Goal: Transaction & Acquisition: Purchase product/service

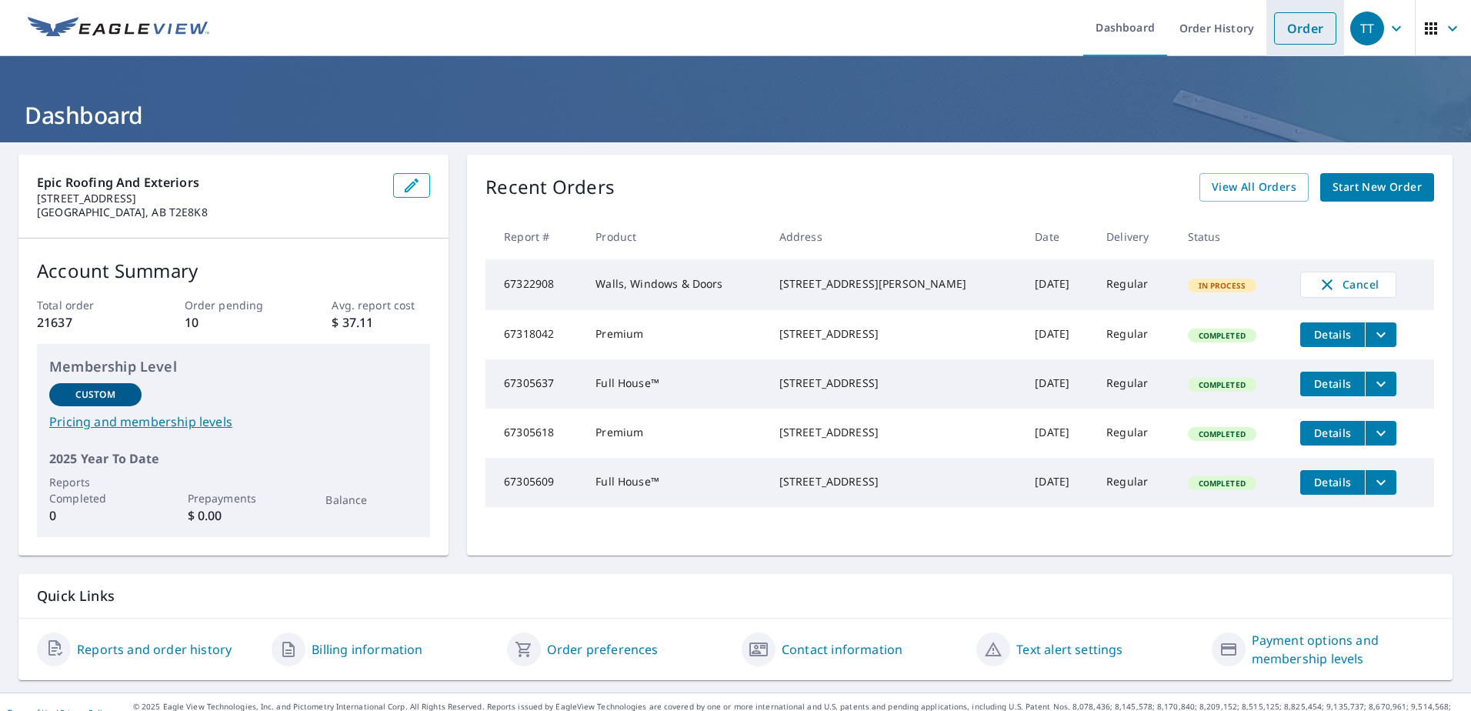
click at [1298, 31] on link "Order" at bounding box center [1305, 28] width 62 height 32
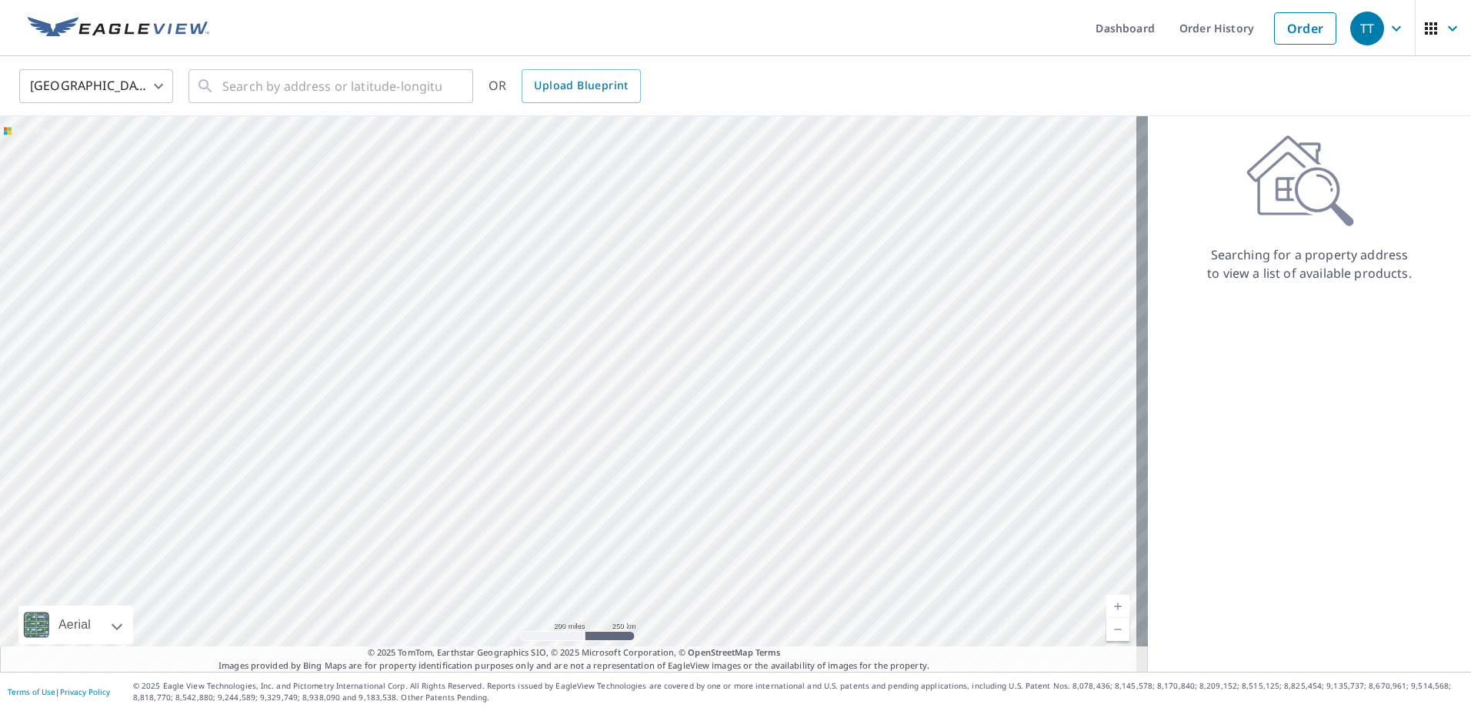
click at [158, 81] on body "TT TT Dashboard Order History Order TT United States US ​ ​ OR Upload Blueprint…" at bounding box center [735, 355] width 1471 height 711
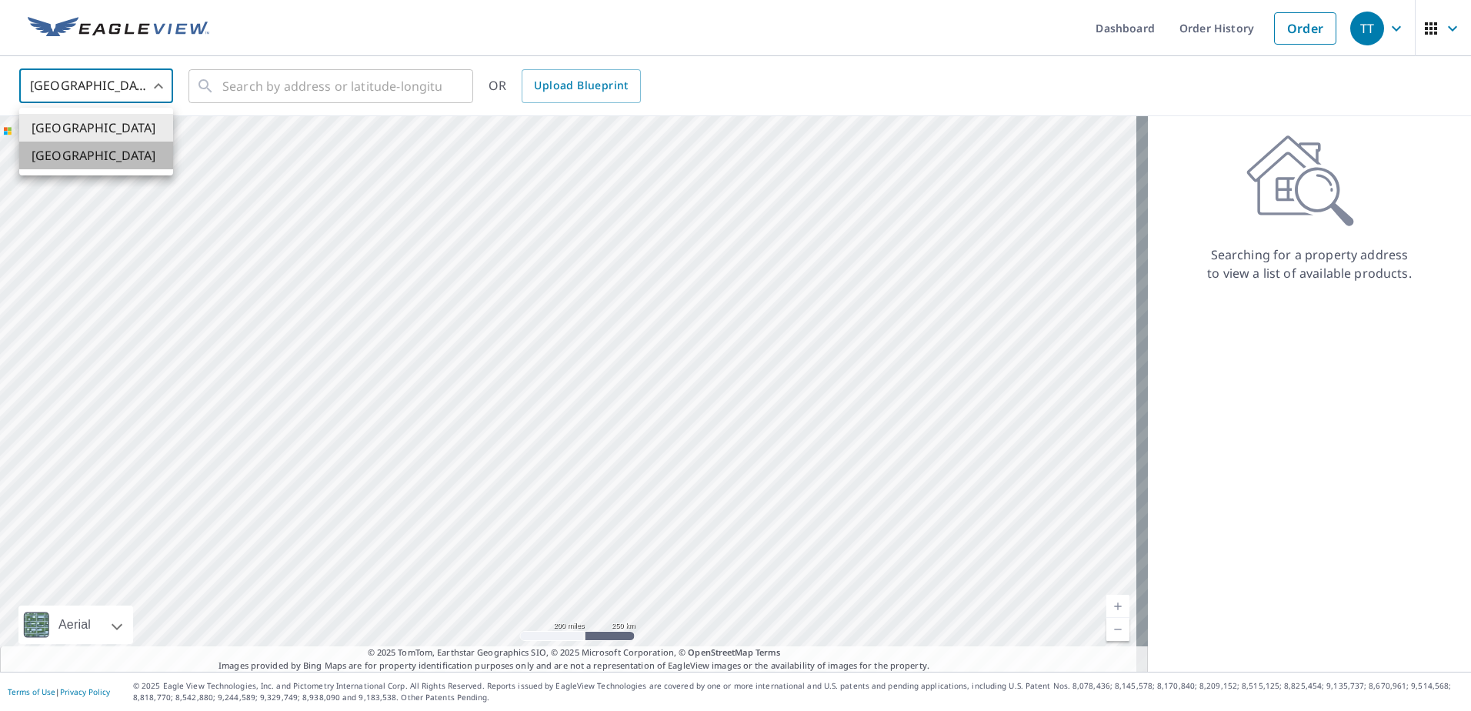
click at [88, 152] on li "[GEOGRAPHIC_DATA]" at bounding box center [96, 156] width 154 height 28
type input "CA"
click at [290, 87] on input "text" at bounding box center [331, 86] width 219 height 43
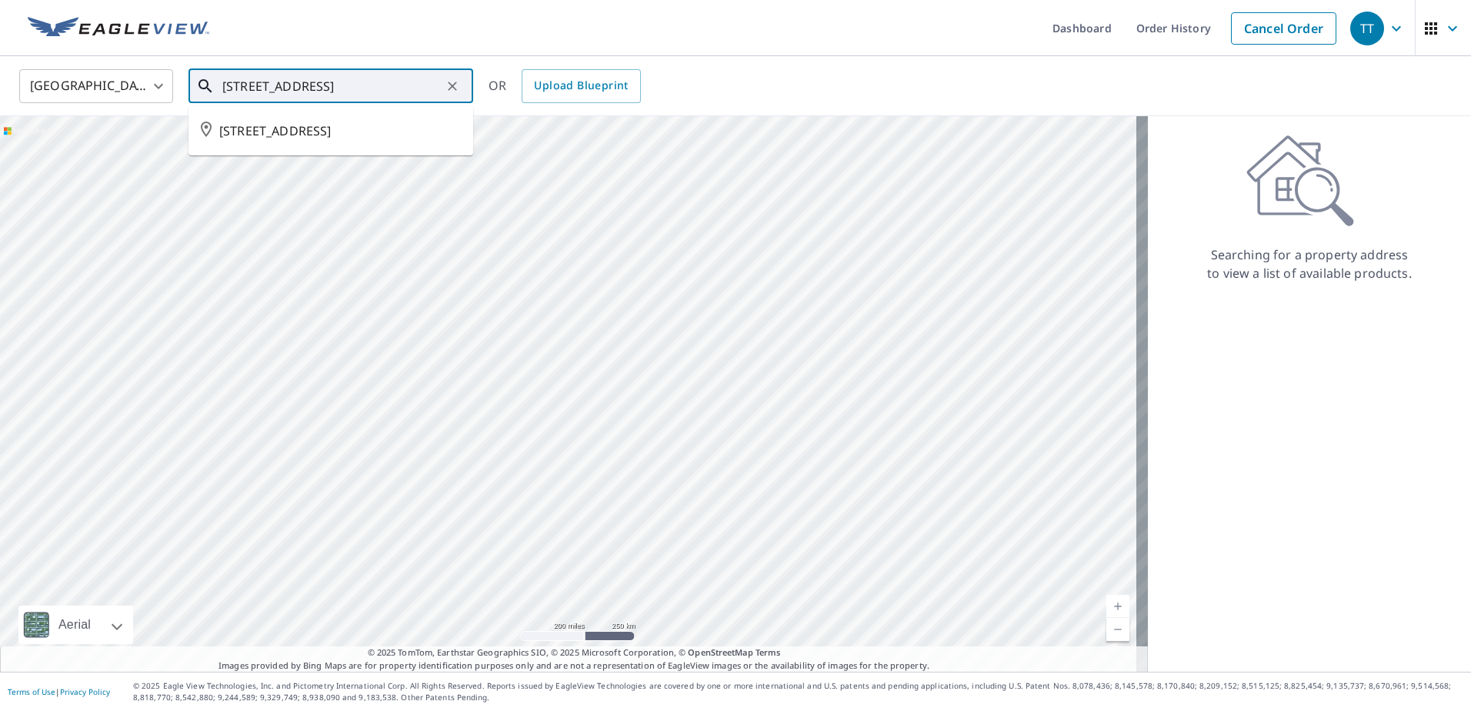
type input "491 Berkley Crescent NW Calgary"
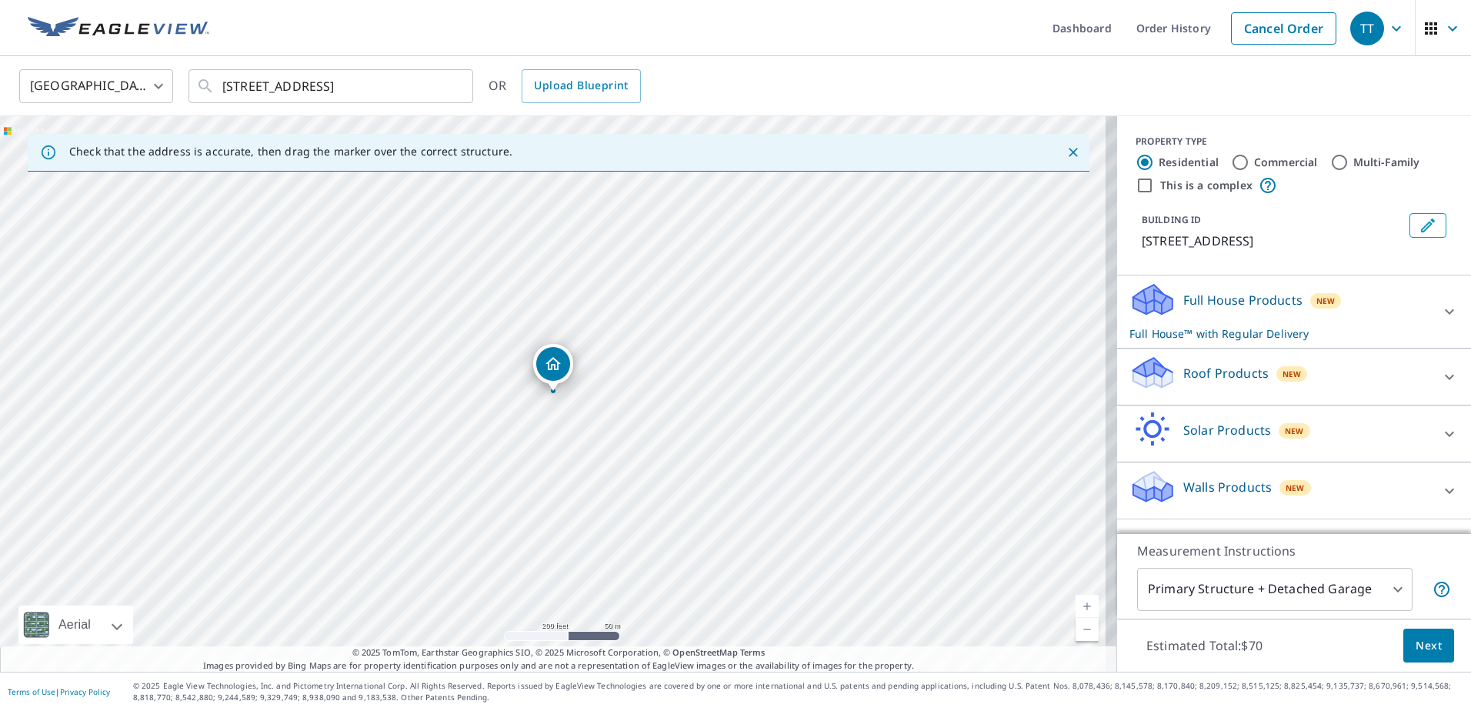
click at [1360, 324] on div "Full House Products New Full House™ with Regular Delivery" at bounding box center [1279, 311] width 301 height 60
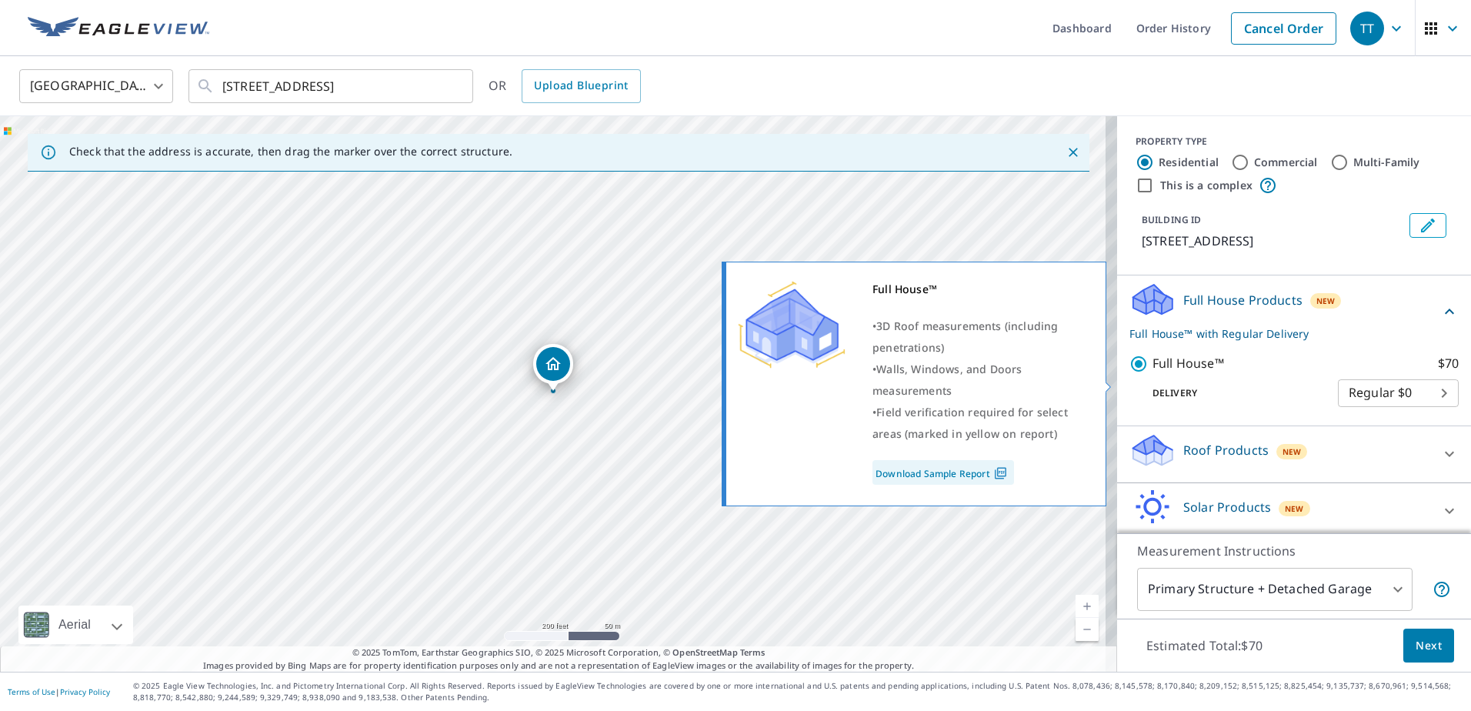
click at [1129, 373] on input "Full House™ $70" at bounding box center [1140, 364] width 23 height 18
checkbox input "false"
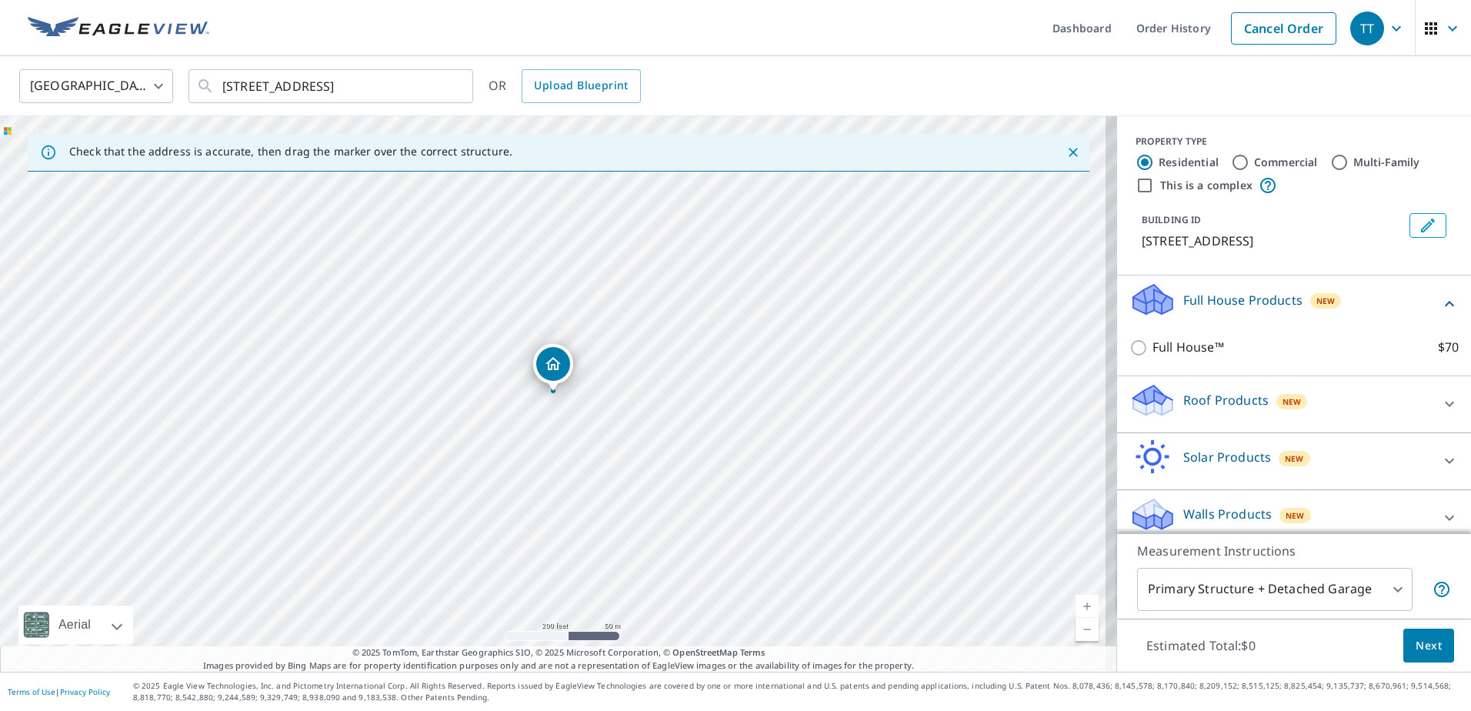
click at [1338, 418] on div "Roof Products New" at bounding box center [1279, 404] width 301 height 44
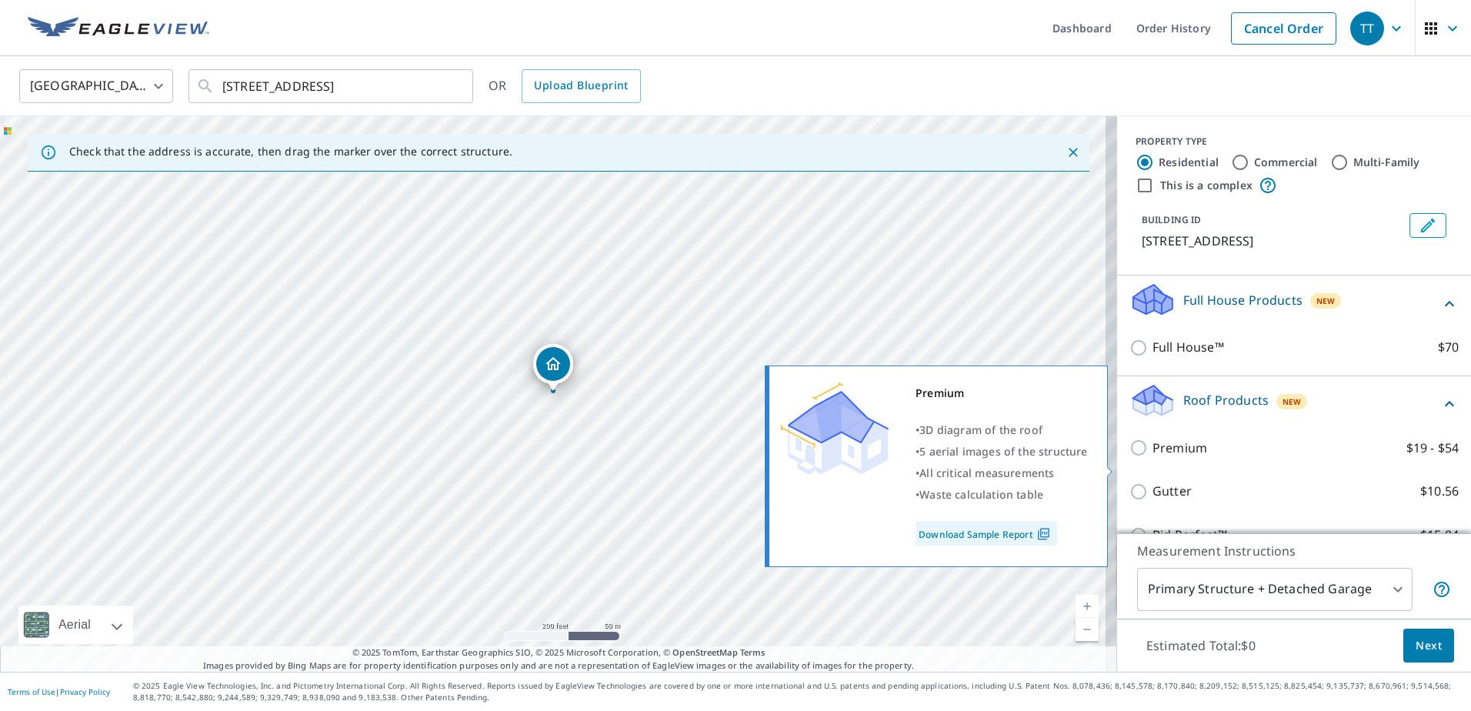
click at [1129, 457] on input "Premium $19 - $54" at bounding box center [1140, 447] width 23 height 18
checkbox input "true"
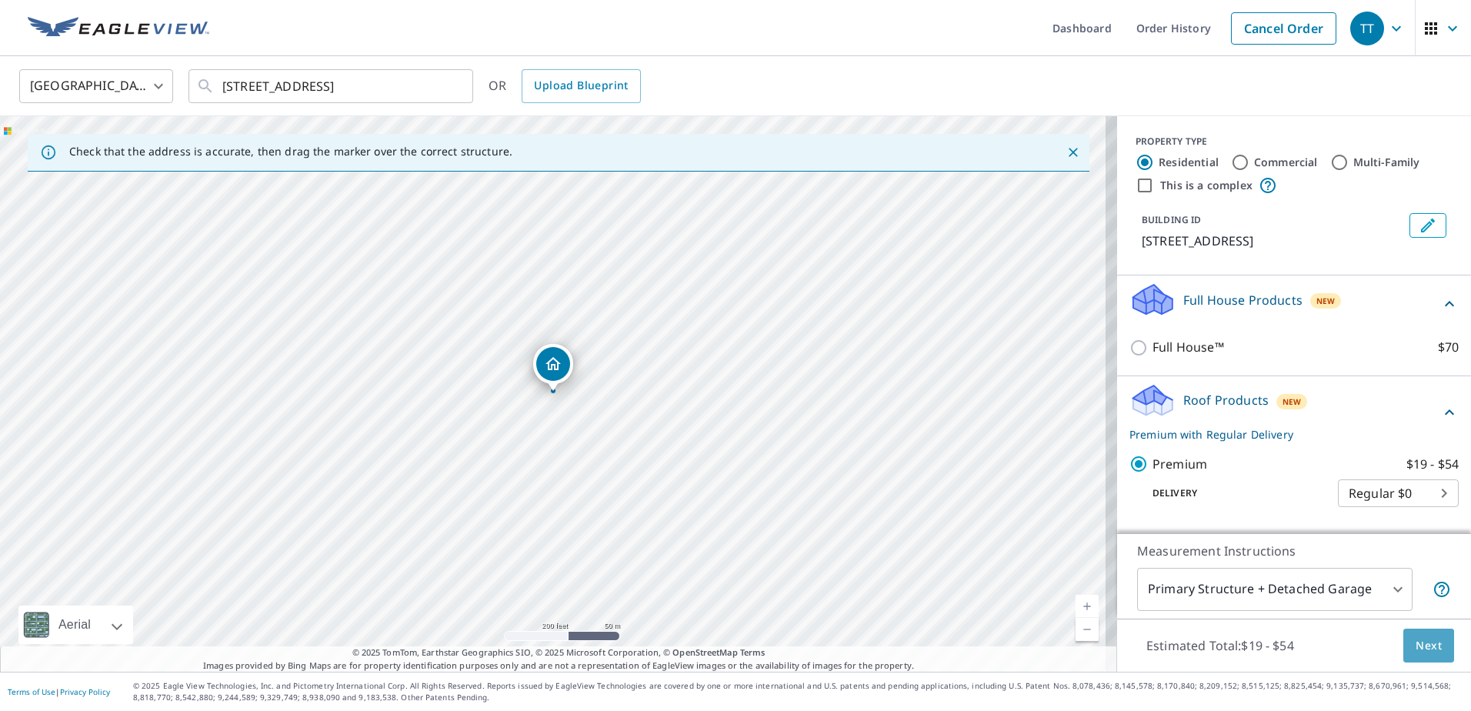
click at [1415, 641] on span "Next" at bounding box center [1428, 645] width 26 height 19
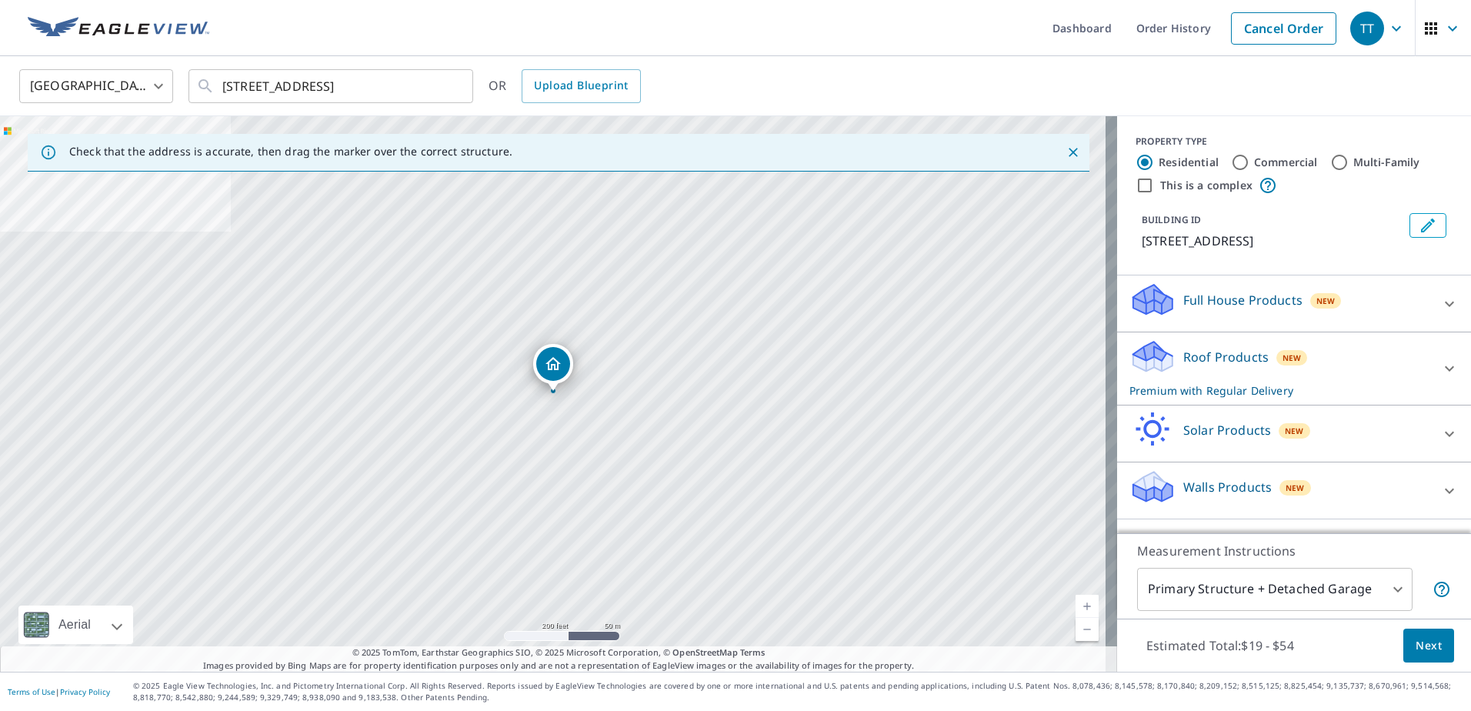
click at [1348, 378] on div "Roof Products New Premium with Regular Delivery" at bounding box center [1279, 368] width 301 height 60
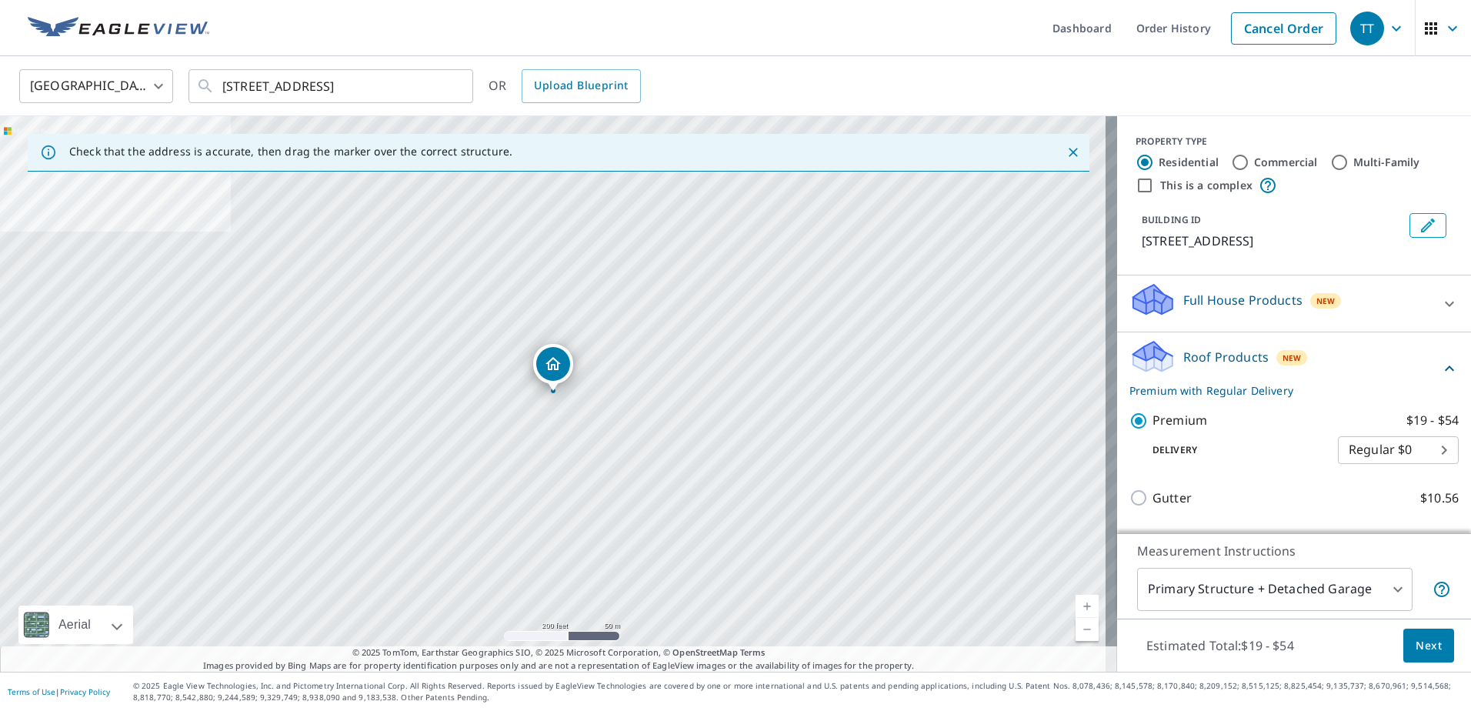
click at [1354, 325] on div "Full House Products New" at bounding box center [1279, 303] width 301 height 44
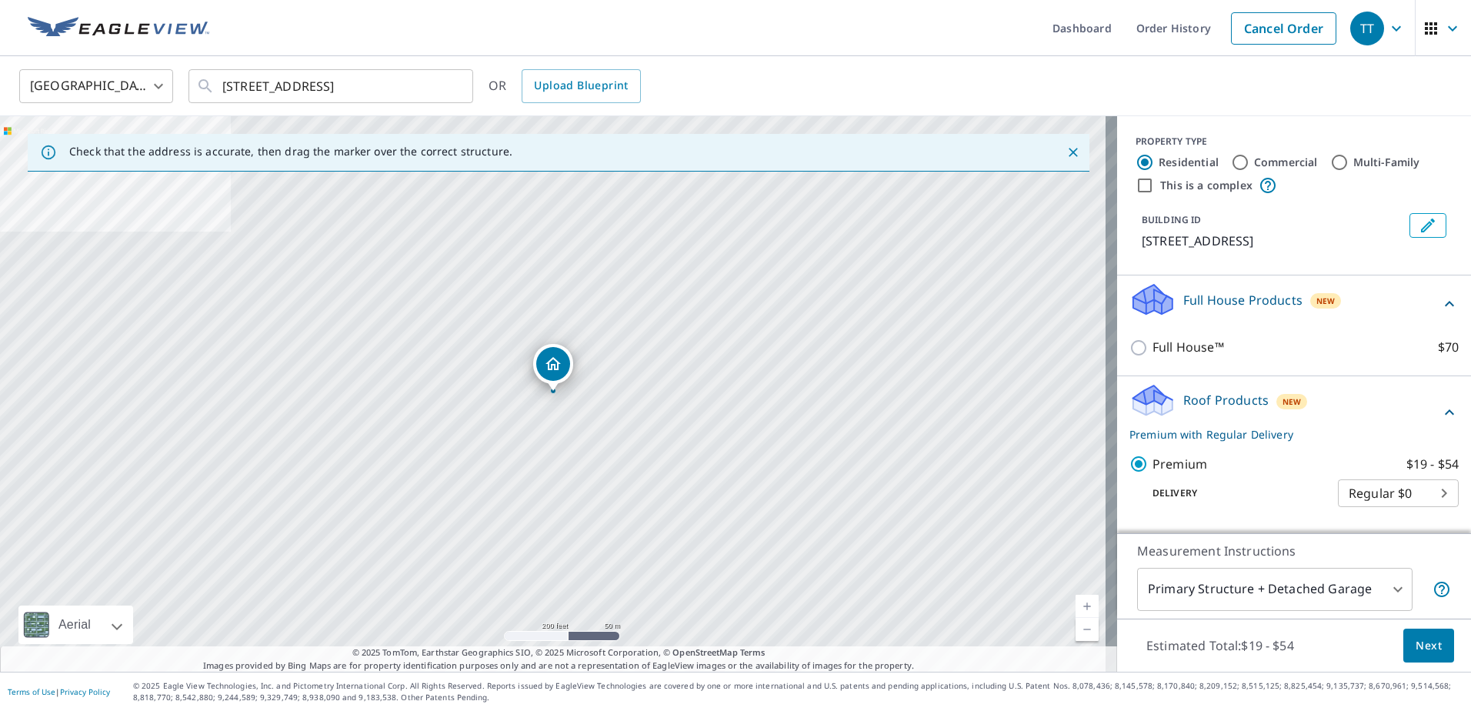
click at [1327, 442] on p "Premium with Regular Delivery" at bounding box center [1284, 434] width 311 height 16
click at [1354, 427] on div "Roof Products New Premium with Regular Delivery" at bounding box center [1279, 412] width 301 height 60
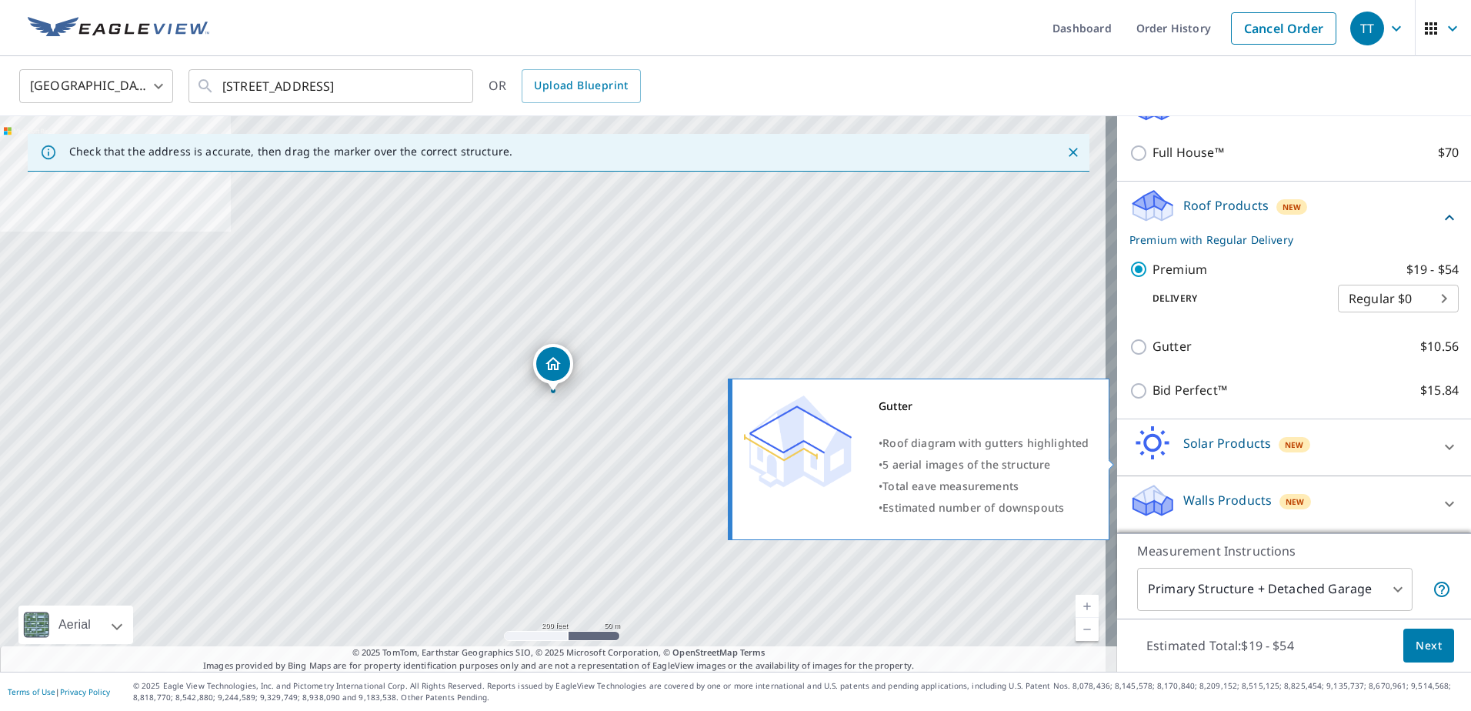
scroll to position [213, 0]
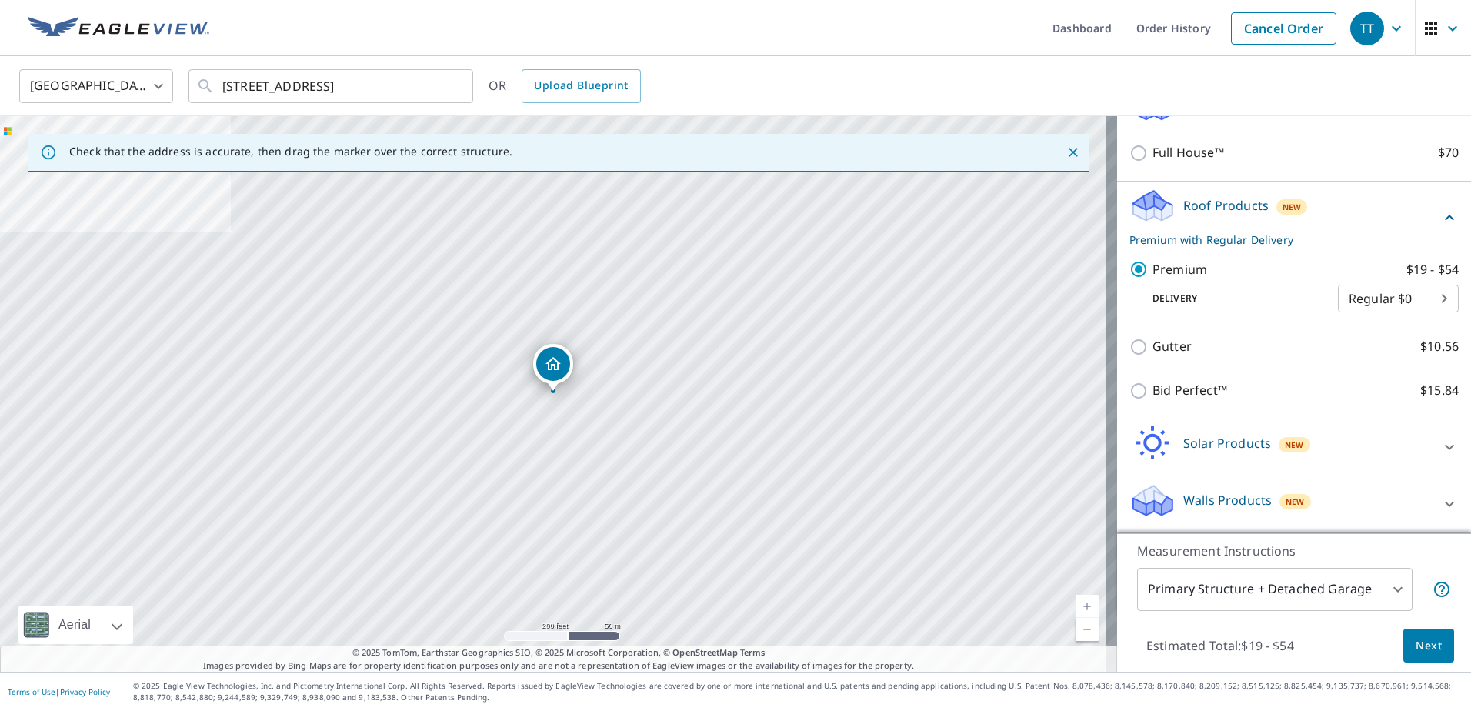
click at [1385, 588] on body "TT TT Dashboard Order History Cancel Order TT Canada CA ​ 491 Berkley Crescent …" at bounding box center [735, 355] width 1471 height 711
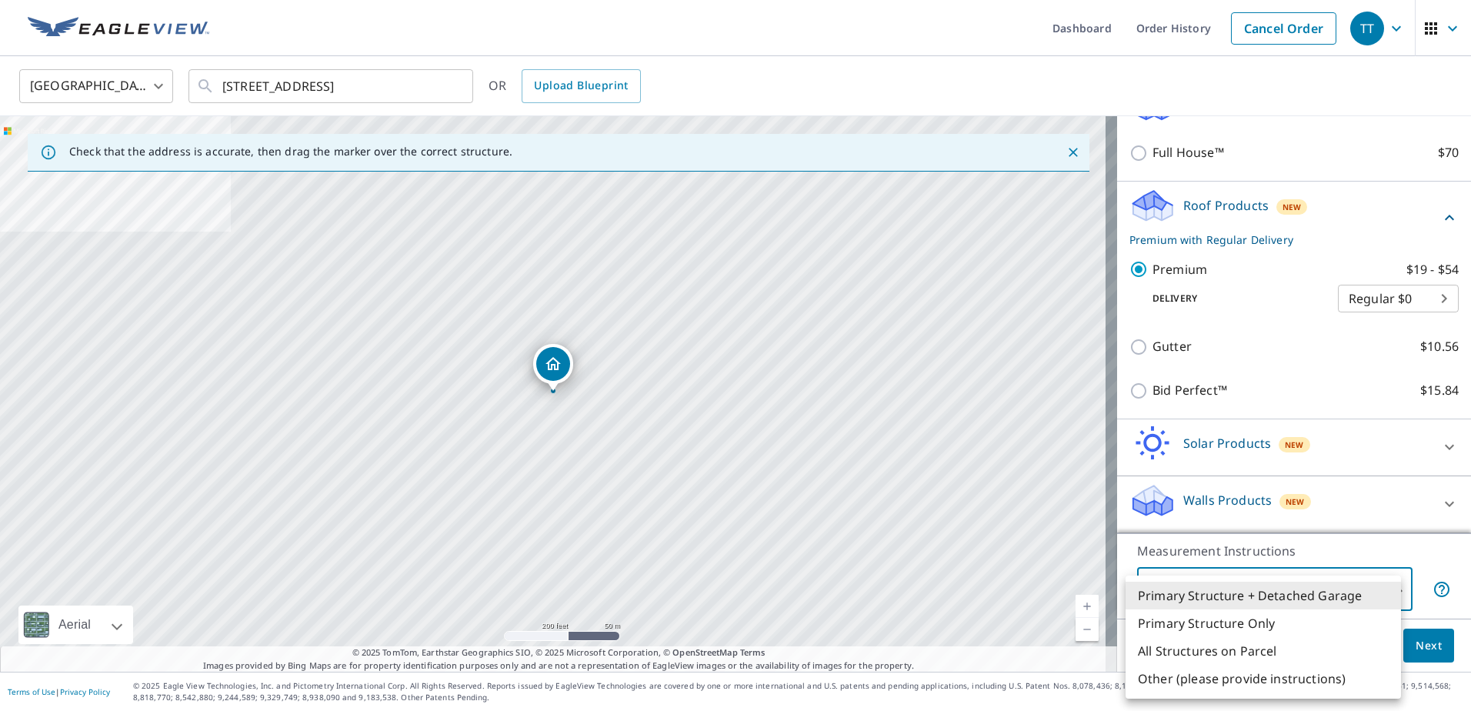
click at [1257, 617] on li "Primary Structure Only" at bounding box center [1262, 623] width 275 height 28
type input "2"
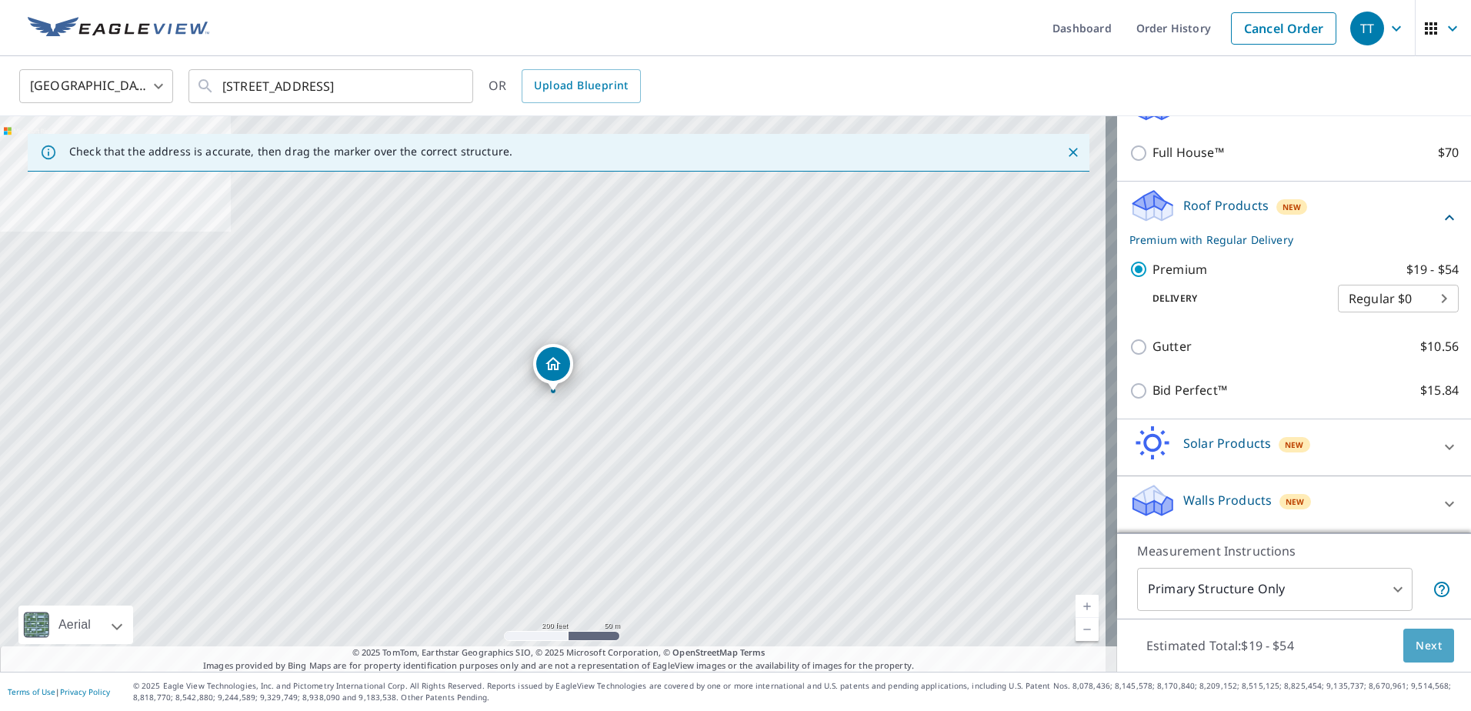
click at [1422, 648] on span "Next" at bounding box center [1428, 645] width 26 height 19
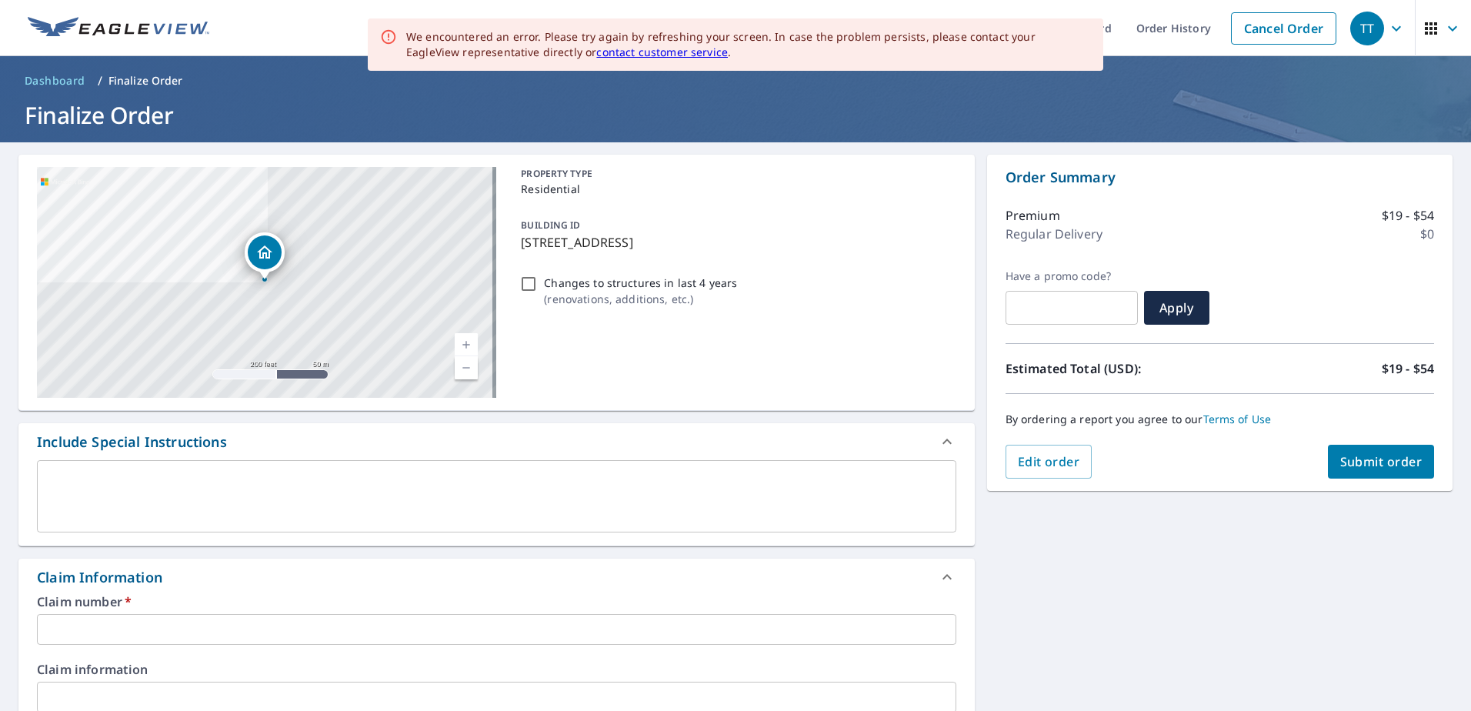
click at [205, 631] on input "text" at bounding box center [496, 629] width 919 height 31
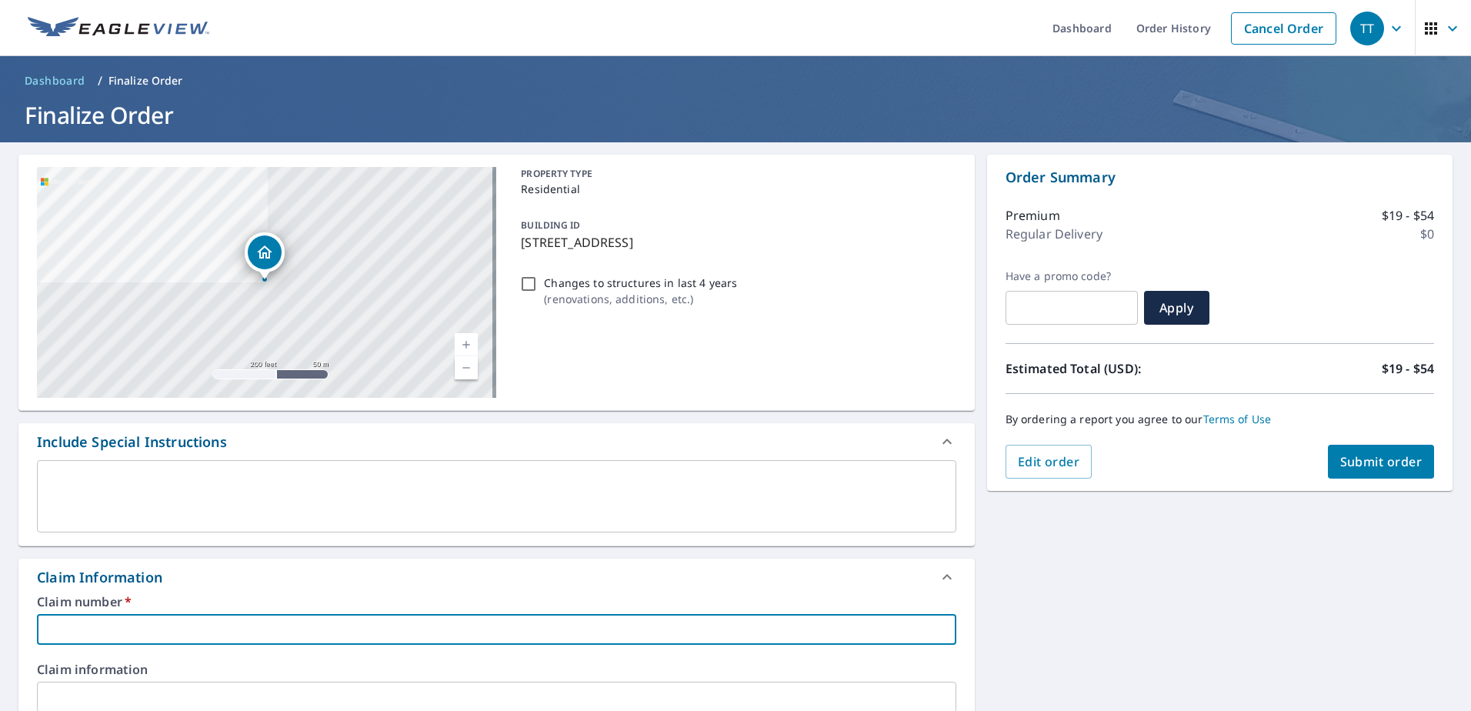
type input "0"
checkbox input "true"
type input "08"
checkbox input "true"
type input "081"
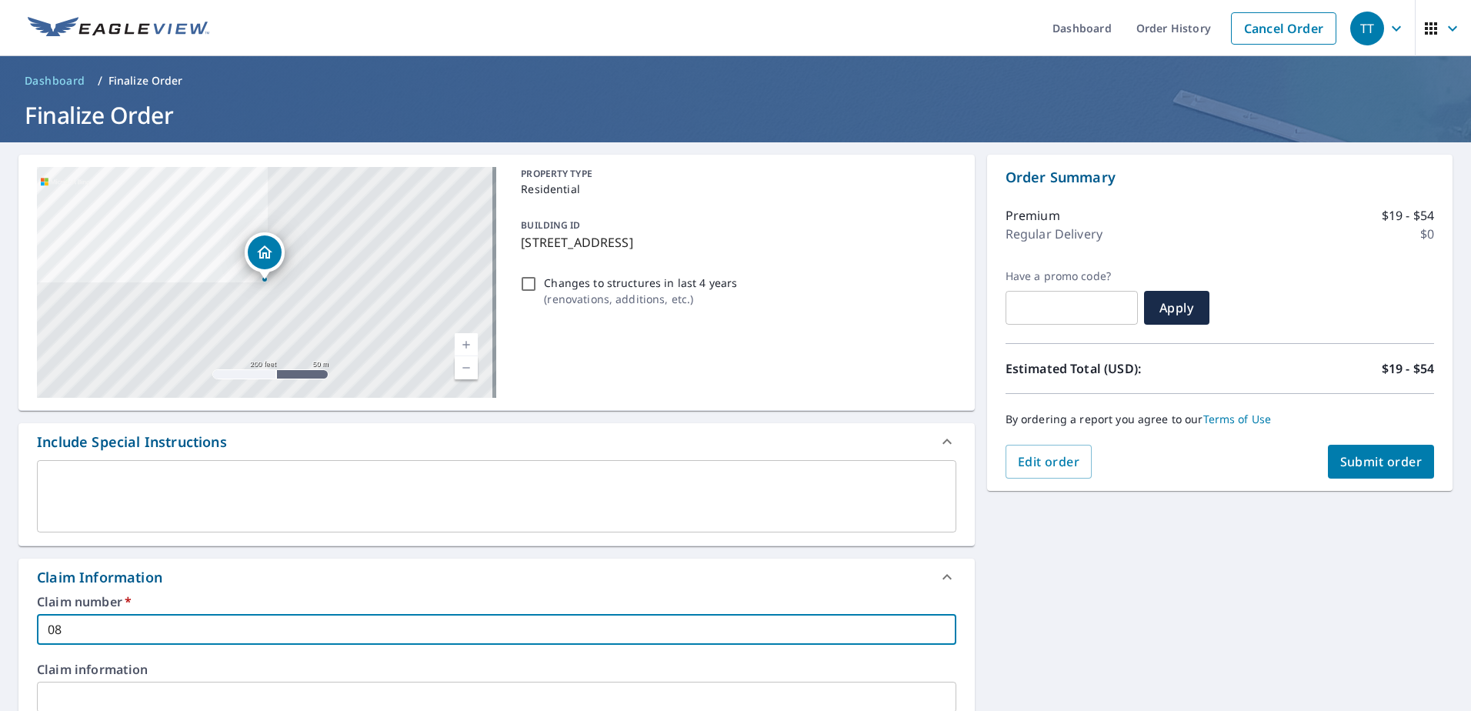
checkbox input "true"
type input "0818"
checkbox input "true"
type input "08184"
checkbox input "true"
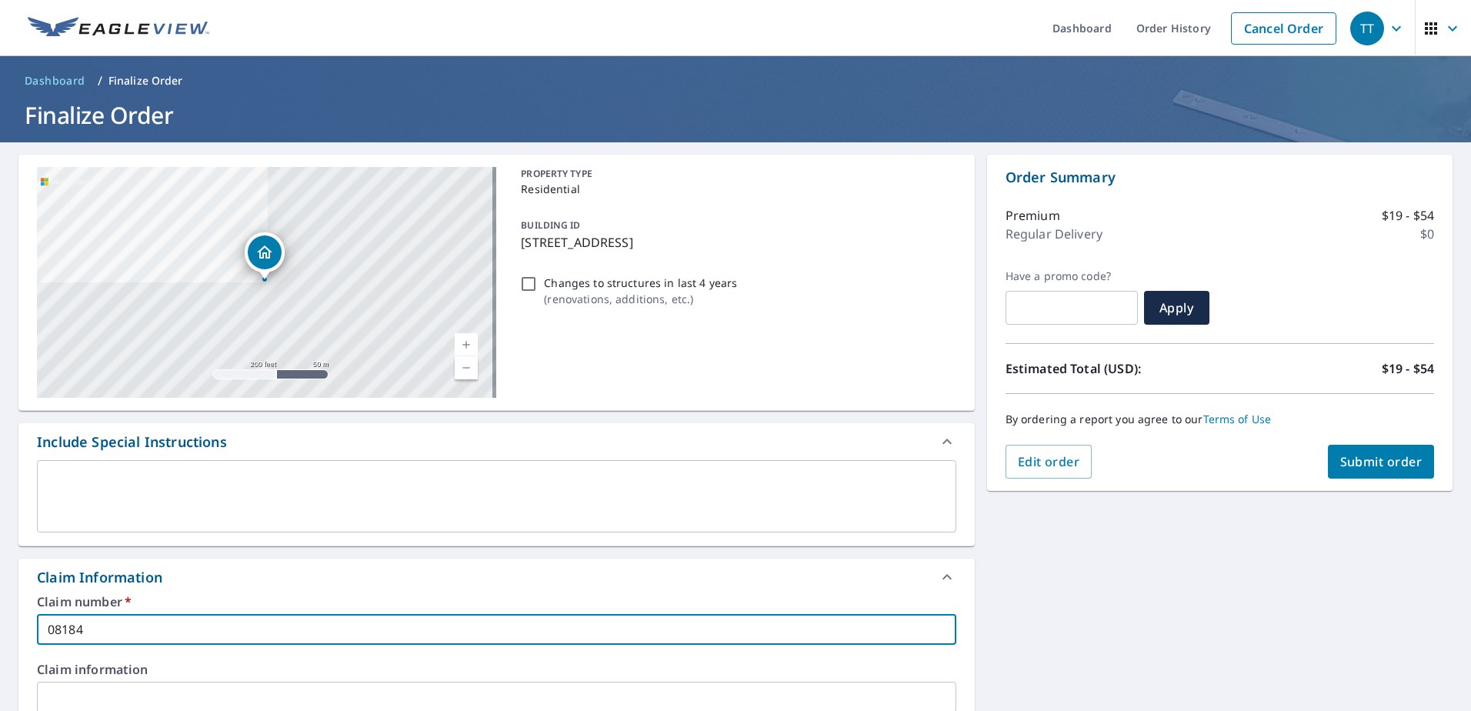
type input "081848"
checkbox input "true"
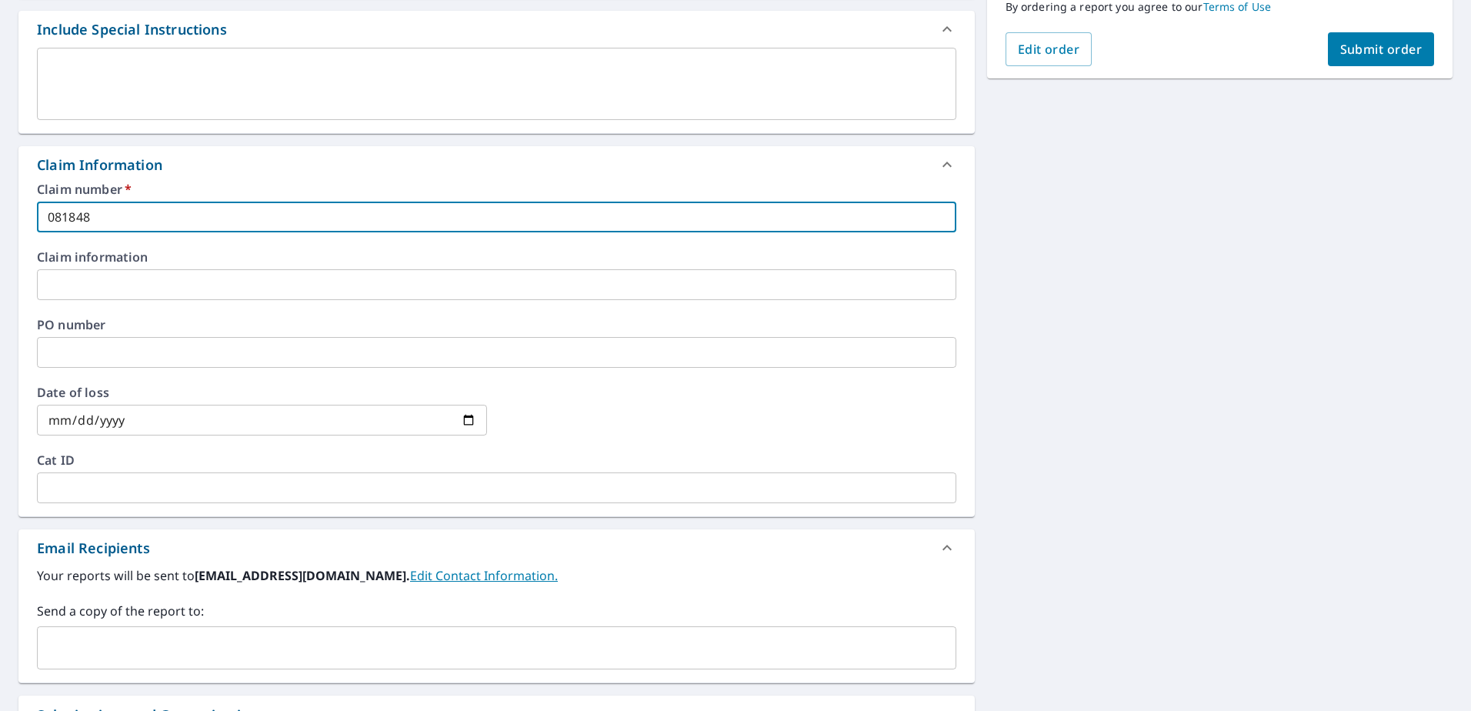
scroll to position [461, 0]
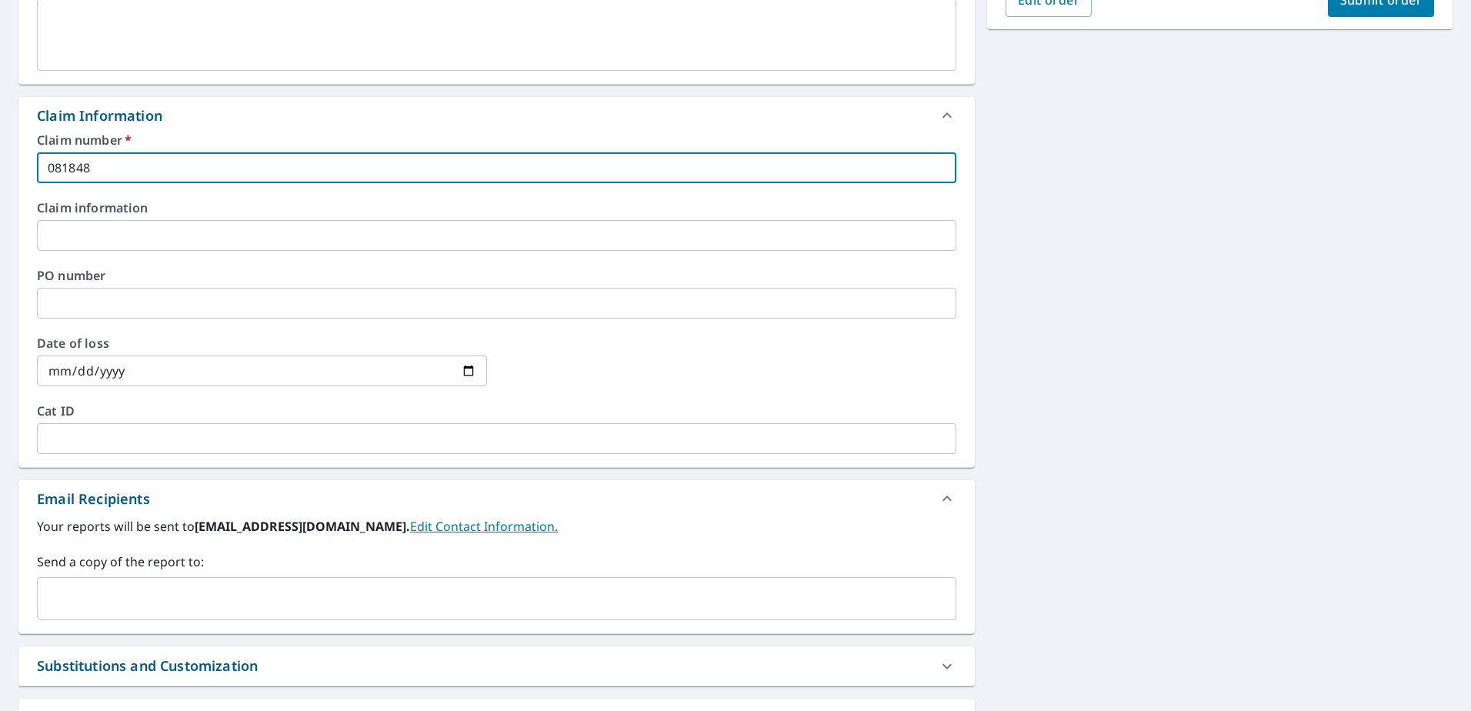
type input "081848"
click at [291, 594] on input "text" at bounding box center [485, 598] width 882 height 29
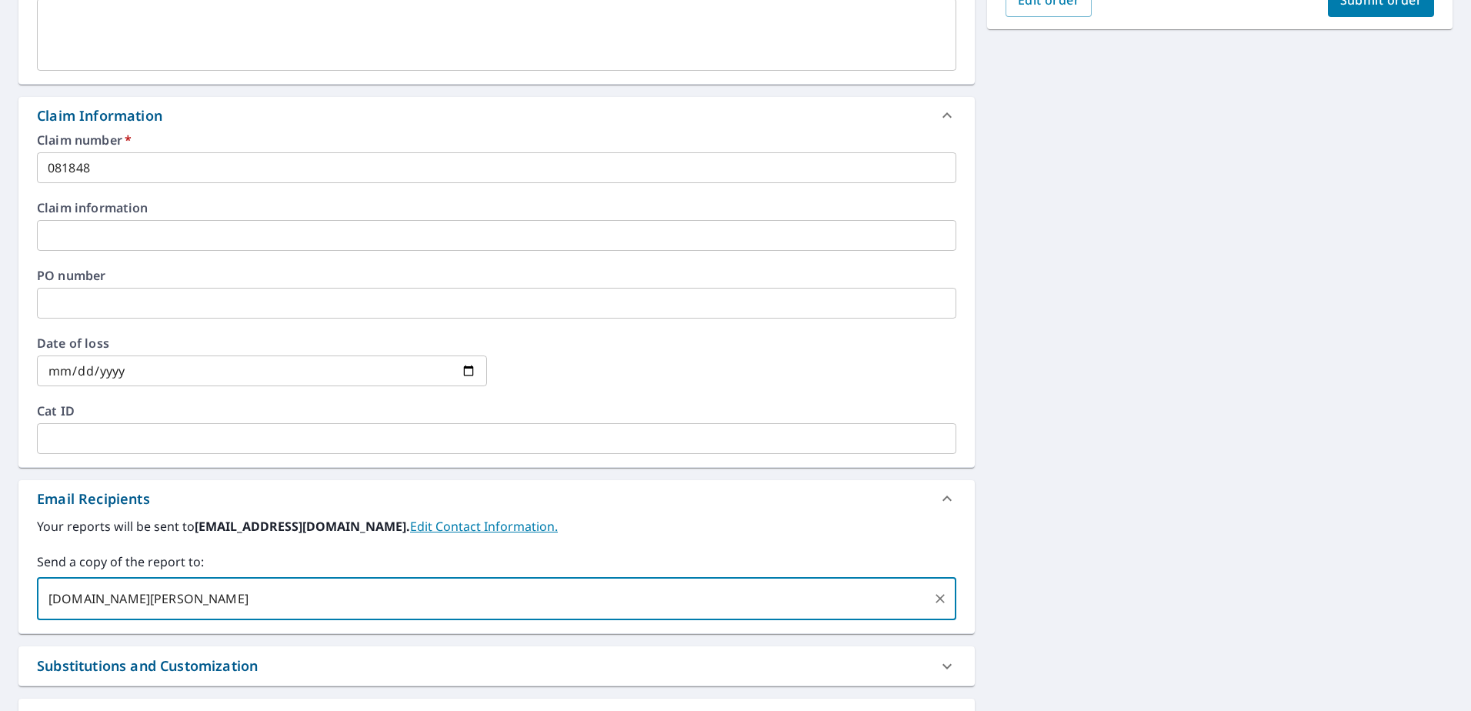
type input "[DOMAIN_NAME][EMAIL_ADDRESS][DOMAIN_NAME]"
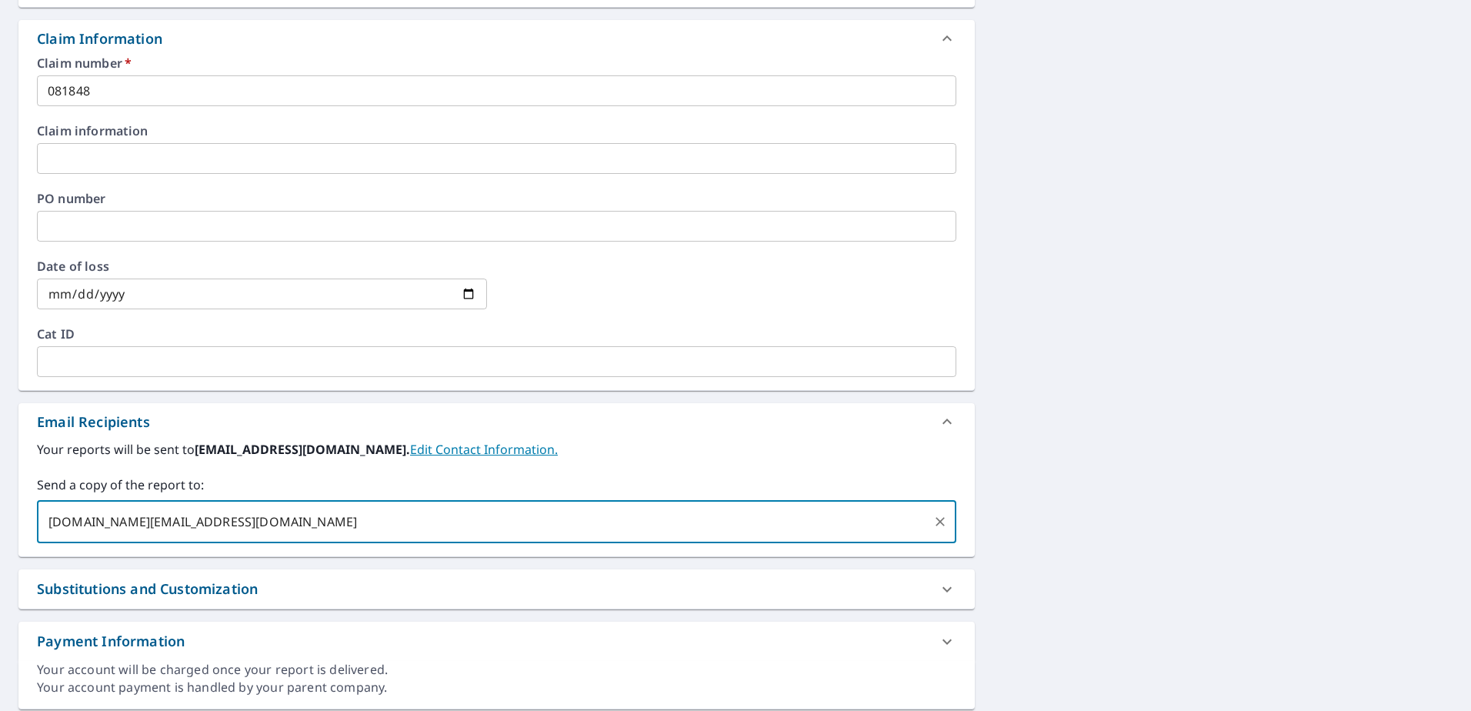
scroll to position [588, 0]
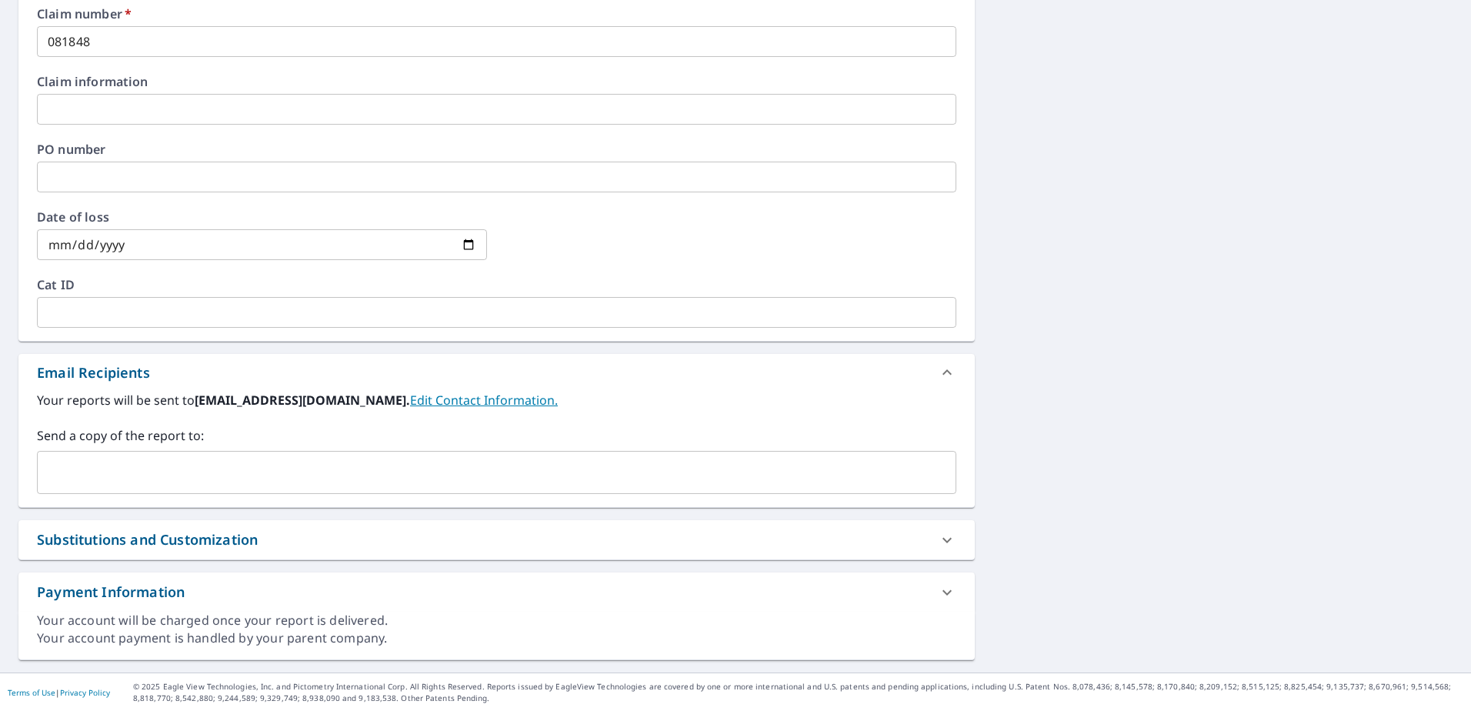
scroll to position [588, 0]
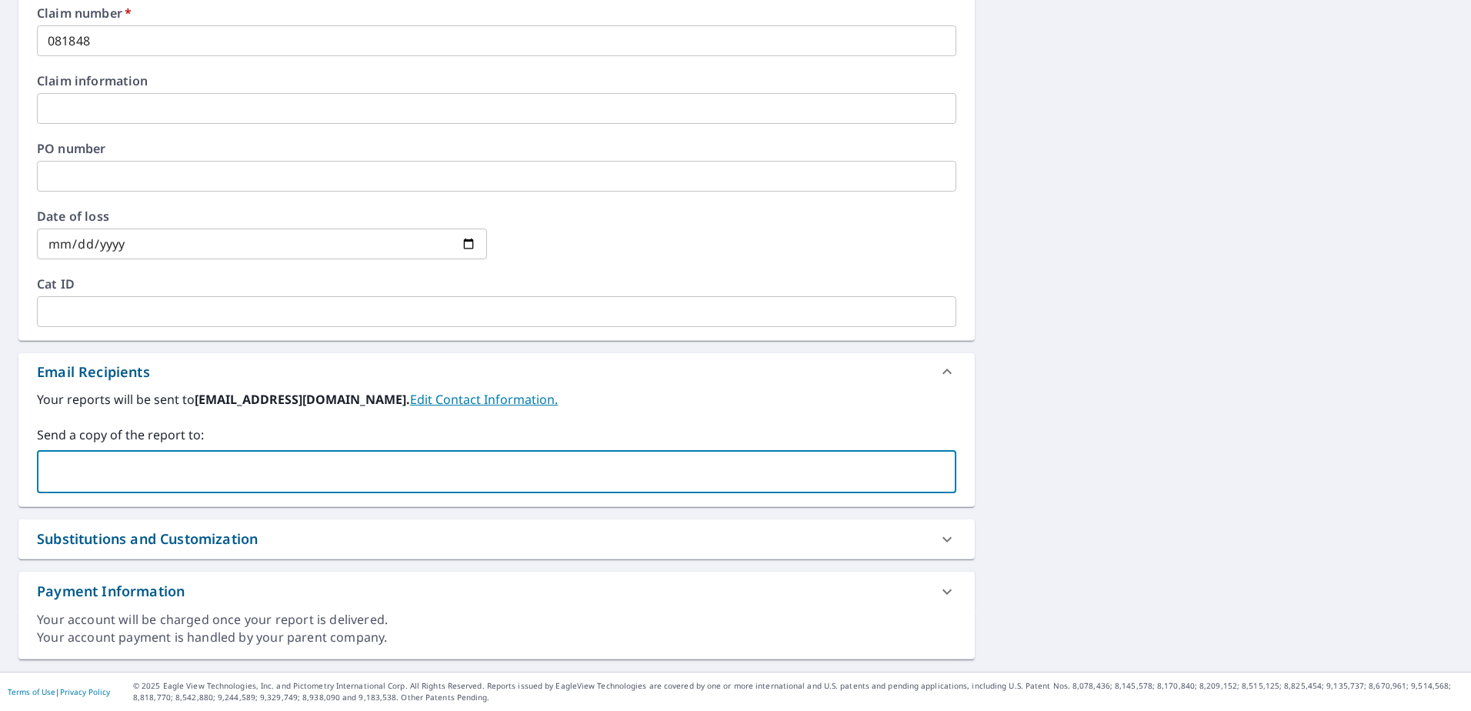
click at [175, 469] on input "text" at bounding box center [485, 471] width 882 height 29
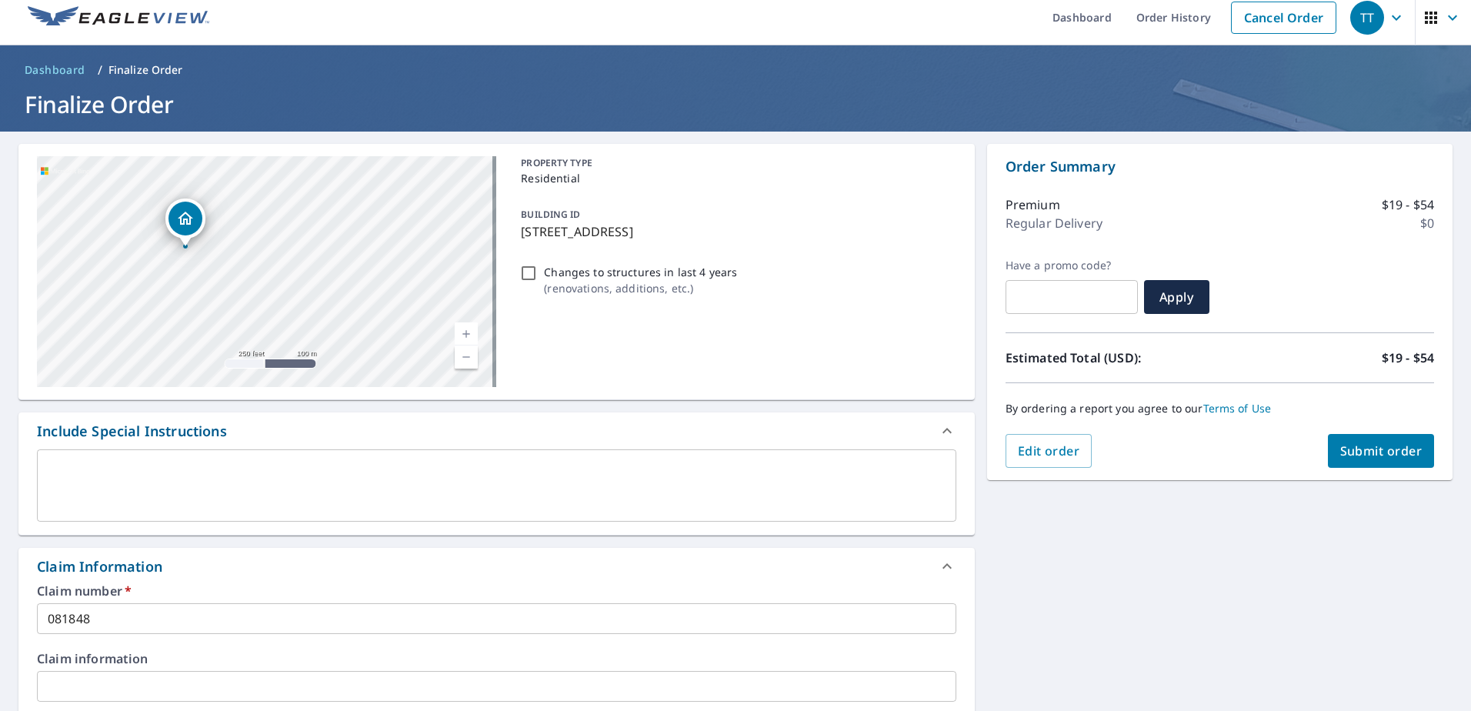
scroll to position [0, 0]
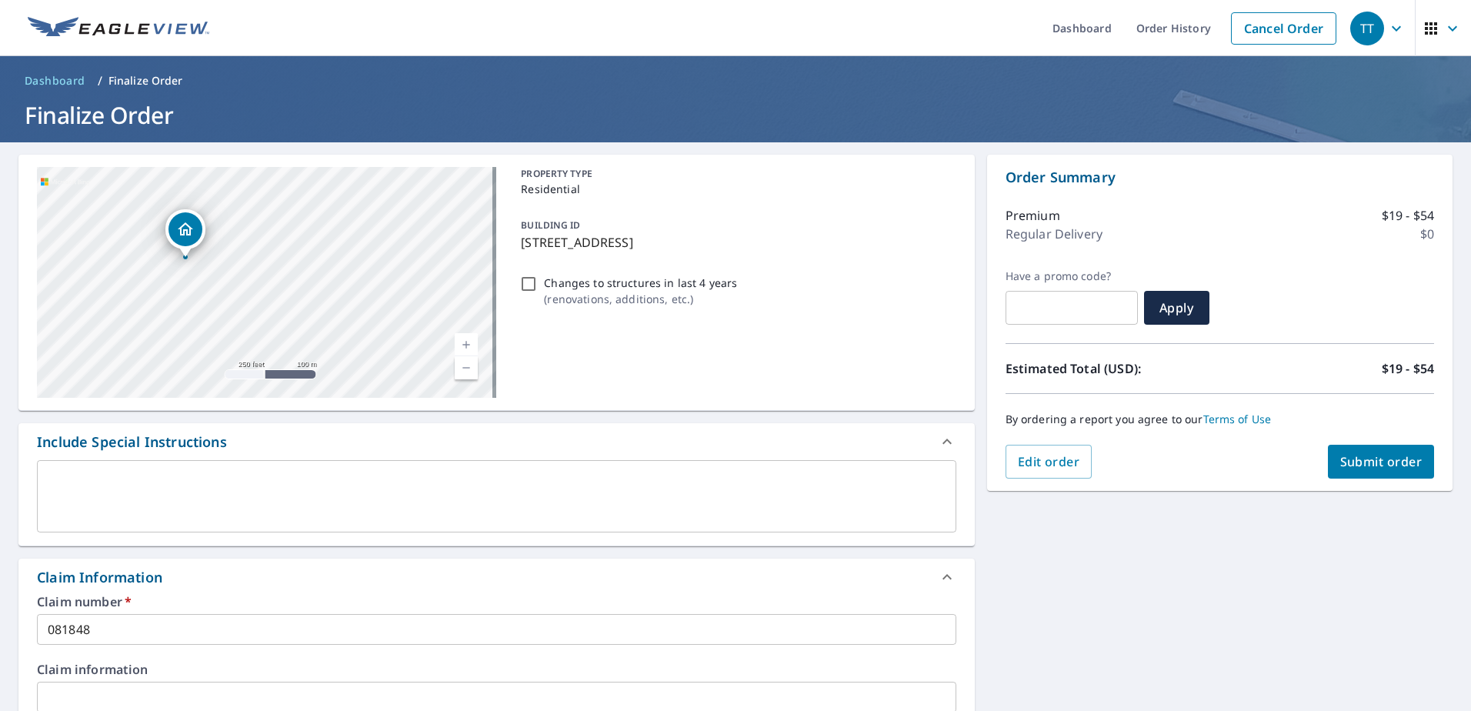
type input "[DOMAIN_NAME][EMAIL_ADDRESS][DOMAIN_NAME]"
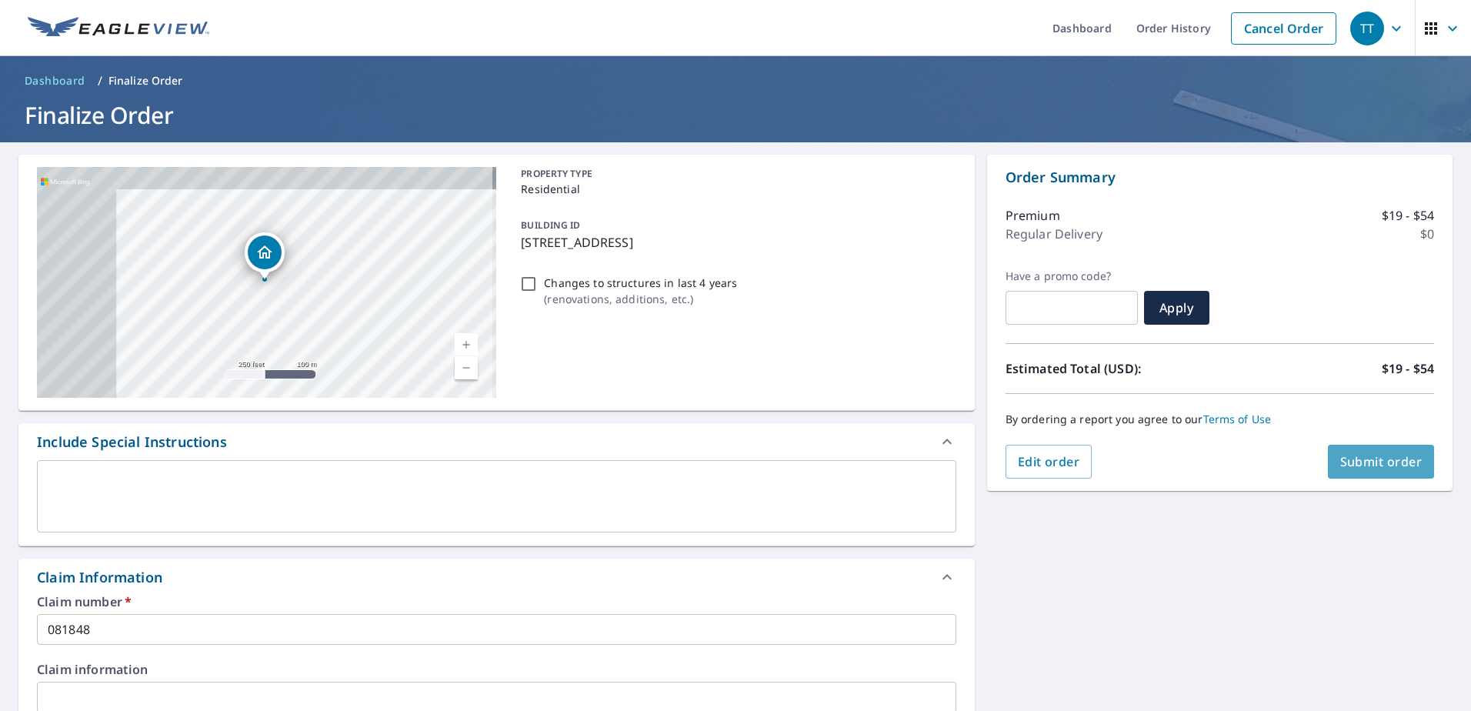
click at [1365, 461] on span "Submit order" at bounding box center [1381, 461] width 82 height 17
checkbox input "true"
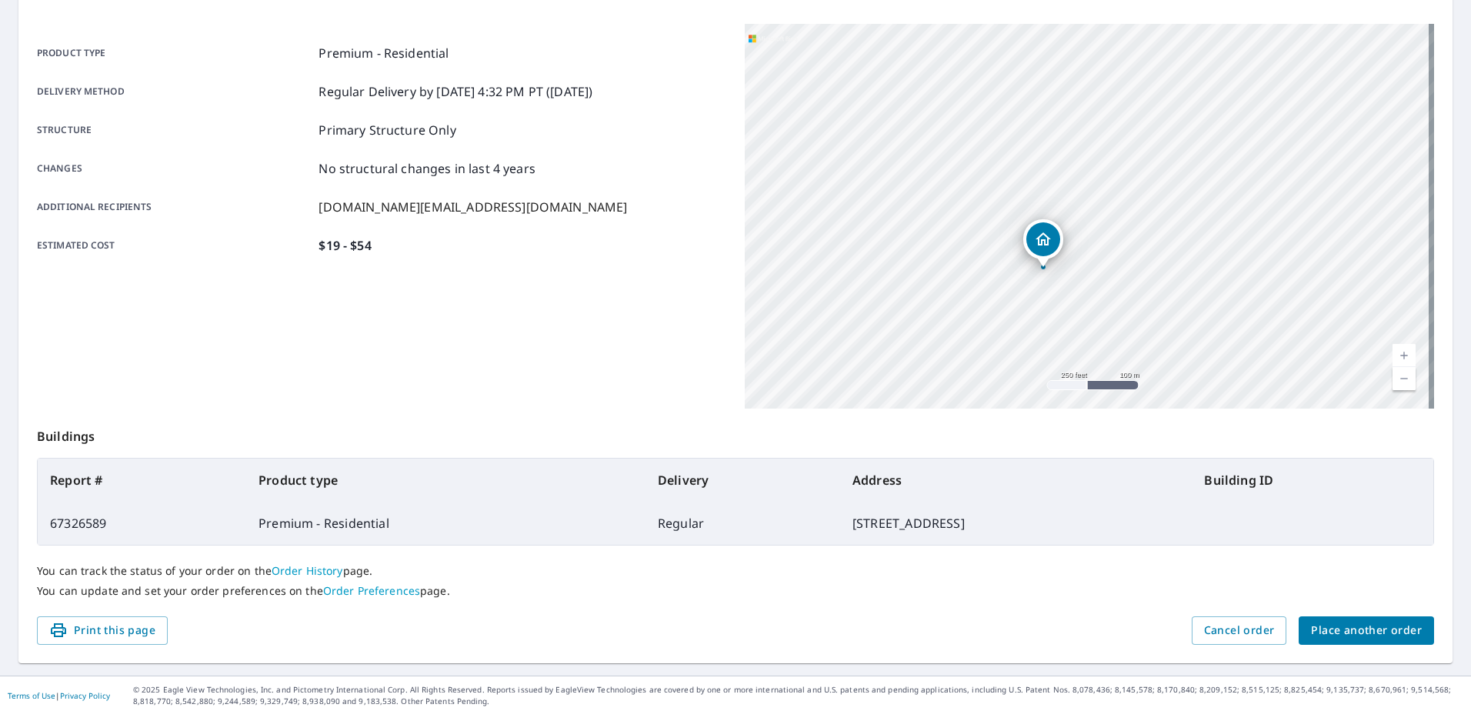
scroll to position [195, 0]
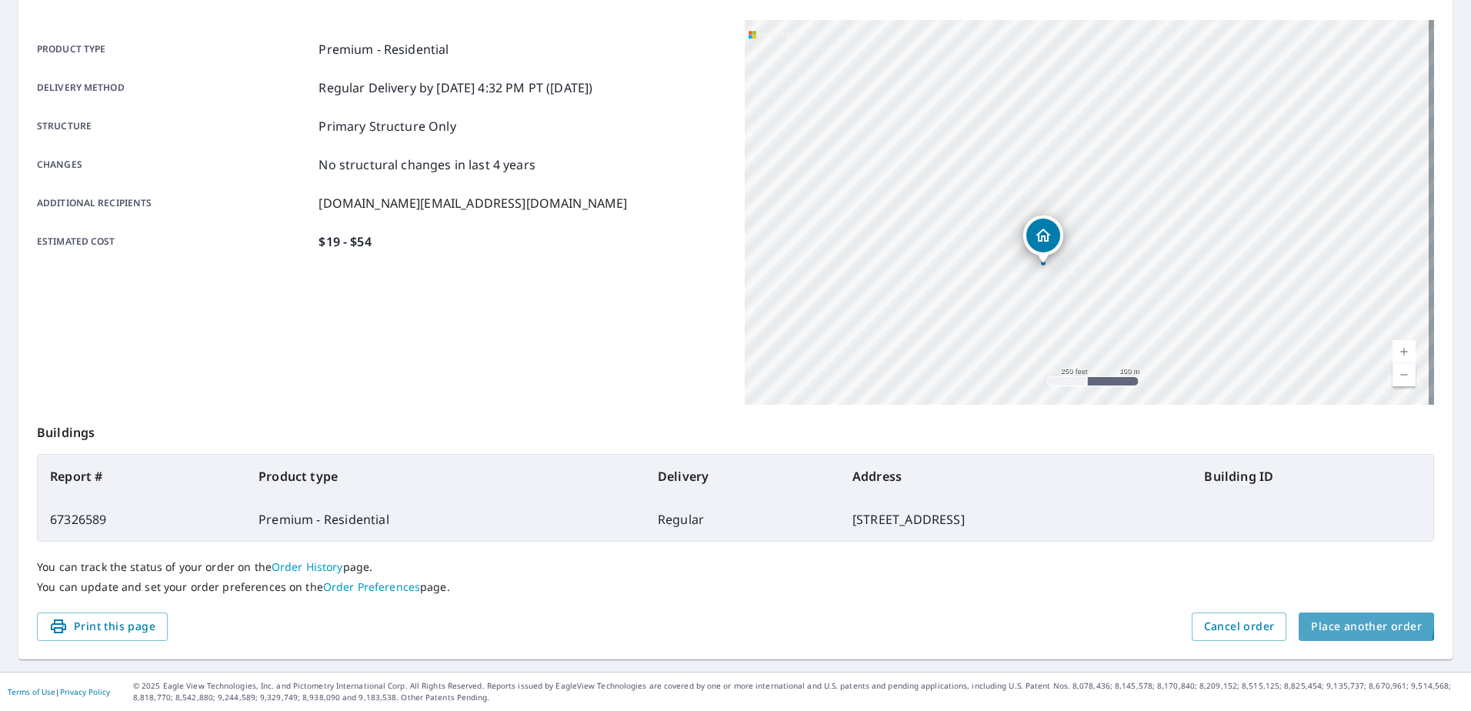
click at [1329, 621] on span "Place another order" at bounding box center [1366, 626] width 111 height 19
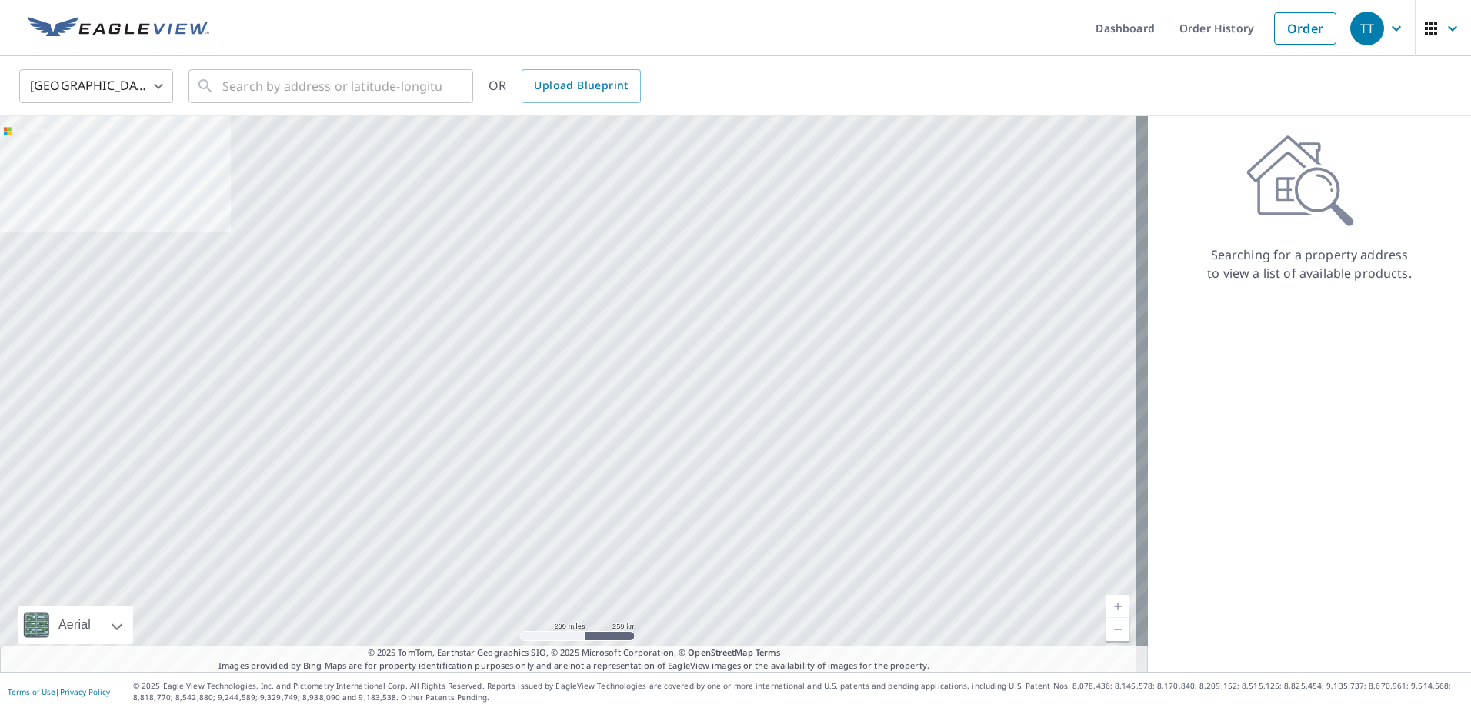
click at [160, 80] on body "TT TT Dashboard Order History Order TT United States US ​ ​ OR Upload Blueprint…" at bounding box center [735, 355] width 1471 height 711
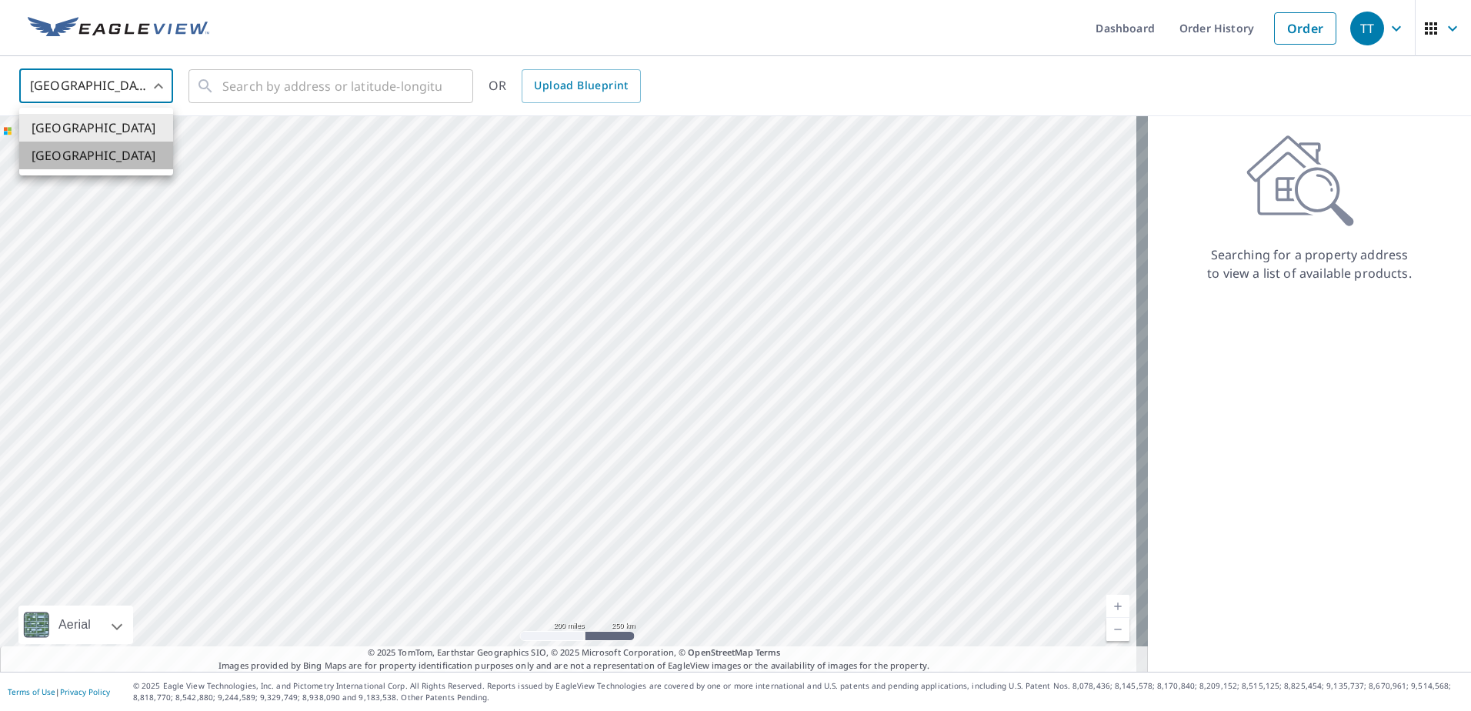
click at [63, 150] on li "[GEOGRAPHIC_DATA]" at bounding box center [96, 156] width 154 height 28
type input "CA"
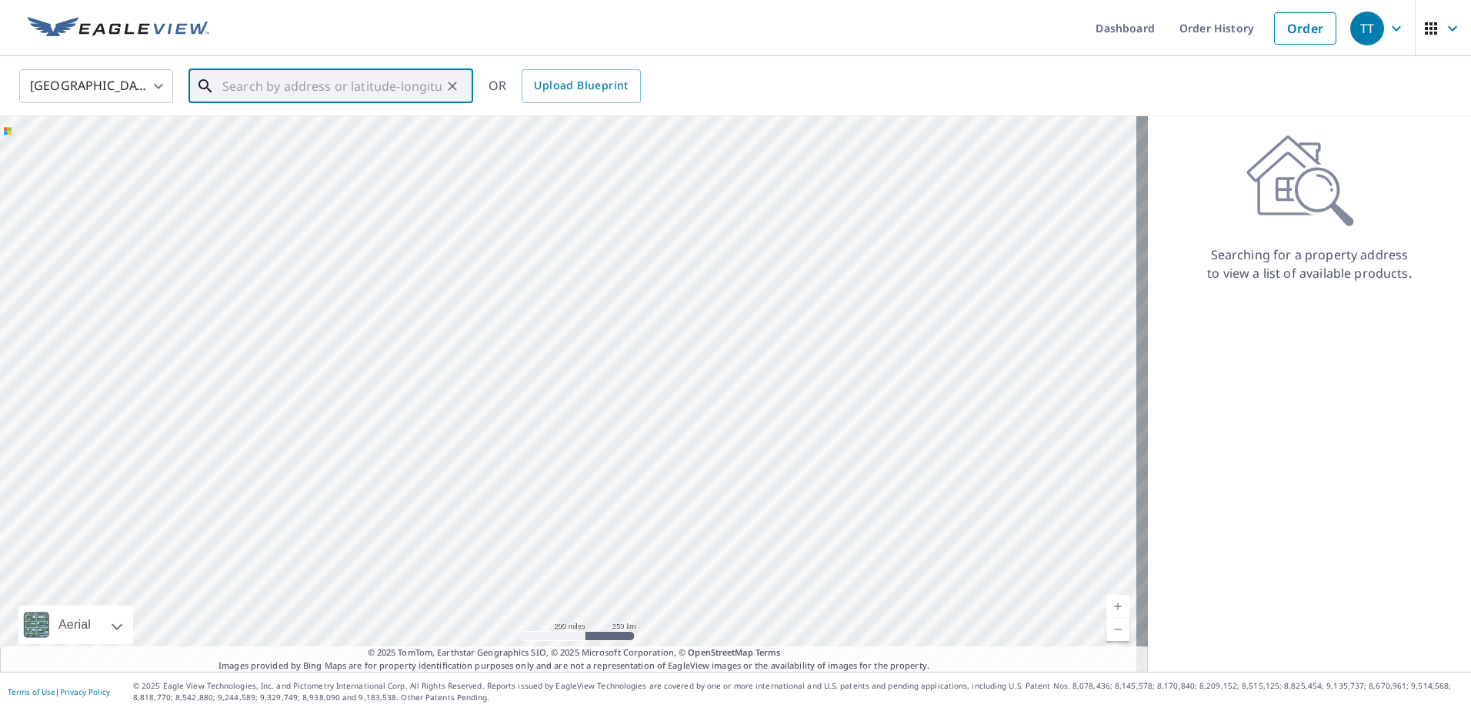
click at [325, 85] on input "text" at bounding box center [331, 86] width 219 height 43
click at [320, 128] on span "[STREET_ADDRESS]" at bounding box center [339, 131] width 241 height 18
type input "[STREET_ADDRESS]"
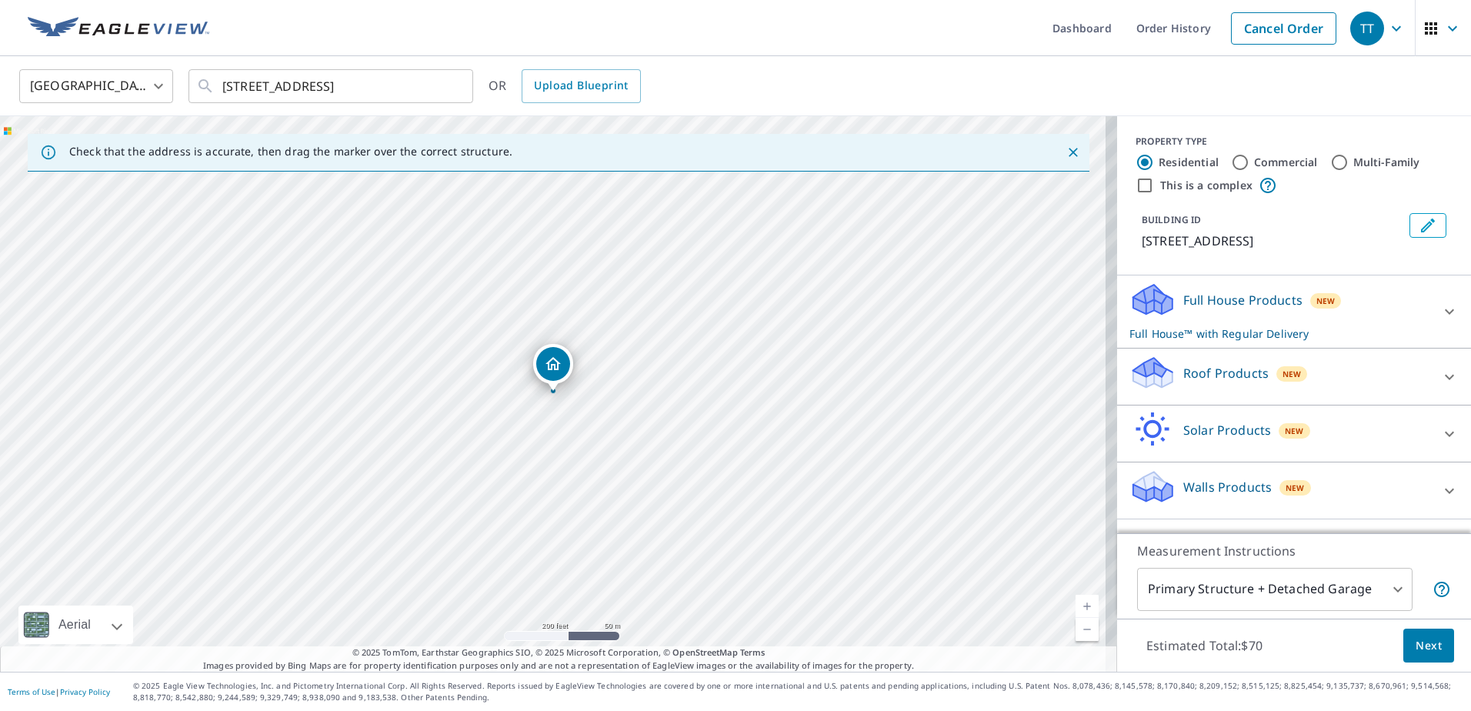
click at [1355, 301] on div "Full House Products New Full House™ with Regular Delivery" at bounding box center [1279, 311] width 301 height 60
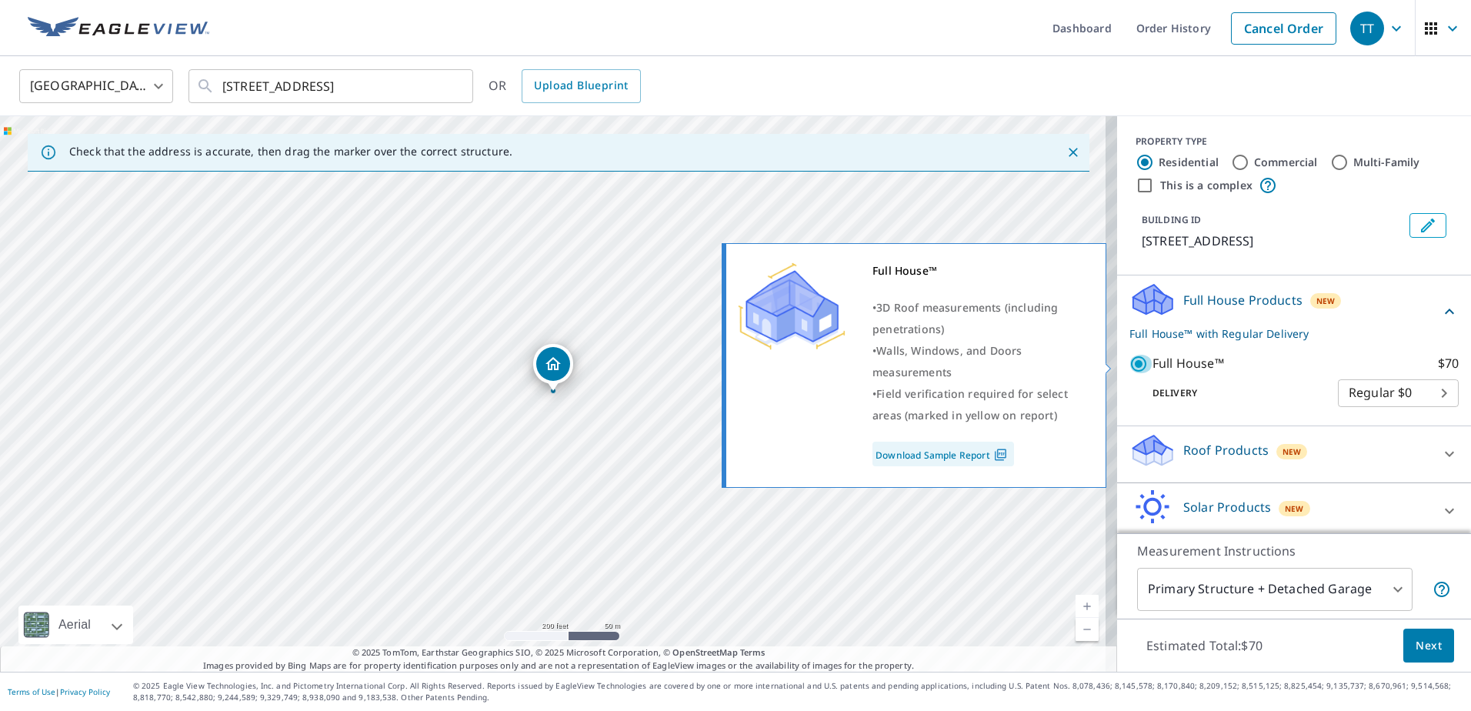
click at [1129, 363] on input "Full House™ $70" at bounding box center [1140, 364] width 23 height 18
checkbox input "false"
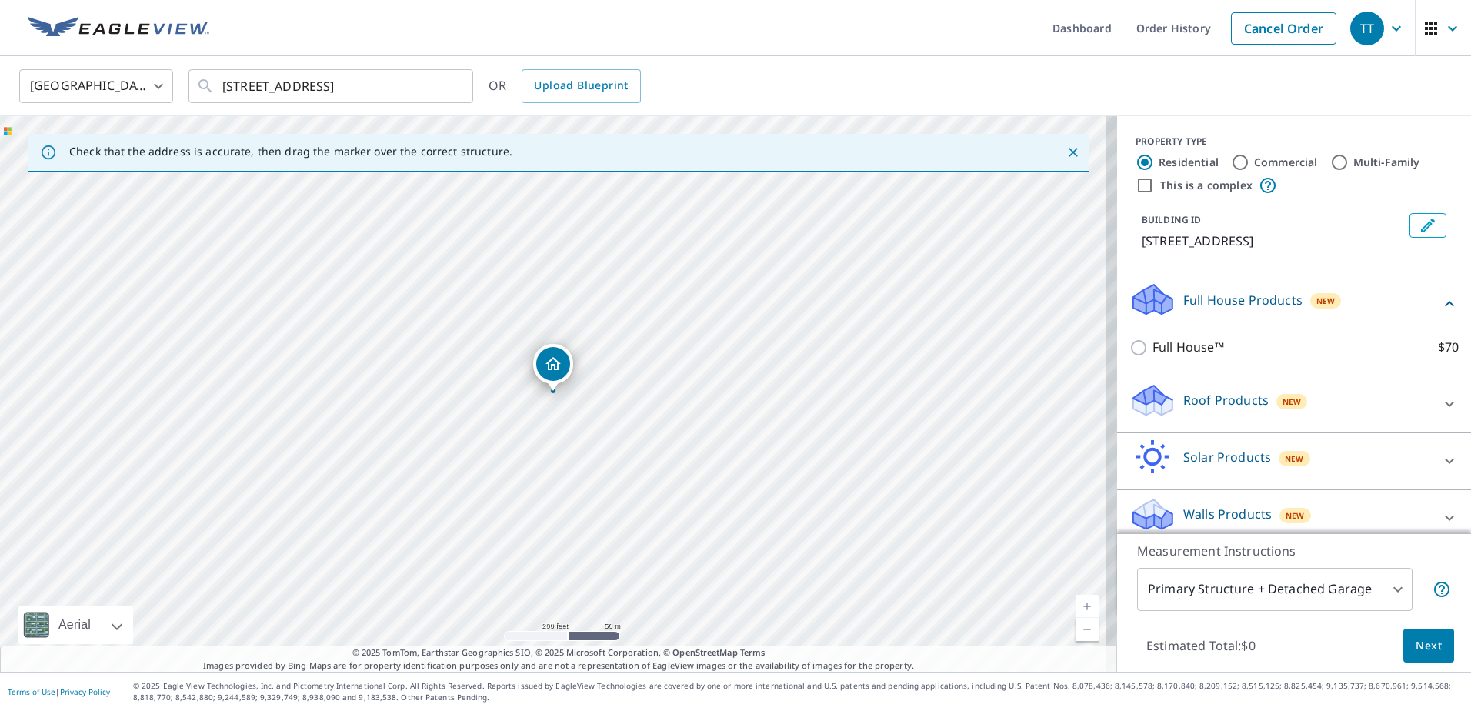
click at [1341, 397] on div "Roof Products New" at bounding box center [1279, 404] width 301 height 44
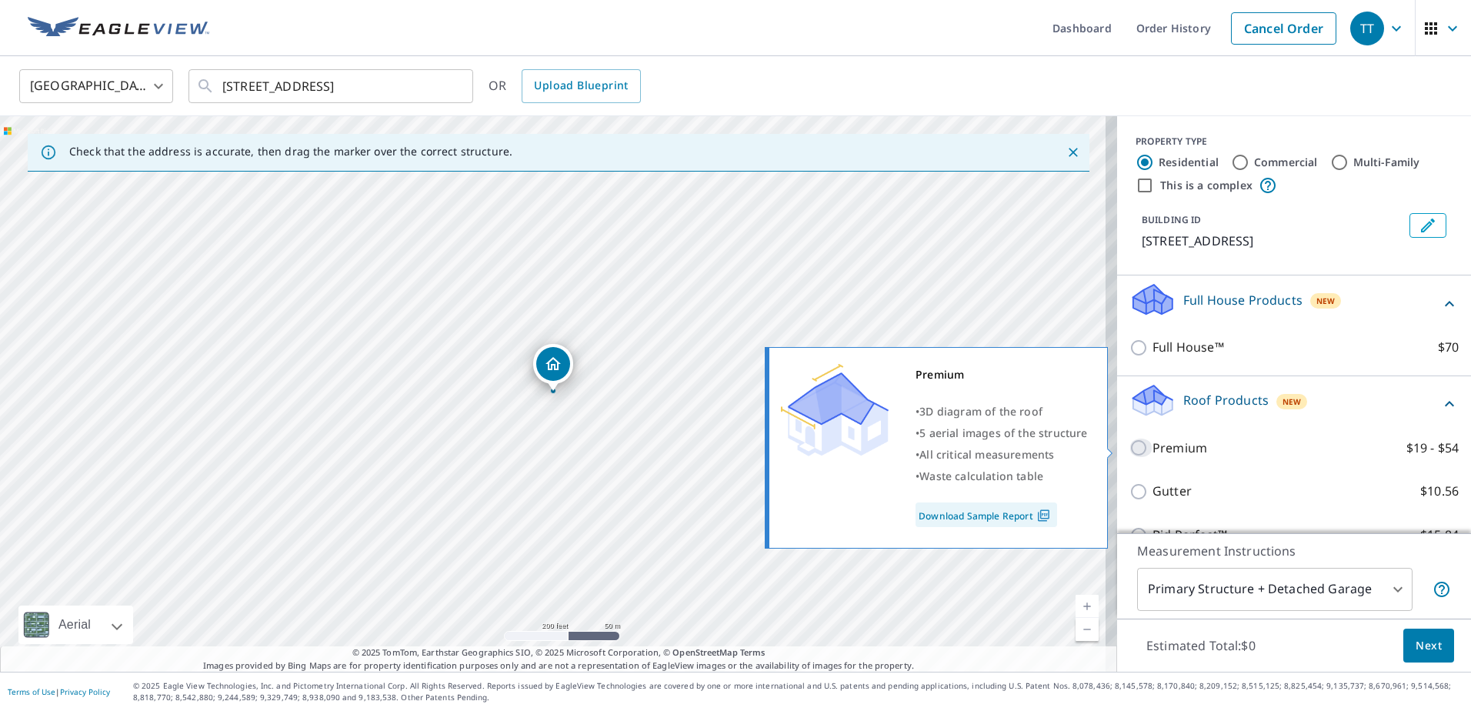
click at [1129, 445] on input "Premium $19 - $54" at bounding box center [1140, 447] width 23 height 18
checkbox input "true"
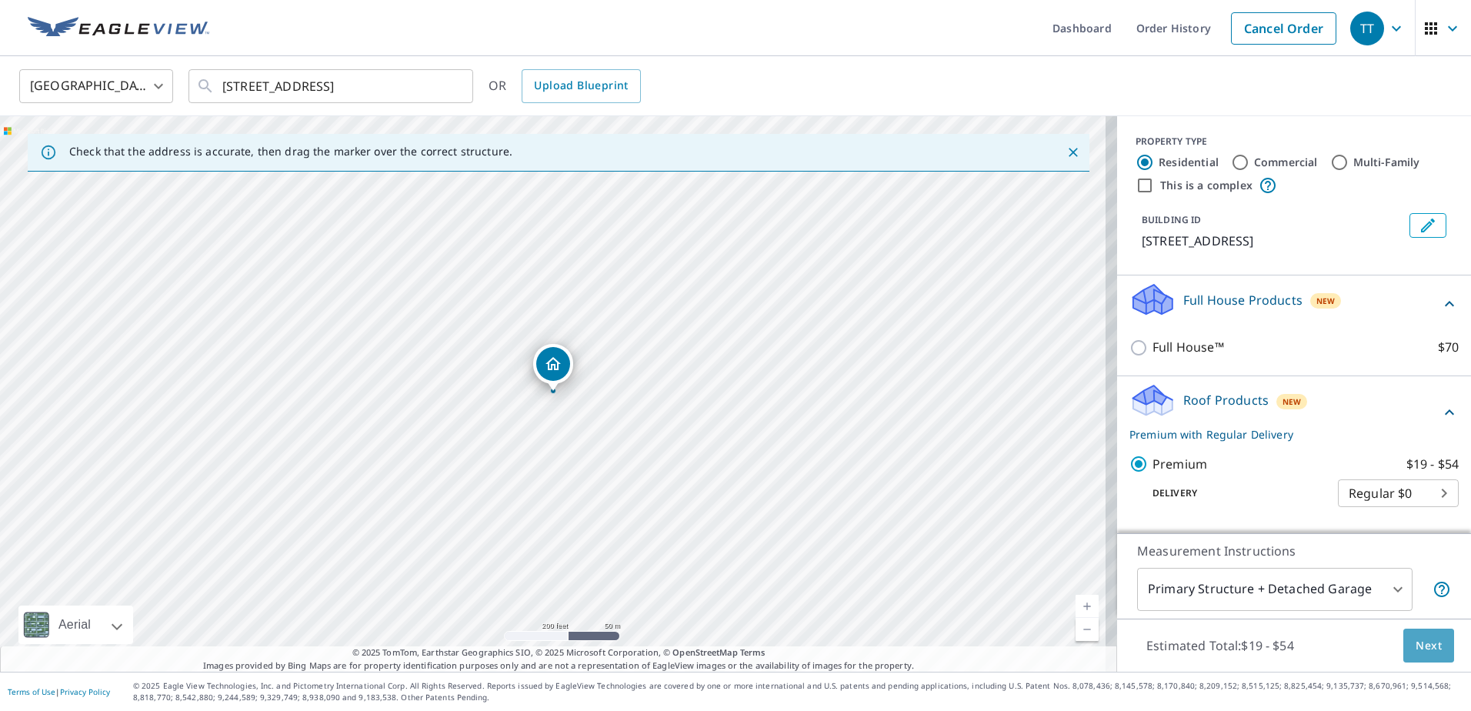
click at [1422, 645] on span "Next" at bounding box center [1428, 645] width 26 height 19
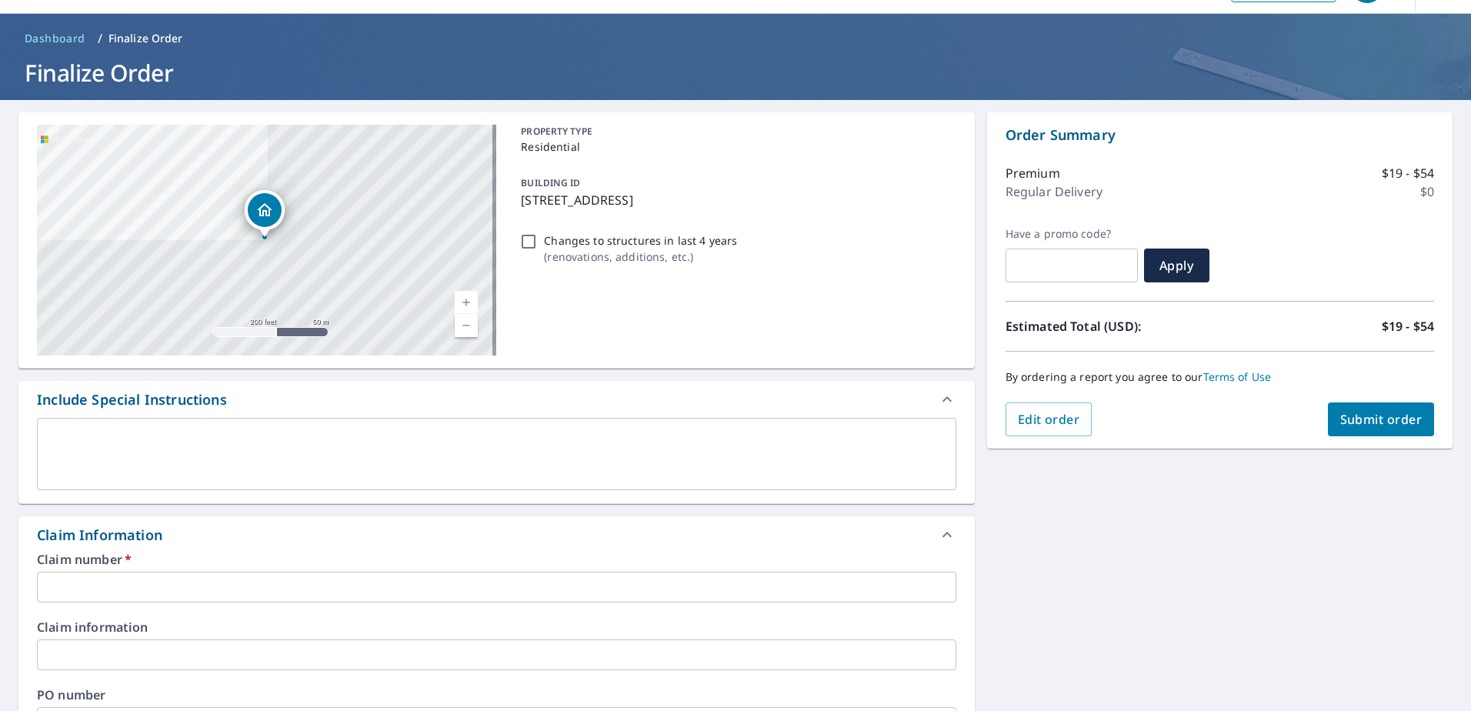
scroll to position [77, 0]
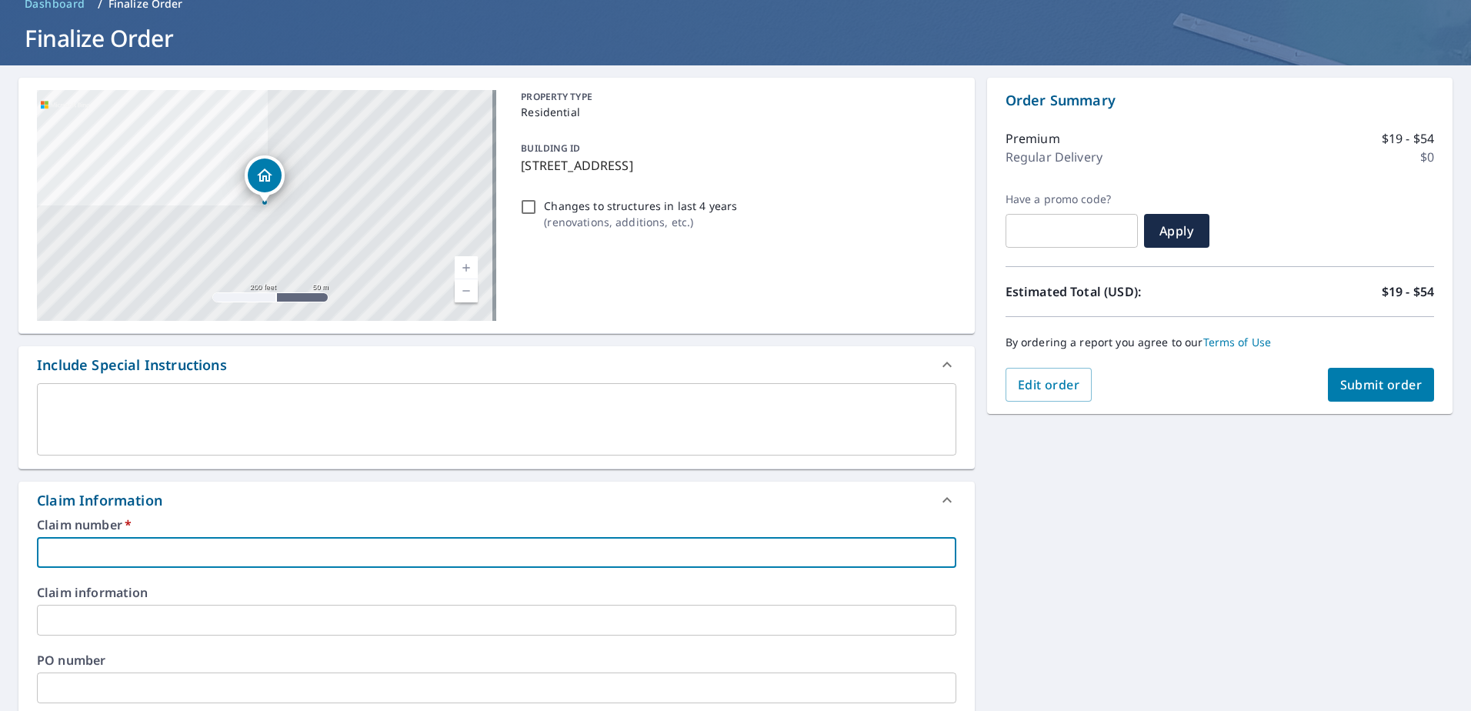
click at [198, 548] on input "text" at bounding box center [496, 552] width 919 height 31
type input "0"
checkbox input "true"
type input "08"
checkbox input "true"
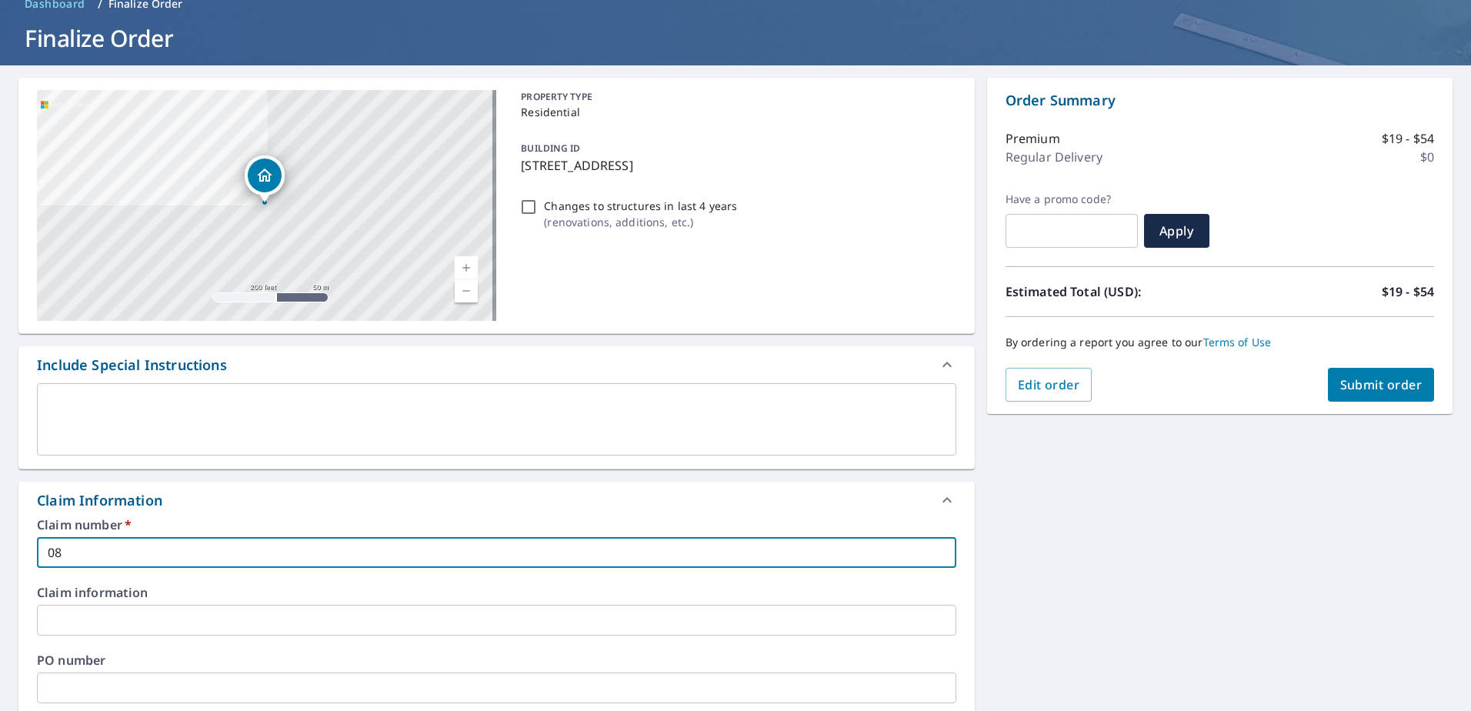
type input "081"
checkbox input "true"
type input "0818"
checkbox input "true"
type input "08185"
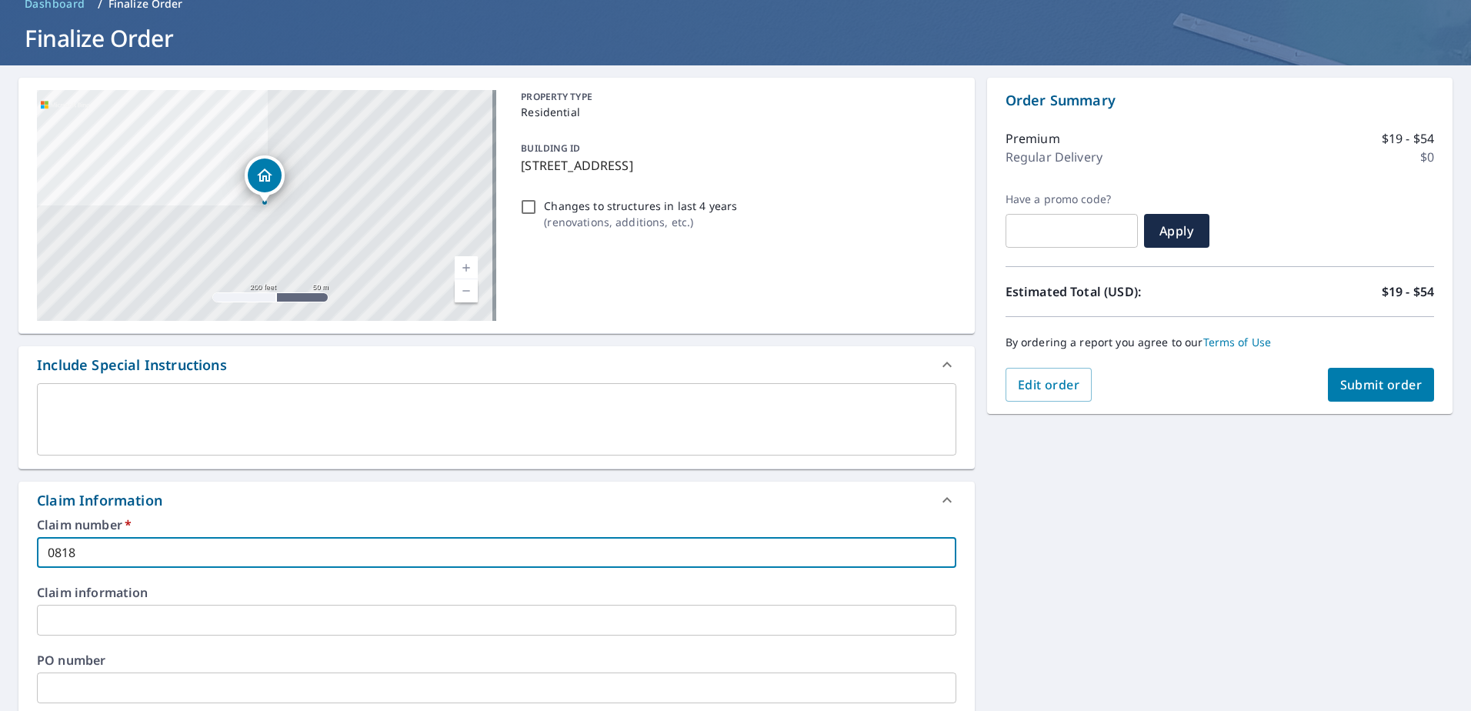
checkbox input "true"
type input "081853"
checkbox input "true"
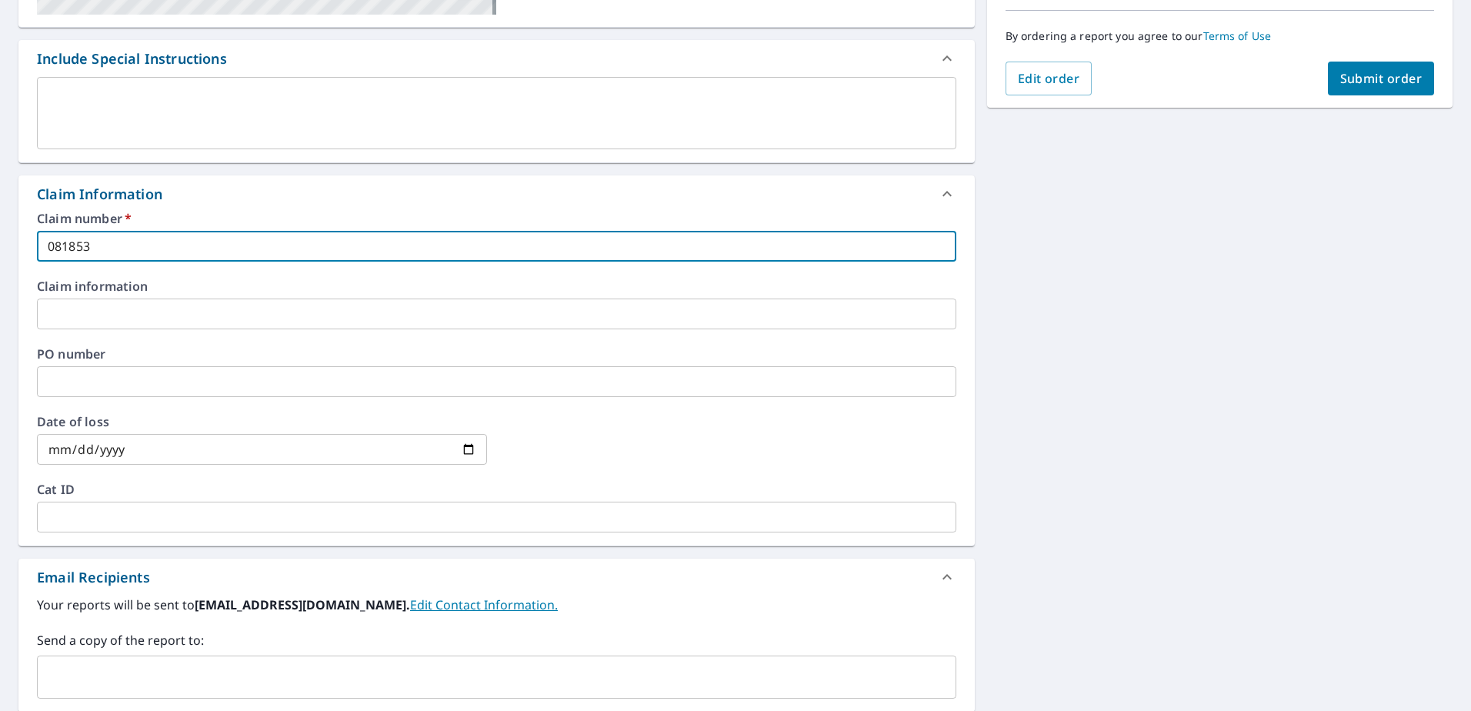
scroll to position [385, 0]
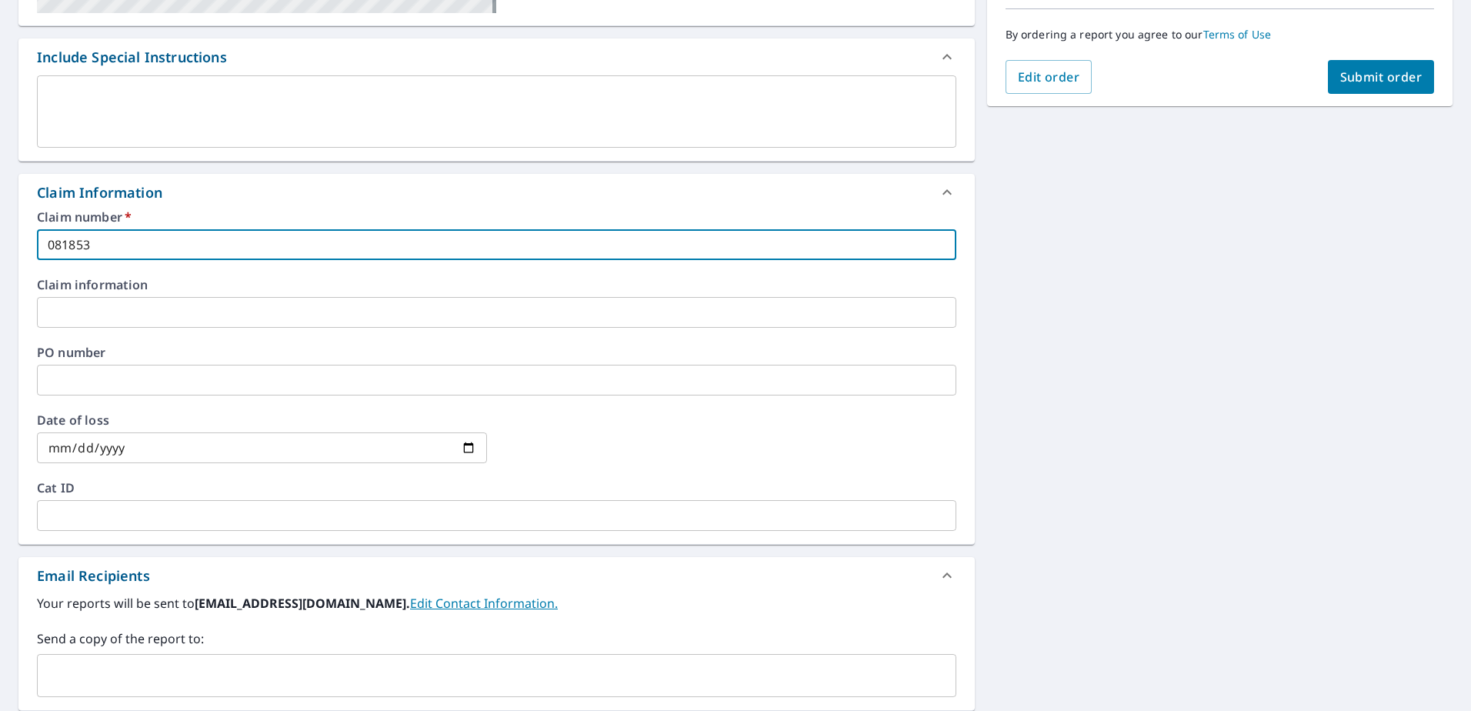
type input "081853"
click at [244, 668] on input "text" at bounding box center [485, 675] width 882 height 29
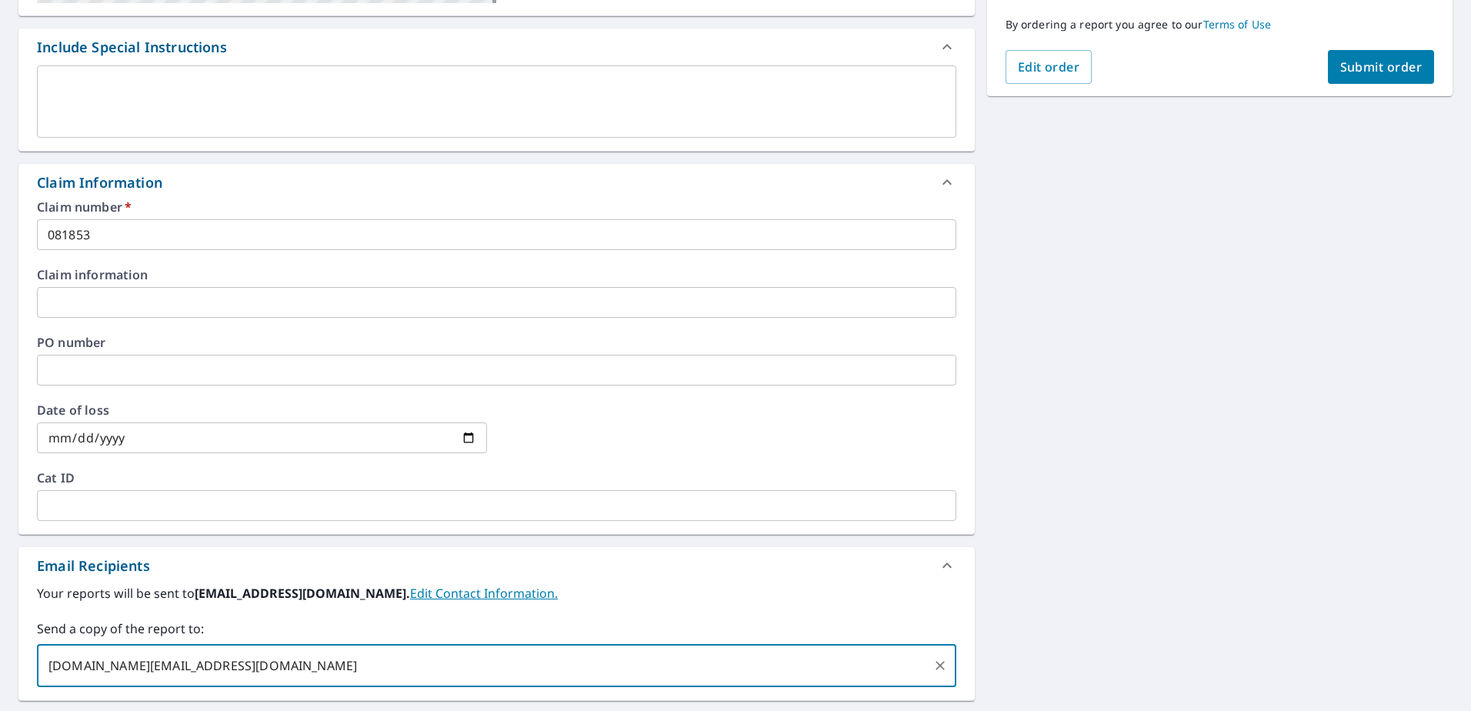
scroll to position [358, 0]
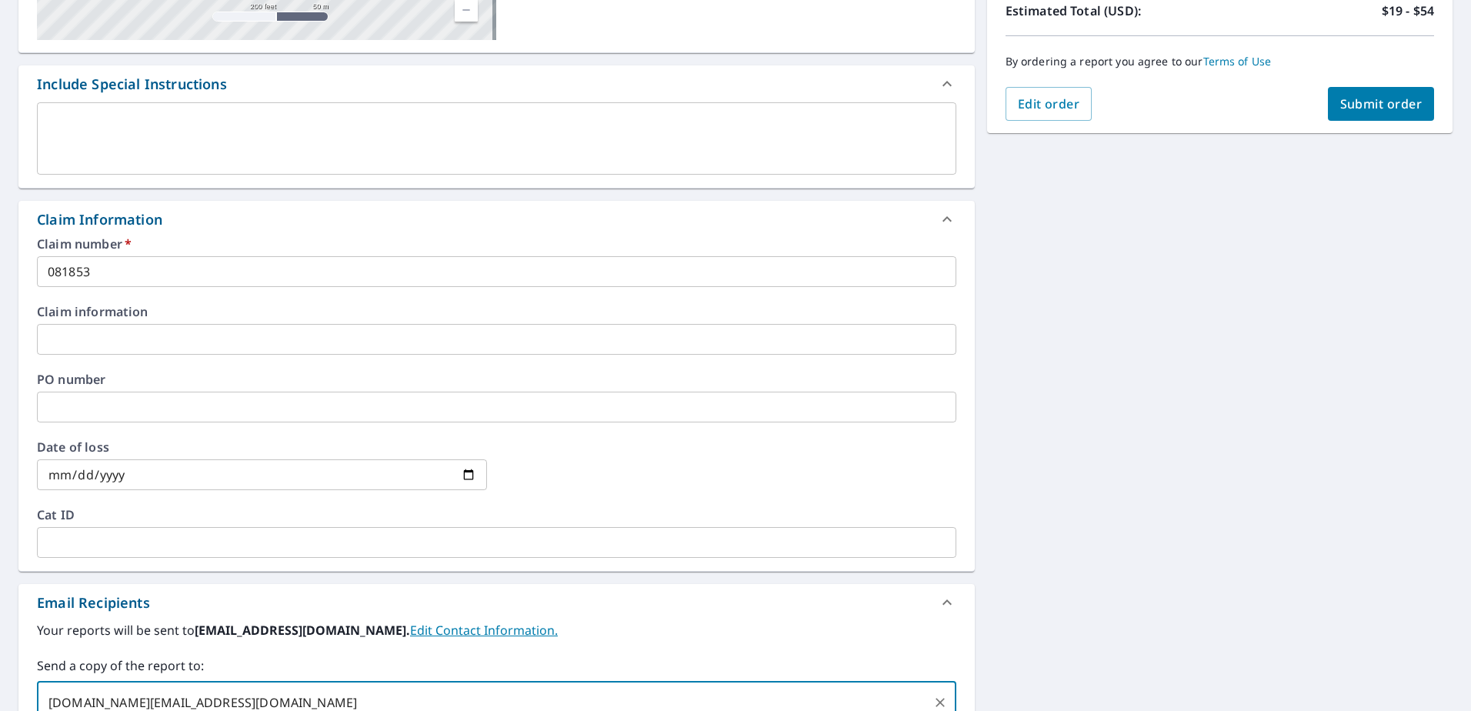
type input "[DOMAIN_NAME][EMAIL_ADDRESS][DOMAIN_NAME]"
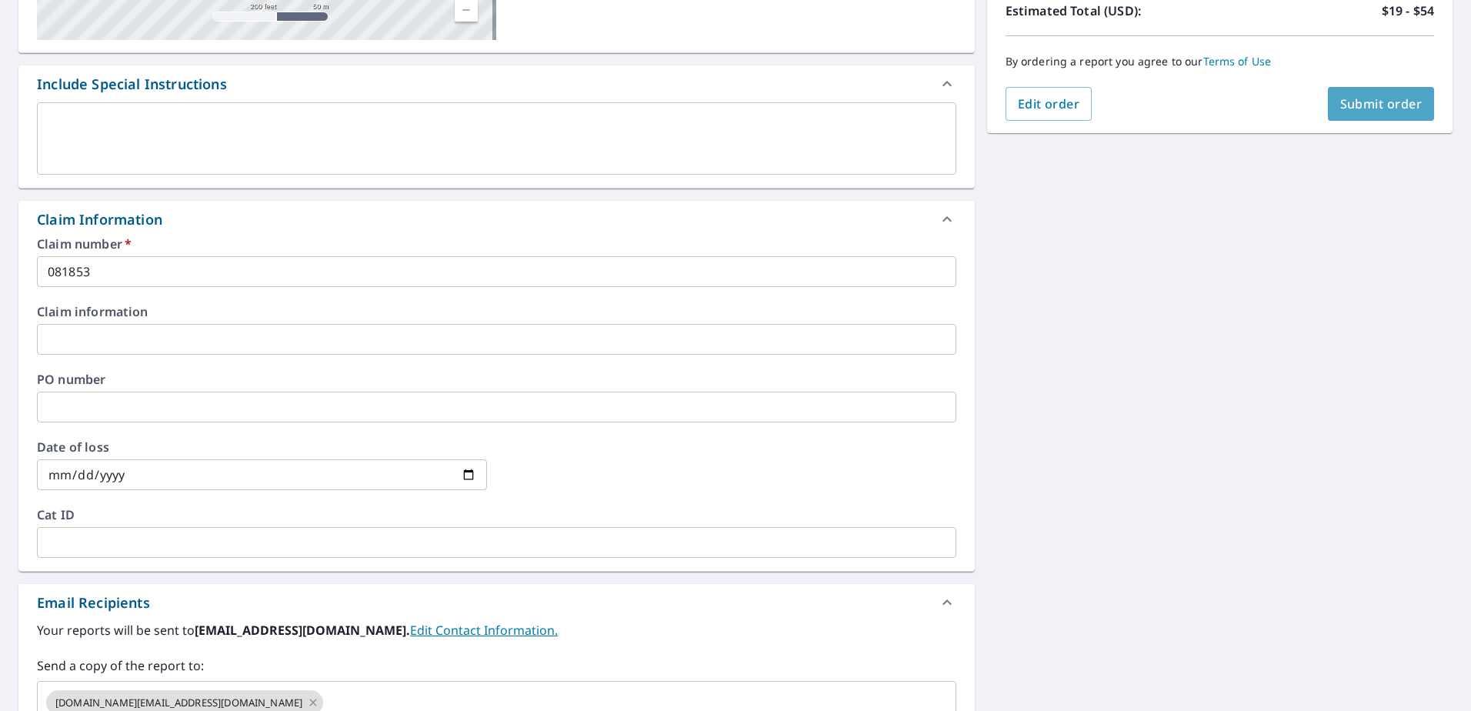
click at [1394, 105] on span "Submit order" at bounding box center [1381, 103] width 82 height 17
checkbox input "true"
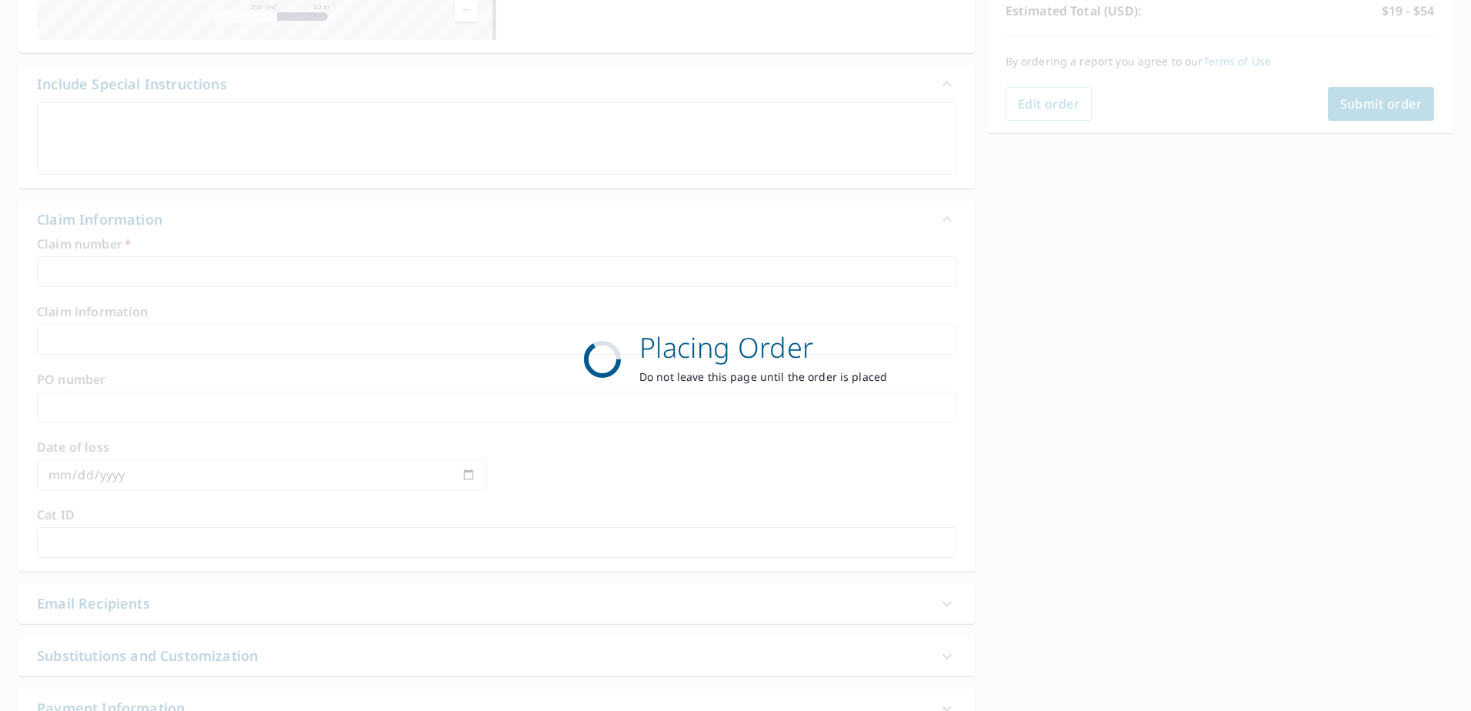
scroll to position [195, 0]
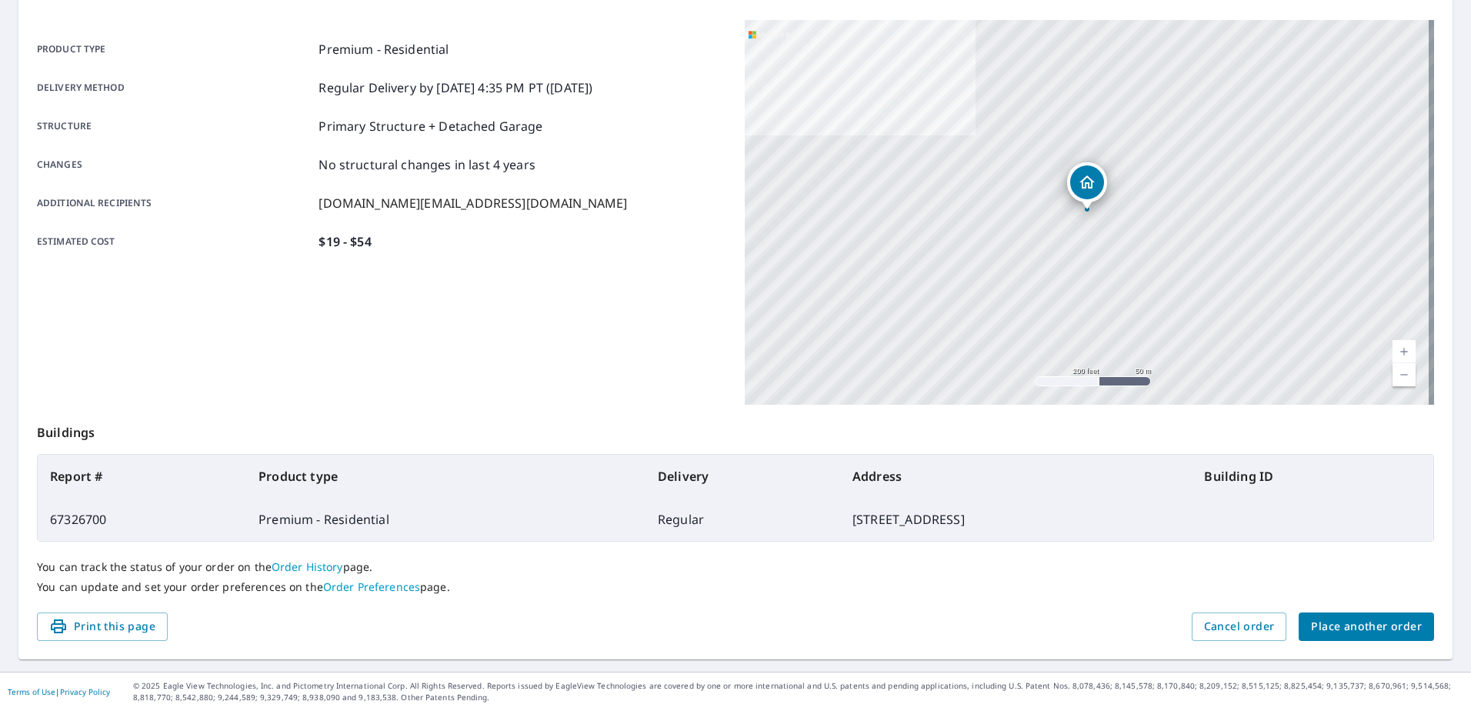
click at [1350, 622] on span "Place another order" at bounding box center [1366, 626] width 111 height 19
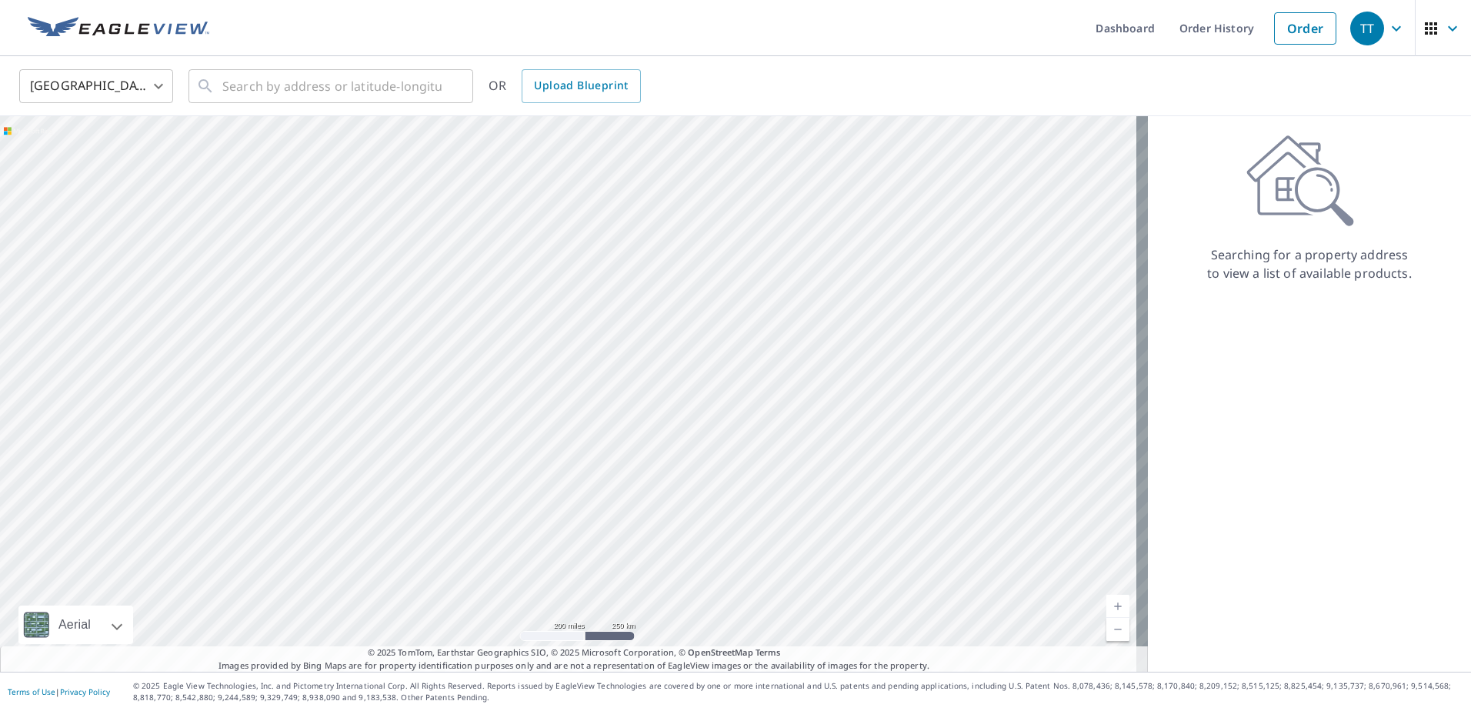
click at [159, 84] on body "TT TT Dashboard Order History Order TT United States US ​ ​ OR Upload Blueprint…" at bounding box center [735, 355] width 1471 height 711
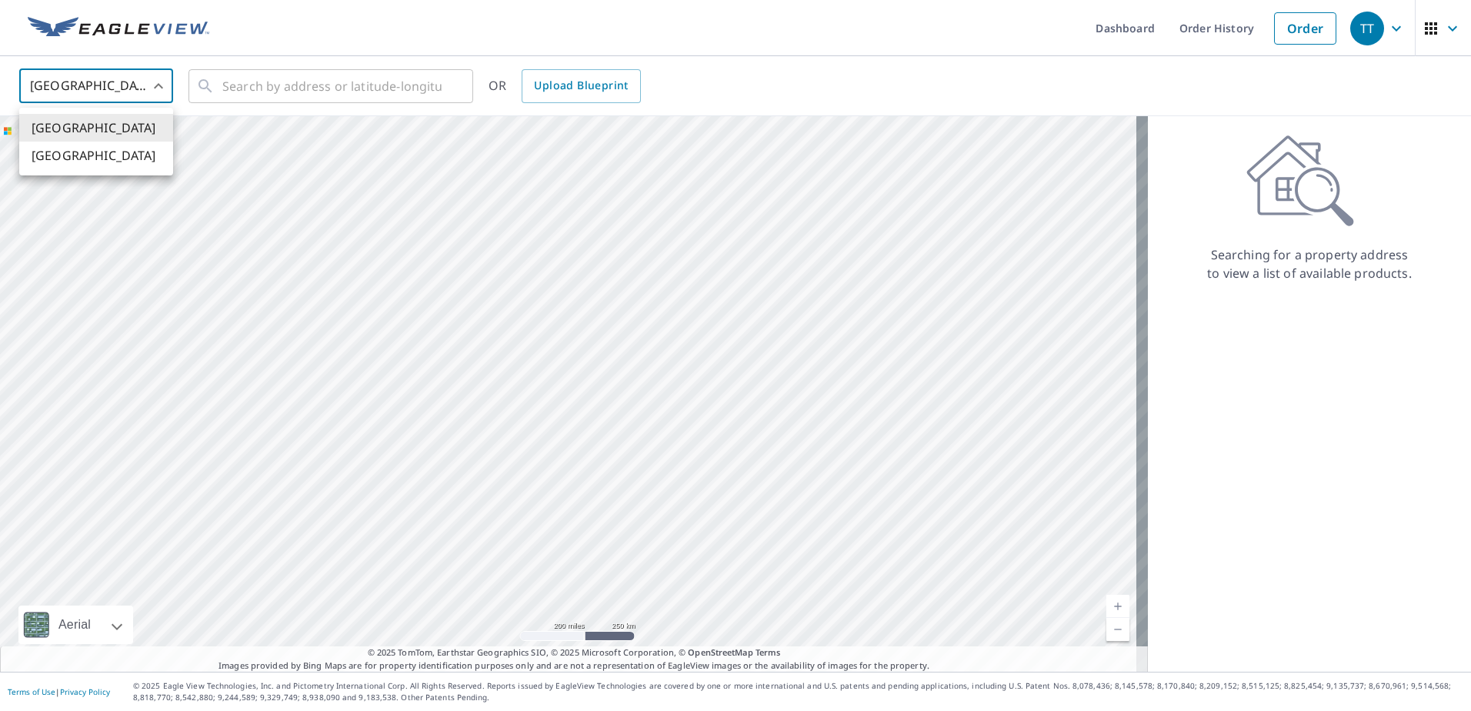
click at [98, 154] on li "[GEOGRAPHIC_DATA]" at bounding box center [96, 156] width 154 height 28
type input "CA"
click at [343, 85] on input "text" at bounding box center [331, 86] width 219 height 43
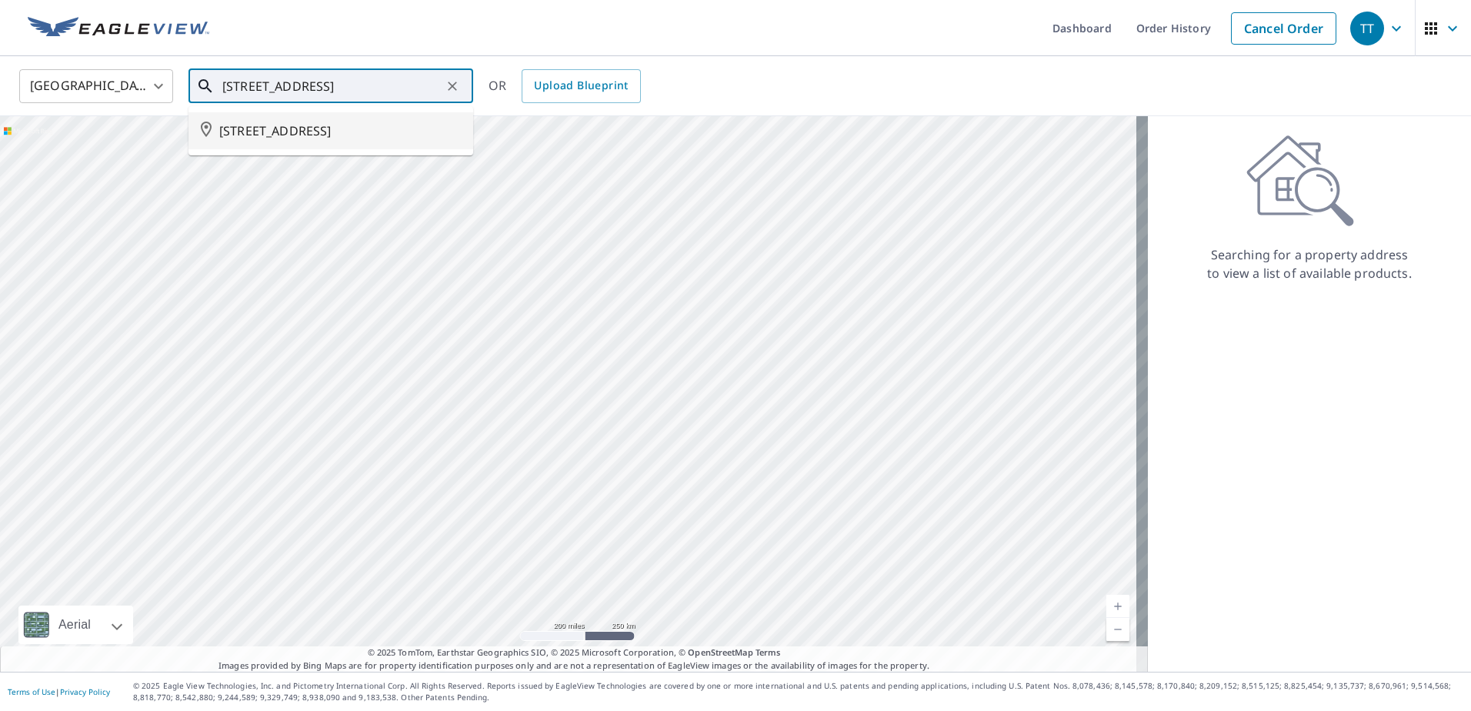
click at [260, 136] on span "[STREET_ADDRESS]" at bounding box center [339, 131] width 241 height 18
type input "[STREET_ADDRESS]"
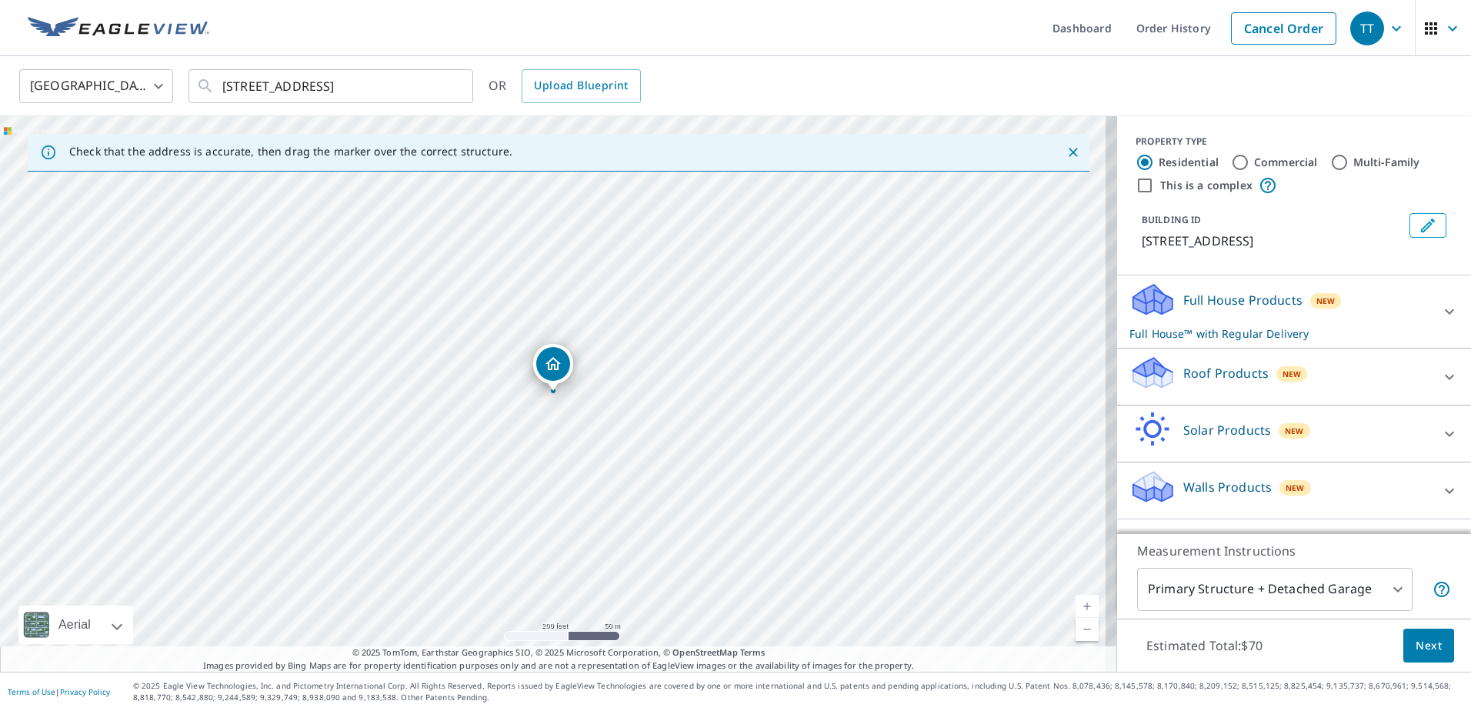
click at [1364, 341] on p "Full House™ with Regular Delivery" at bounding box center [1279, 333] width 301 height 16
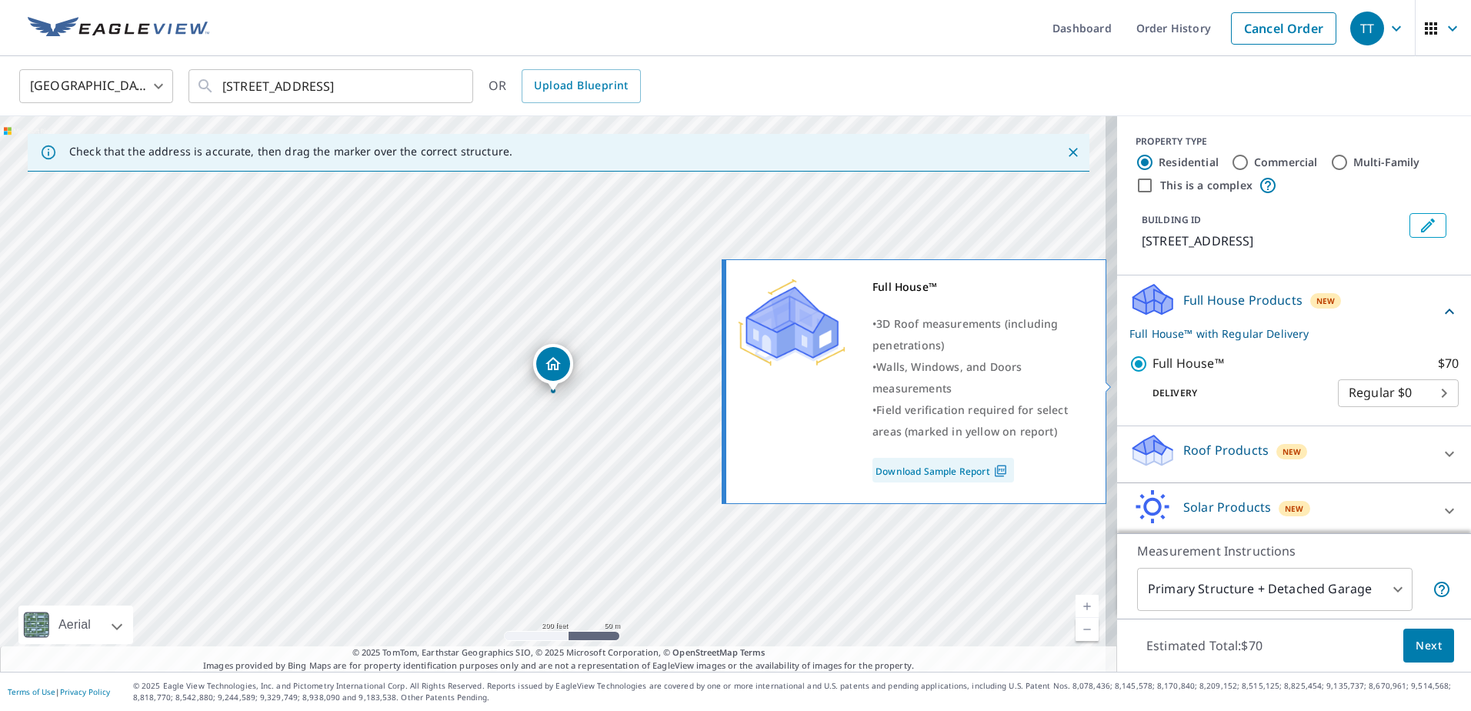
click at [1129, 373] on input "Full House™ $70" at bounding box center [1140, 364] width 23 height 18
checkbox input "false"
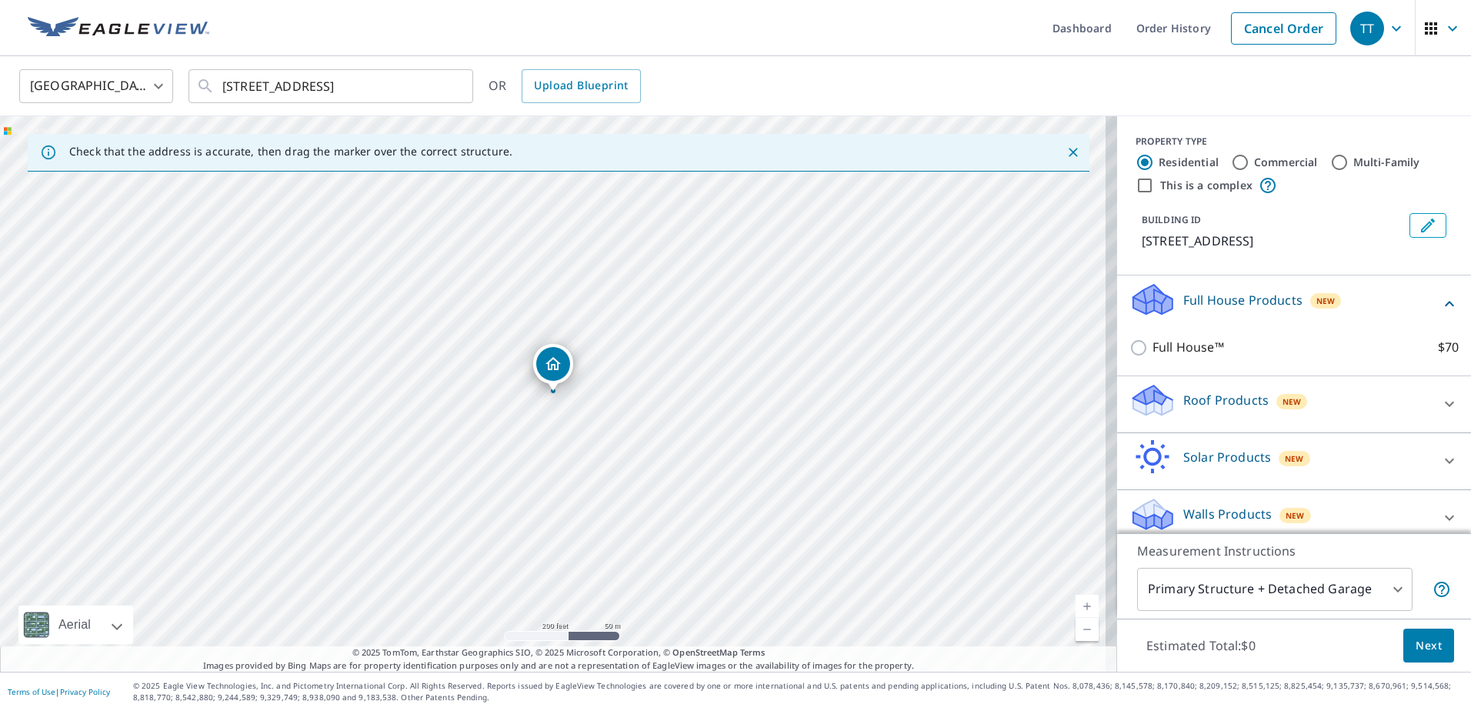
click at [1357, 421] on div "Roof Products New" at bounding box center [1279, 404] width 301 height 44
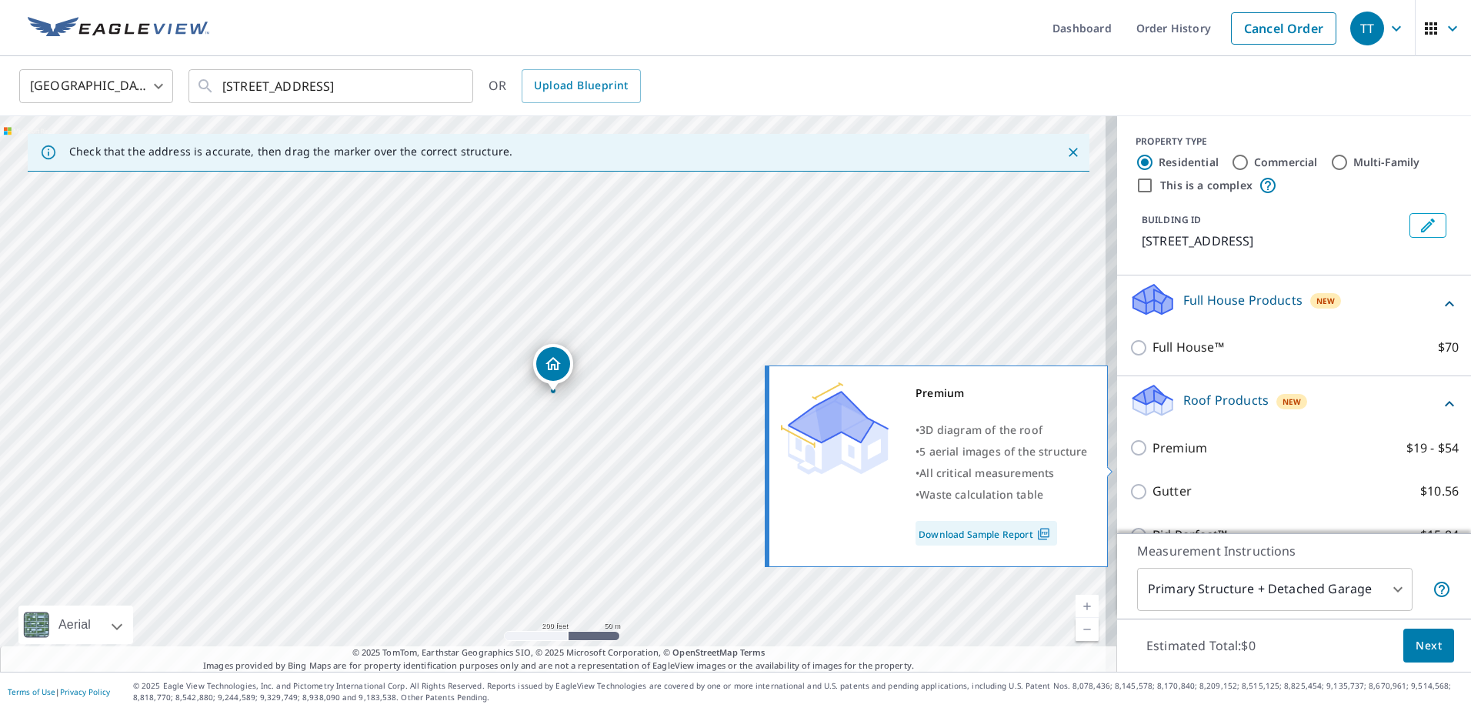
click at [1129, 457] on input "Premium $19 - $54" at bounding box center [1140, 447] width 23 height 18
checkbox input "true"
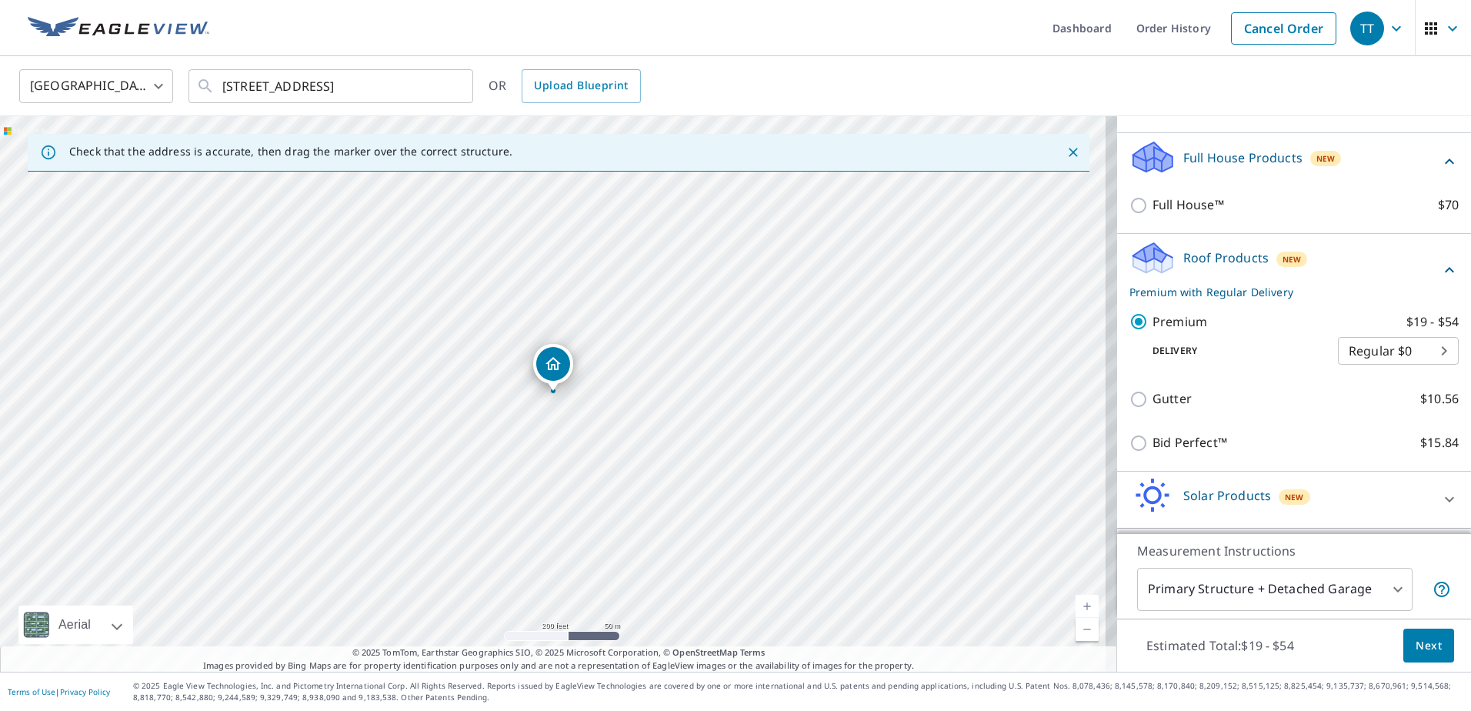
scroll to position [154, 0]
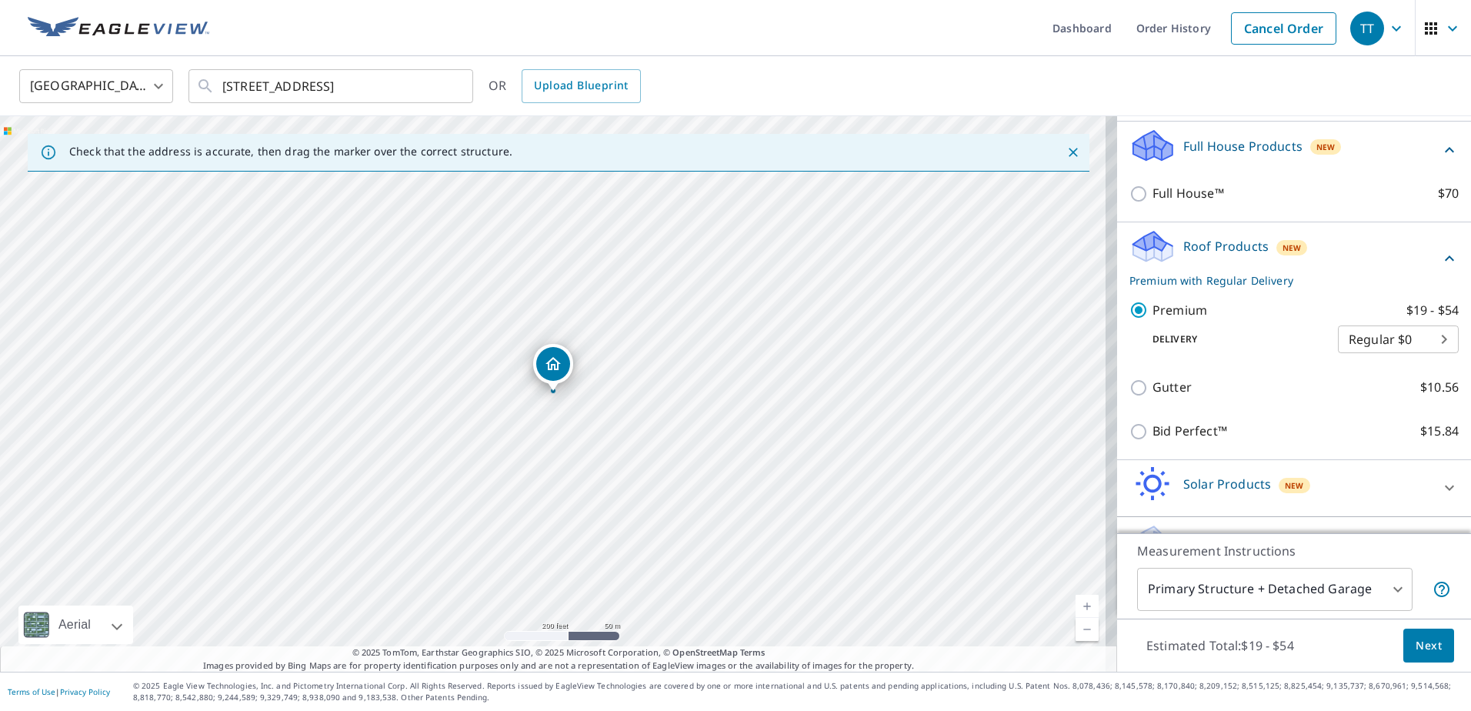
click at [1384, 585] on body "TT TT Dashboard Order History Cancel Order TT Canada CA ​ [STREET_ADDRESS] ​ OR…" at bounding box center [735, 355] width 1471 height 711
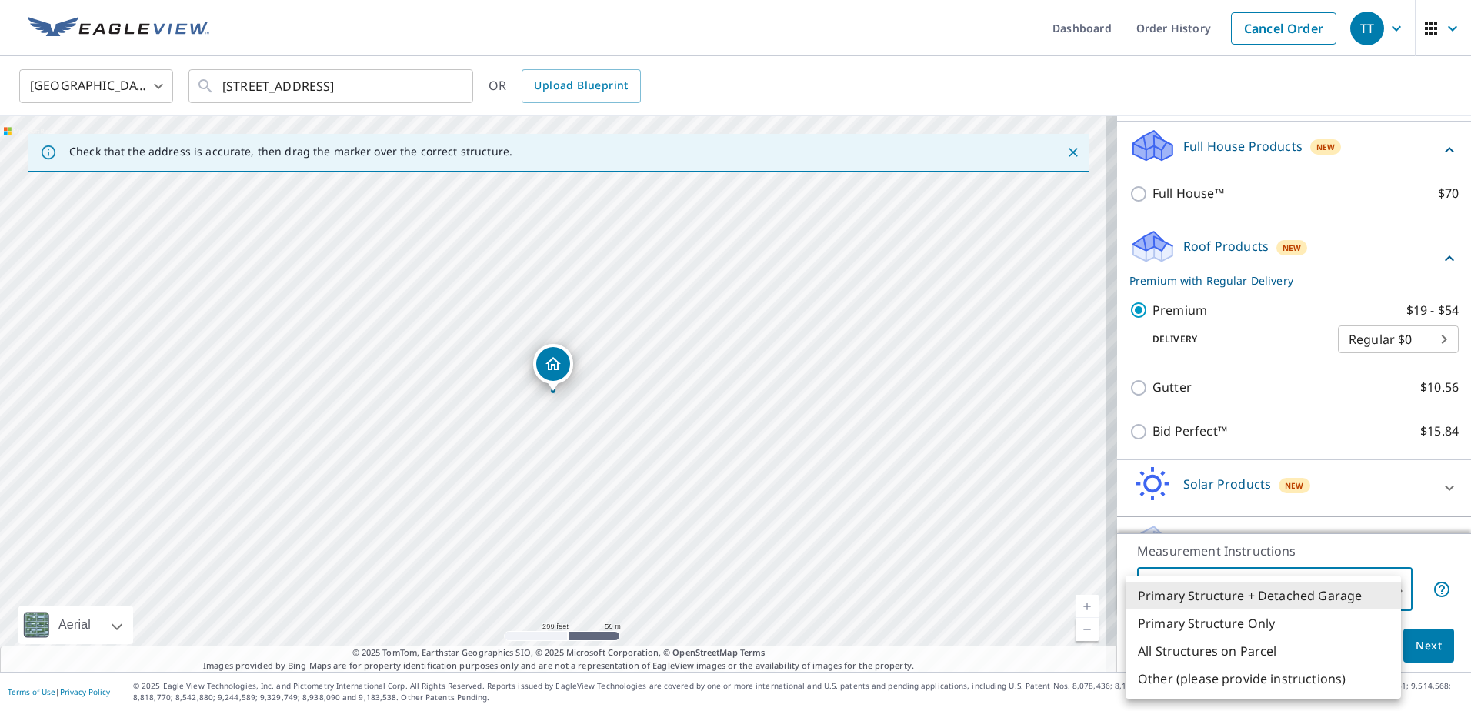
click at [1321, 591] on li "Primary Structure + Detached Garage" at bounding box center [1262, 595] width 275 height 28
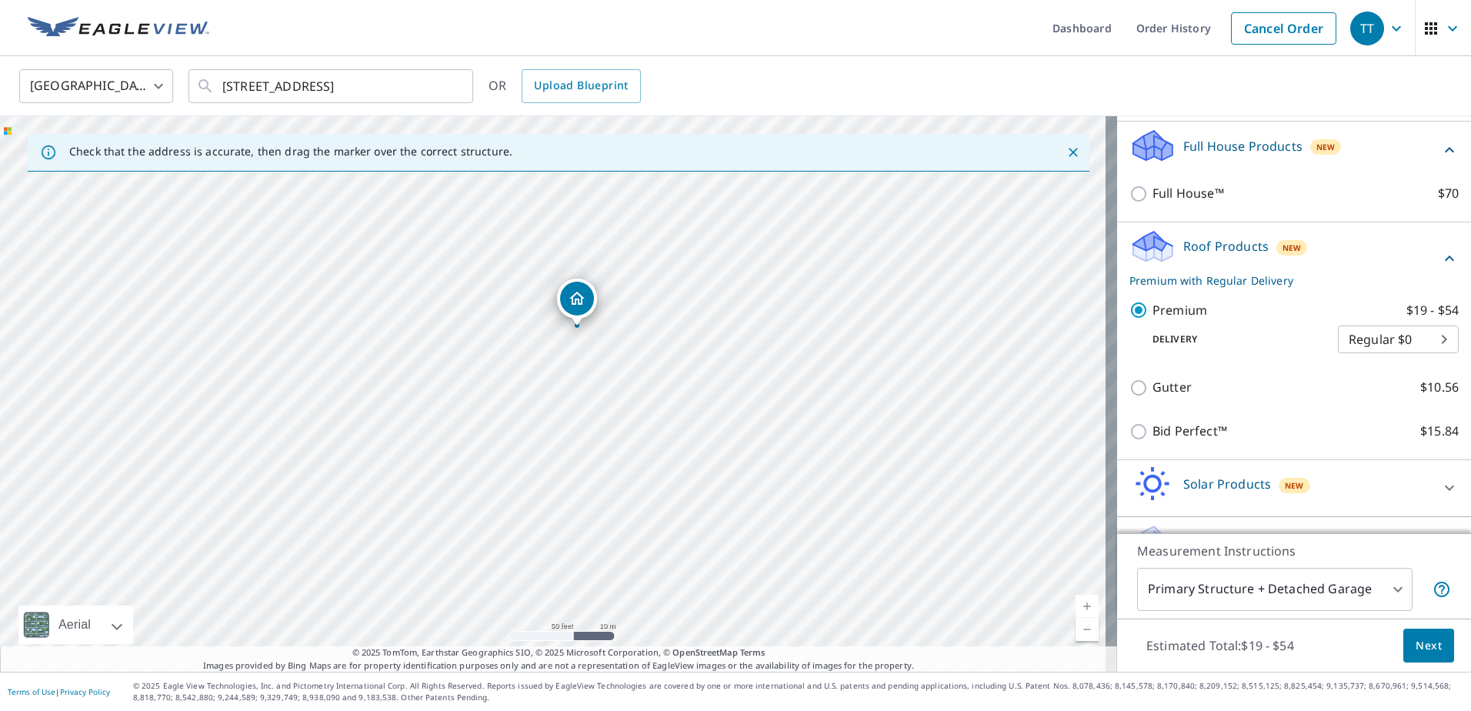
drag, startPoint x: 550, startPoint y: 353, endPoint x: 579, endPoint y: 318, distance: 45.3
click at [1415, 643] on span "Next" at bounding box center [1428, 645] width 26 height 19
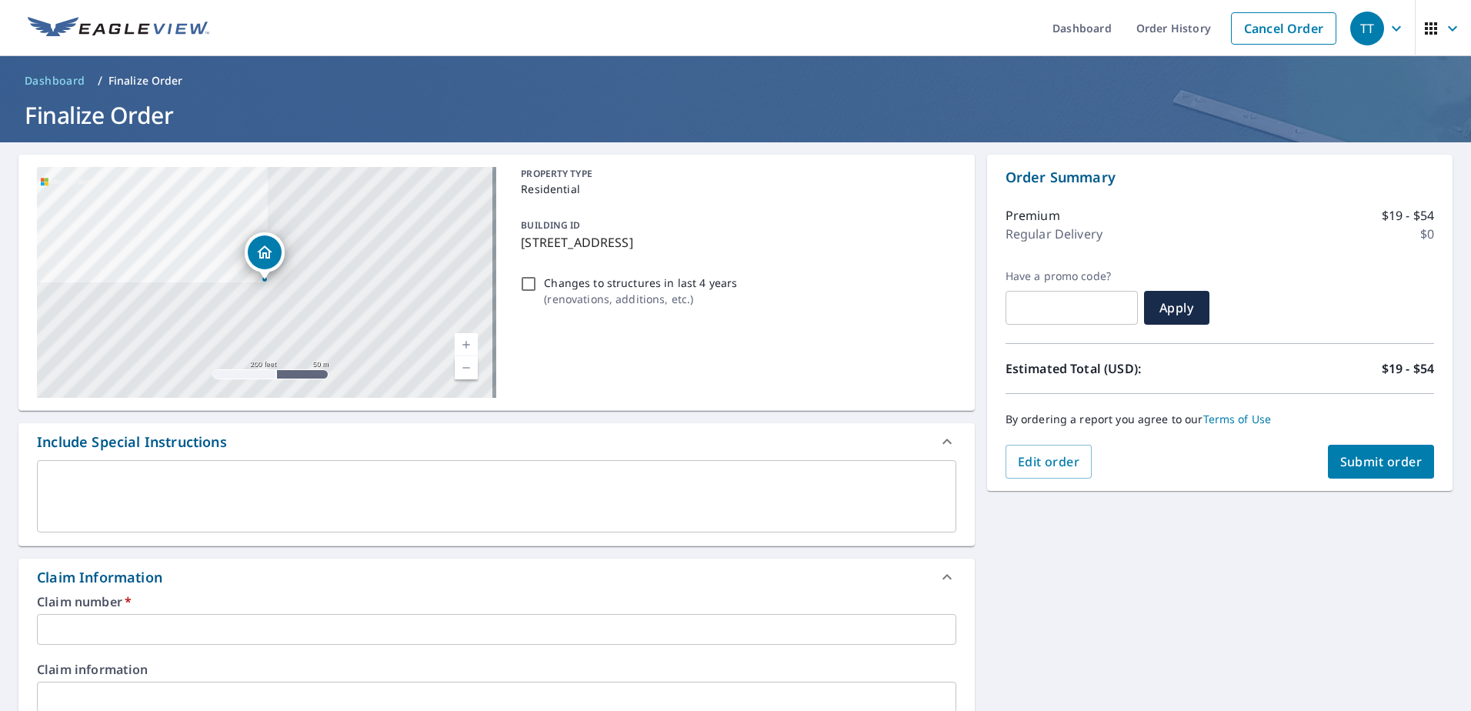
click at [185, 630] on input "text" at bounding box center [496, 629] width 919 height 31
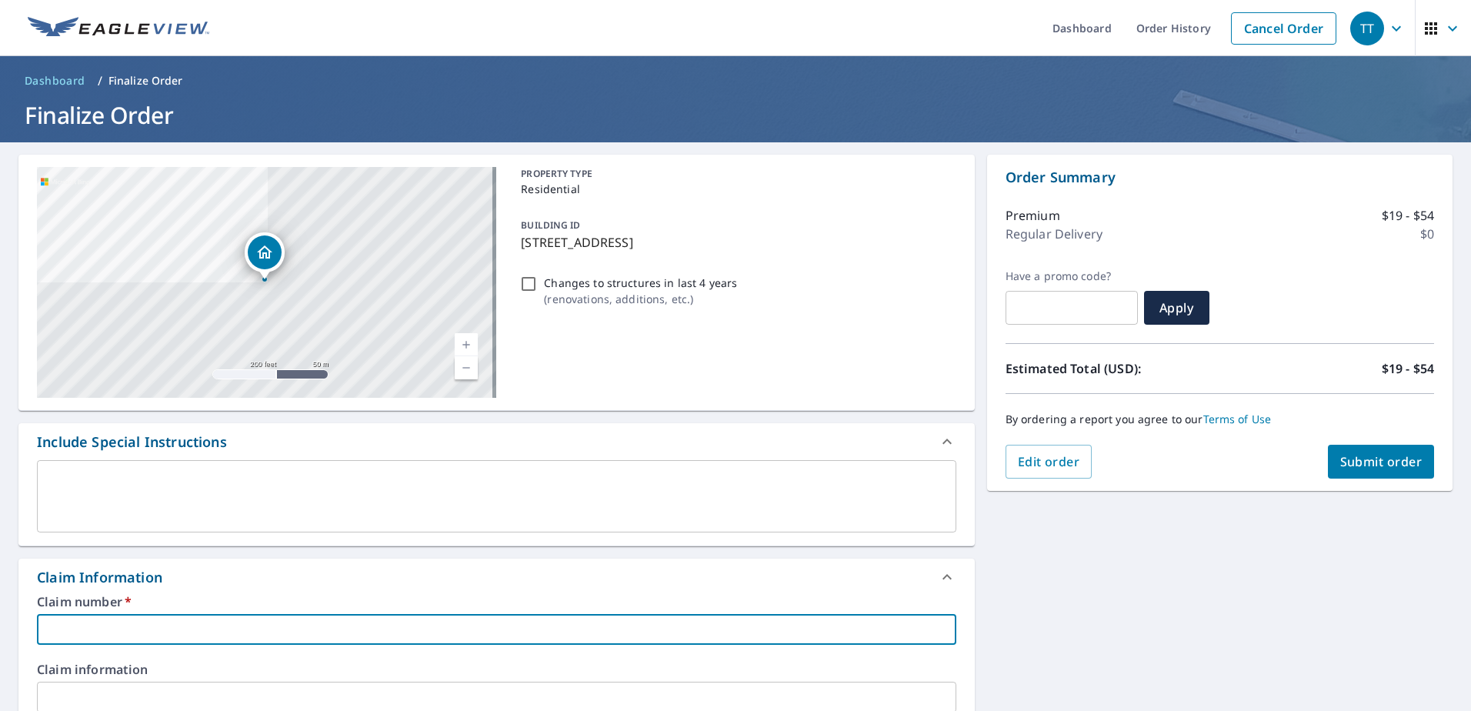
type input "0"
checkbox input "true"
type input "08"
checkbox input "true"
type input "081"
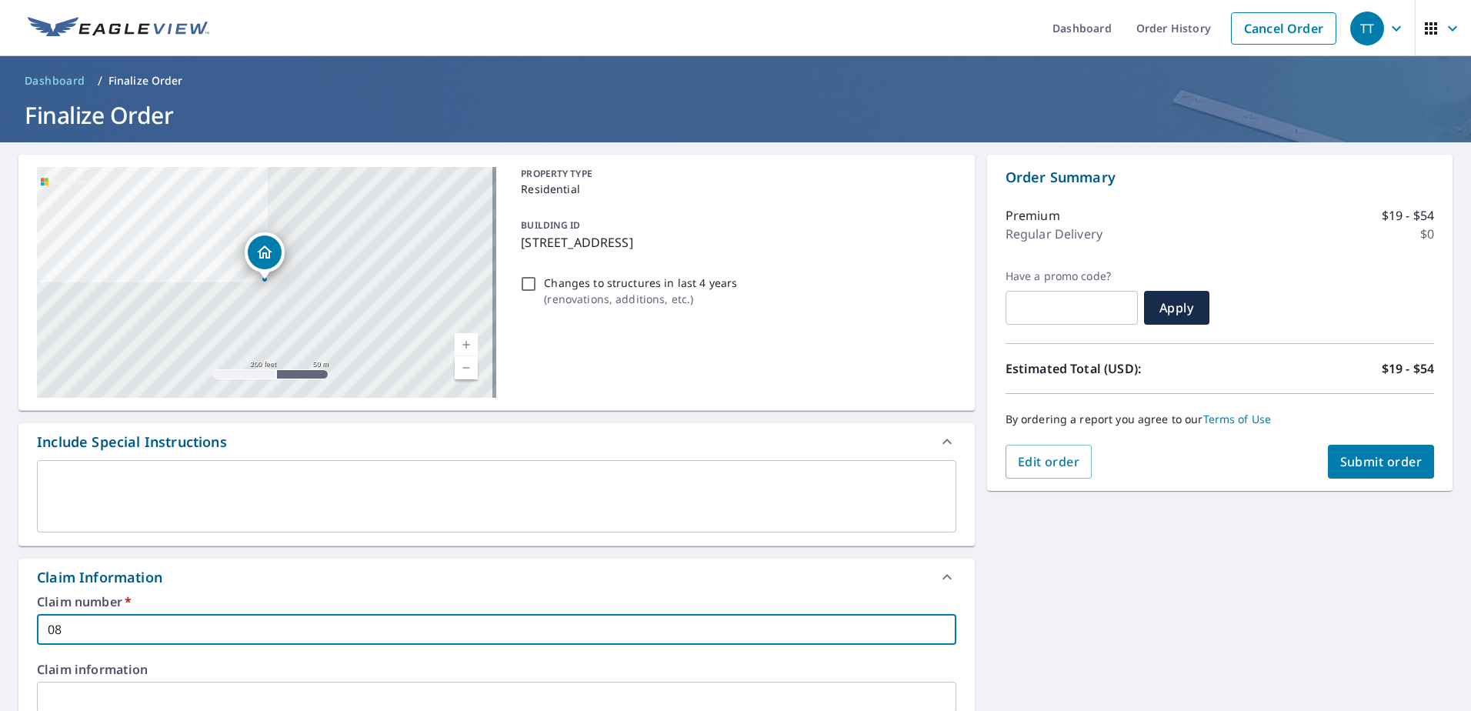
checkbox input "true"
type input "0818"
checkbox input "true"
type input "08181"
checkbox input "true"
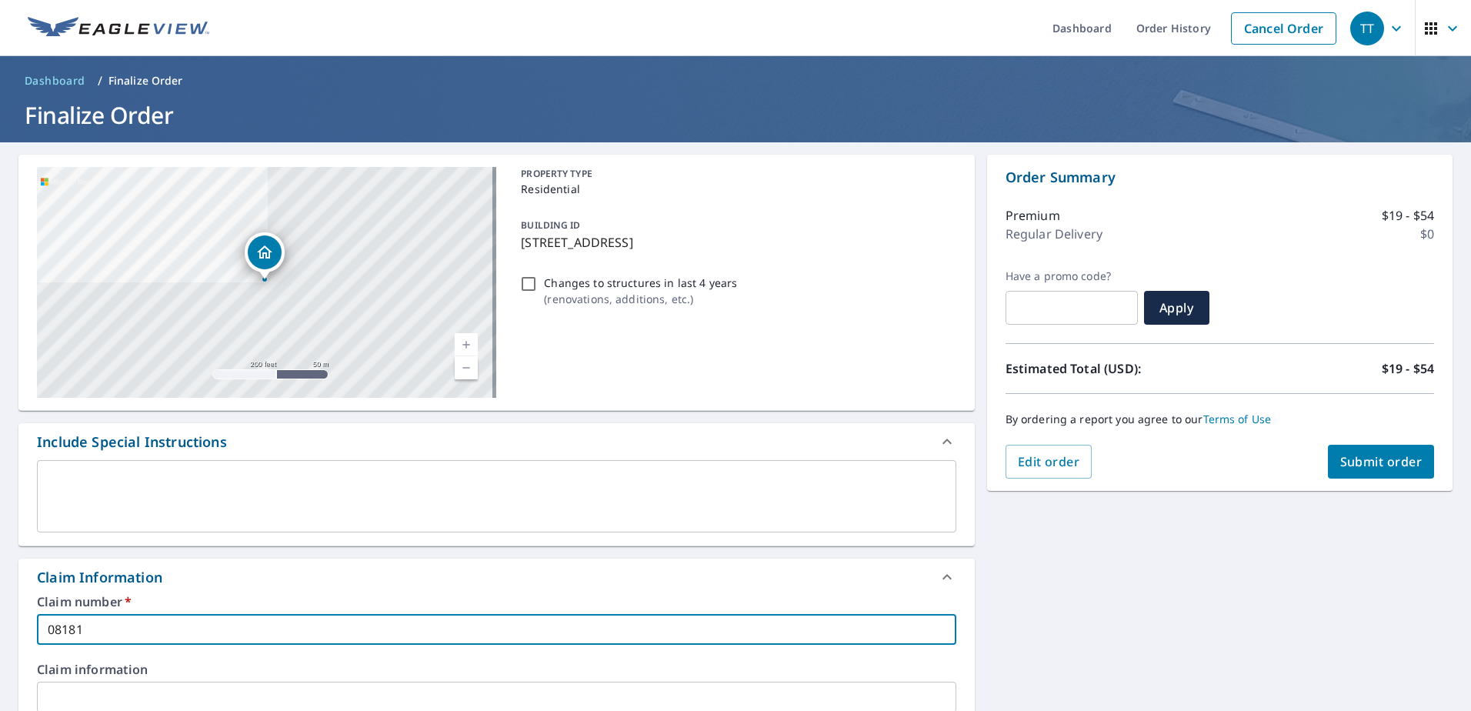
type input "081818"
checkbox input "true"
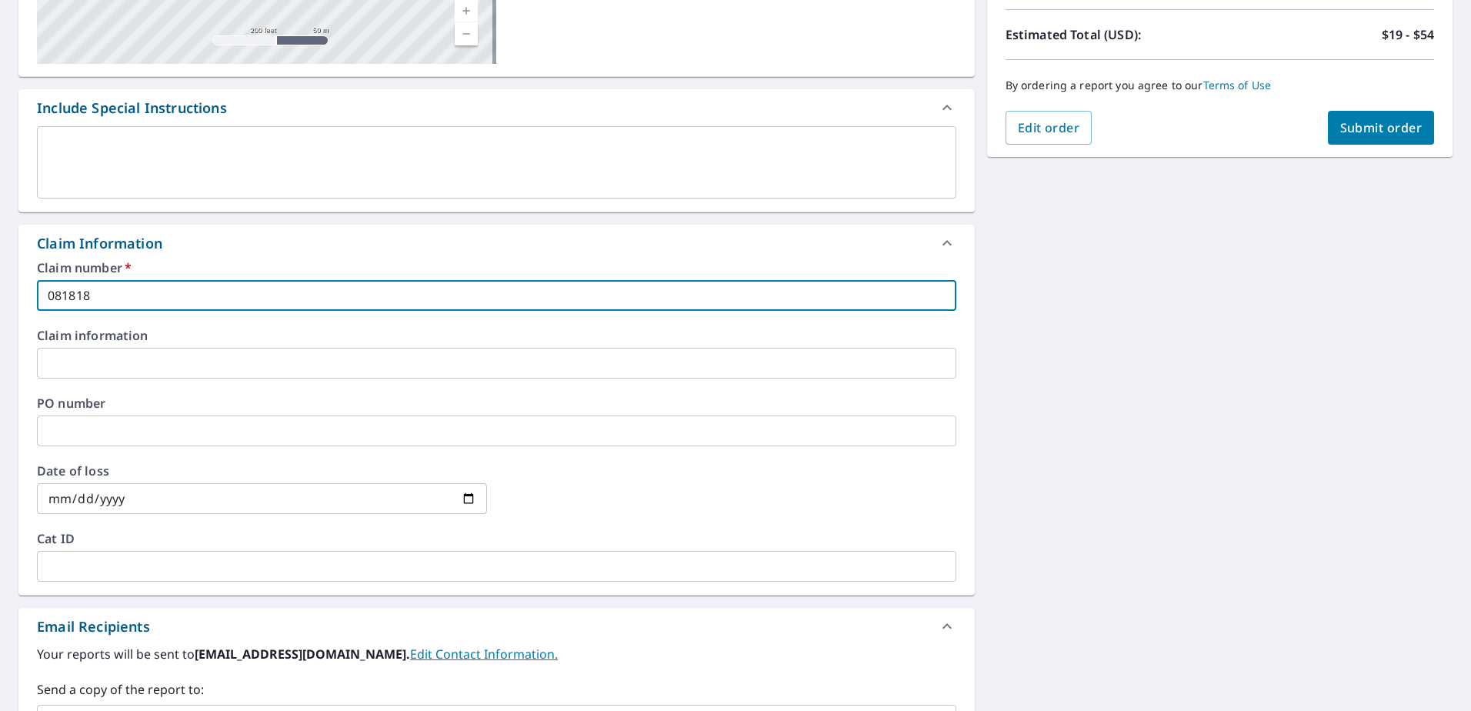
scroll to position [385, 0]
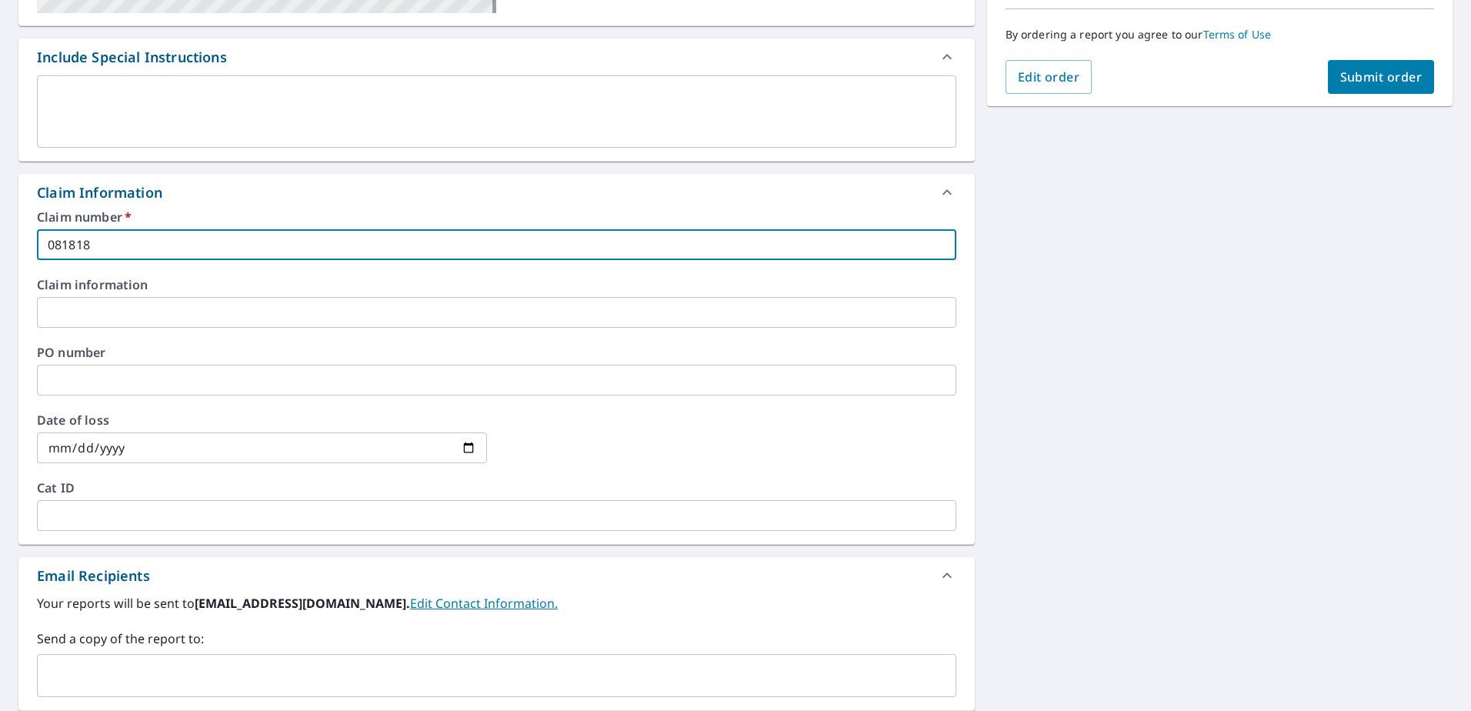
type input "081818"
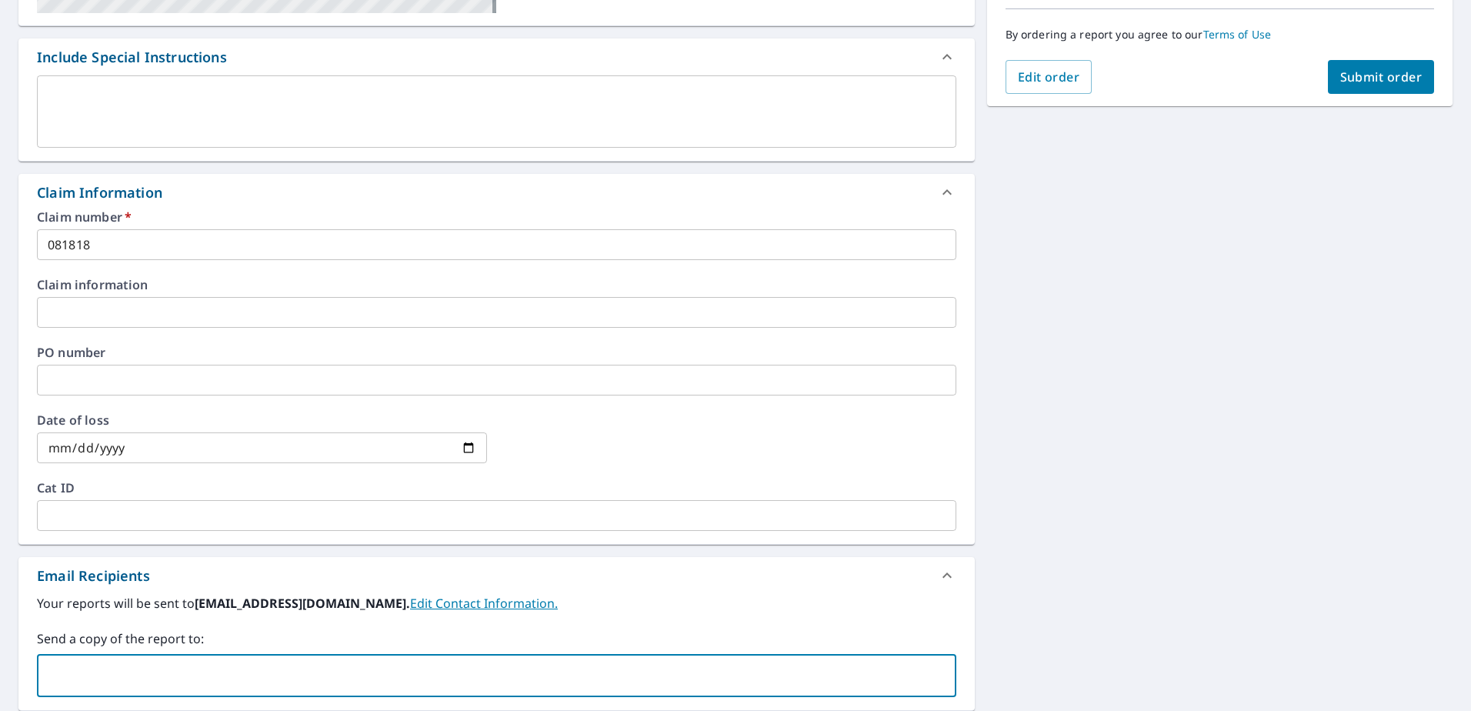
click at [315, 670] on input "text" at bounding box center [485, 675] width 882 height 29
type input "[DOMAIN_NAME][EMAIL_ADDRESS][DOMAIN_NAME]"
click at [1355, 73] on span "Submit order" at bounding box center [1381, 76] width 82 height 17
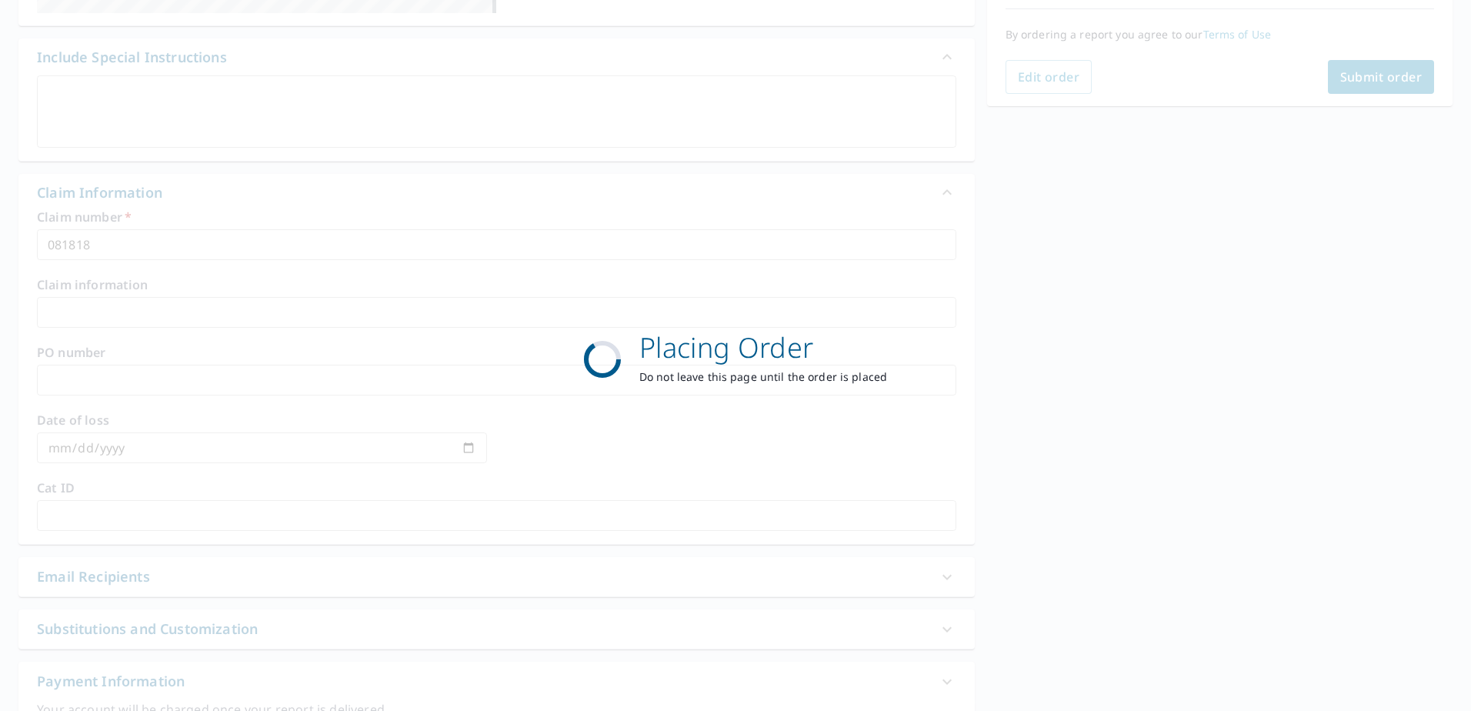
checkbox input "true"
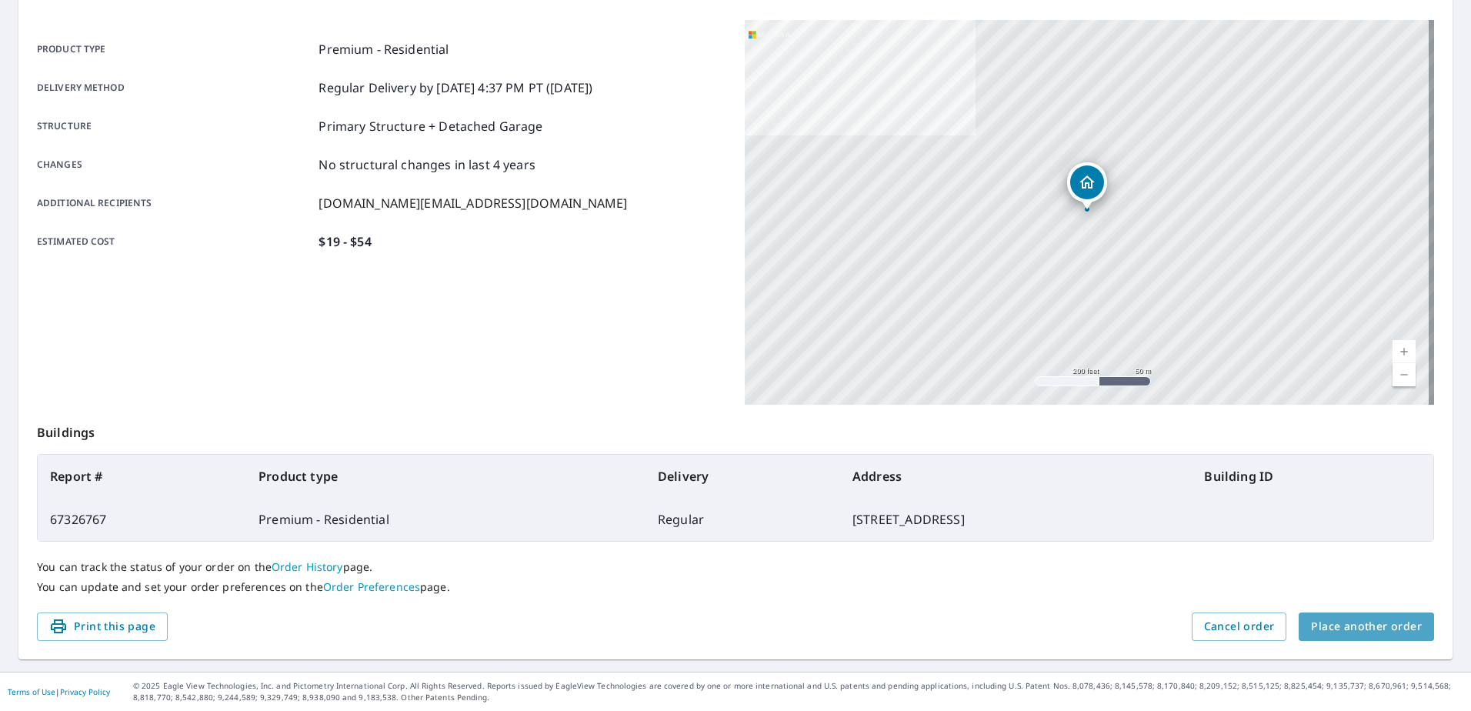
click at [1361, 621] on span "Place another order" at bounding box center [1366, 626] width 111 height 19
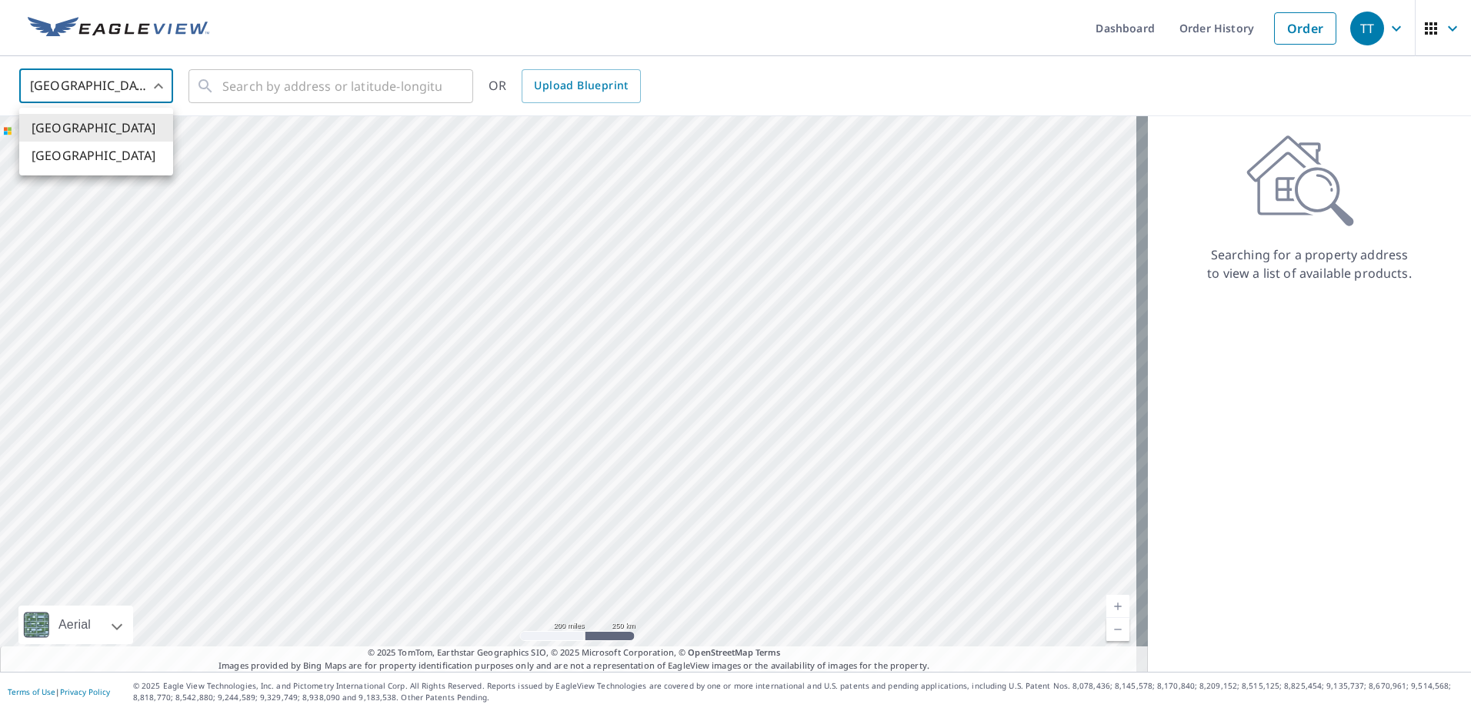
click at [162, 80] on body "TT TT Dashboard Order History Order TT United States US ​ ​ OR Upload Blueprint…" at bounding box center [735, 355] width 1471 height 711
click at [90, 152] on li "[GEOGRAPHIC_DATA]" at bounding box center [96, 156] width 154 height 28
type input "CA"
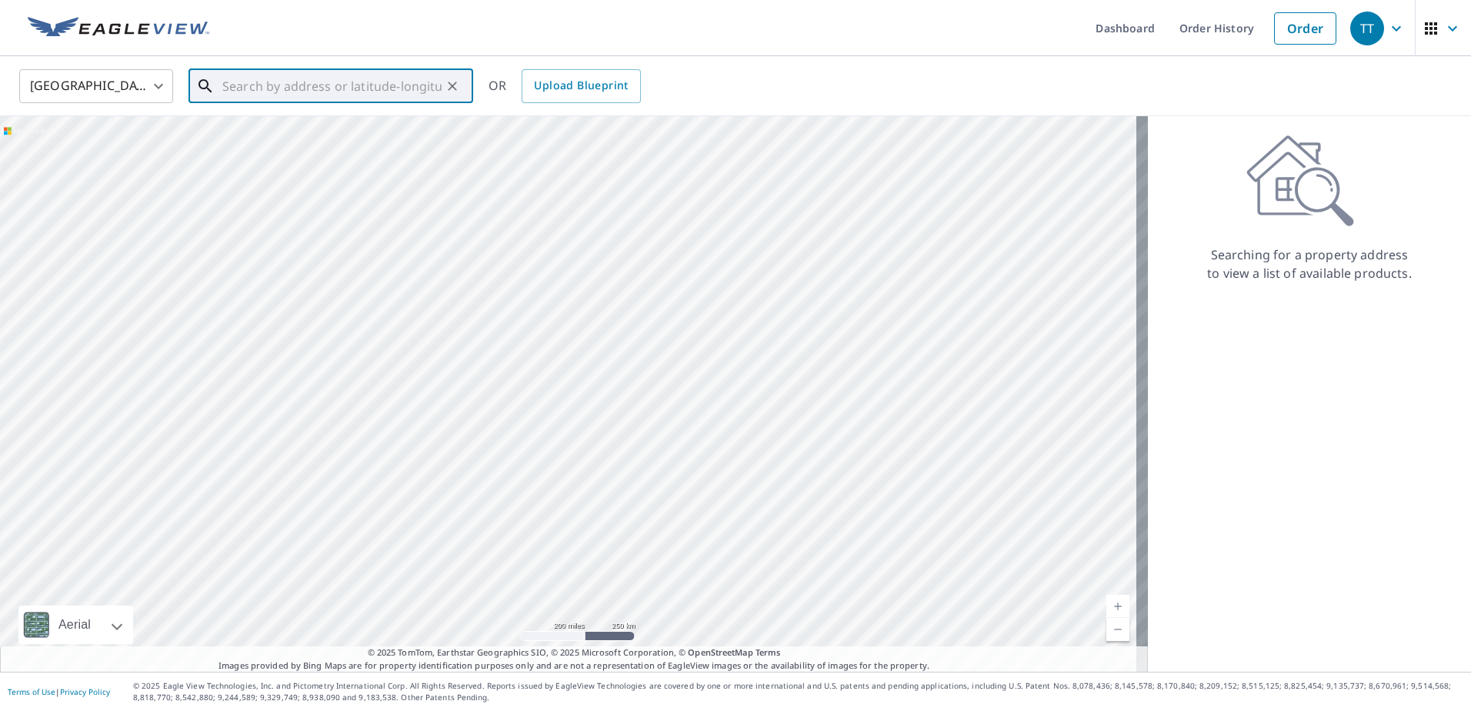
click at [338, 92] on input "text" at bounding box center [331, 86] width 219 height 43
click at [318, 131] on span "[STREET_ADDRESS]" at bounding box center [339, 131] width 241 height 18
type input "[STREET_ADDRESS]"
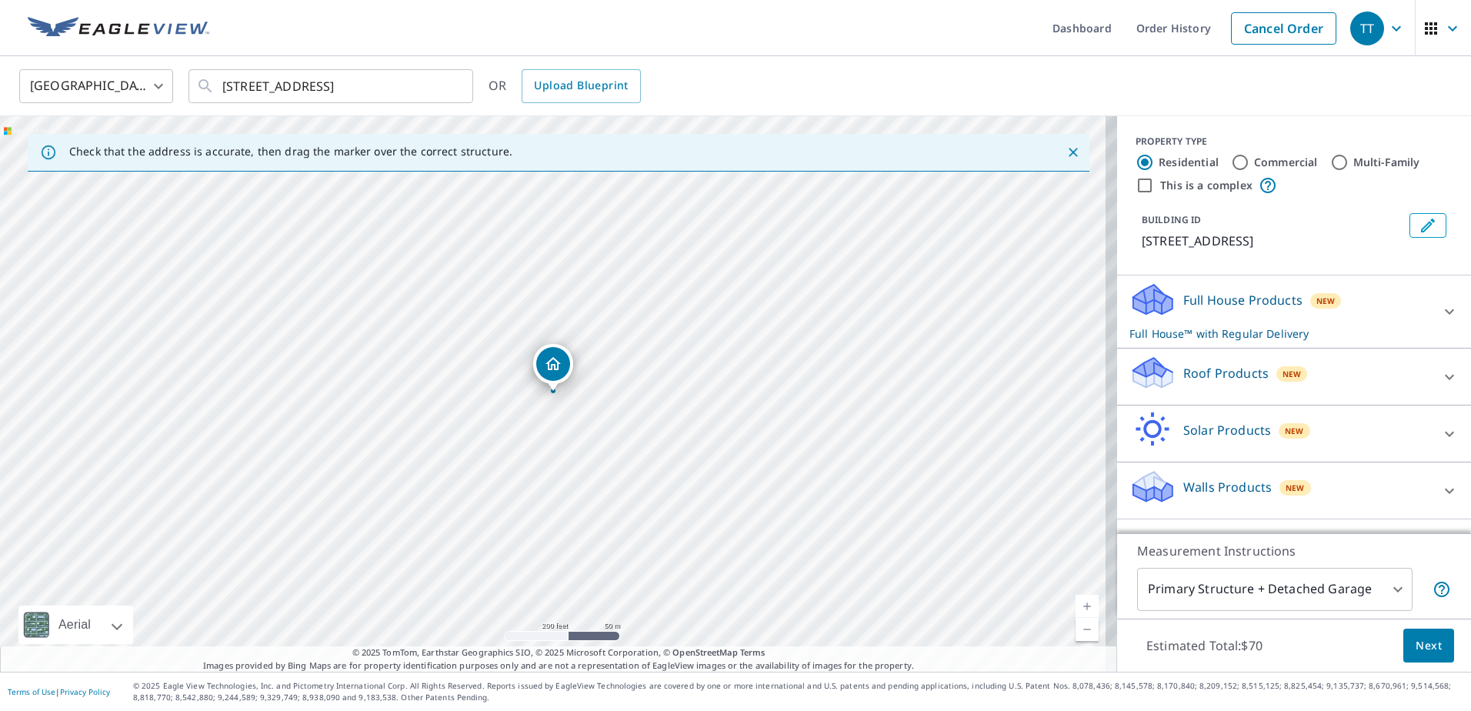
drag, startPoint x: 1367, startPoint y: 333, endPoint x: 1316, endPoint y: 345, distance: 52.1
click at [1367, 332] on p "Full House™ with Regular Delivery" at bounding box center [1279, 333] width 301 height 16
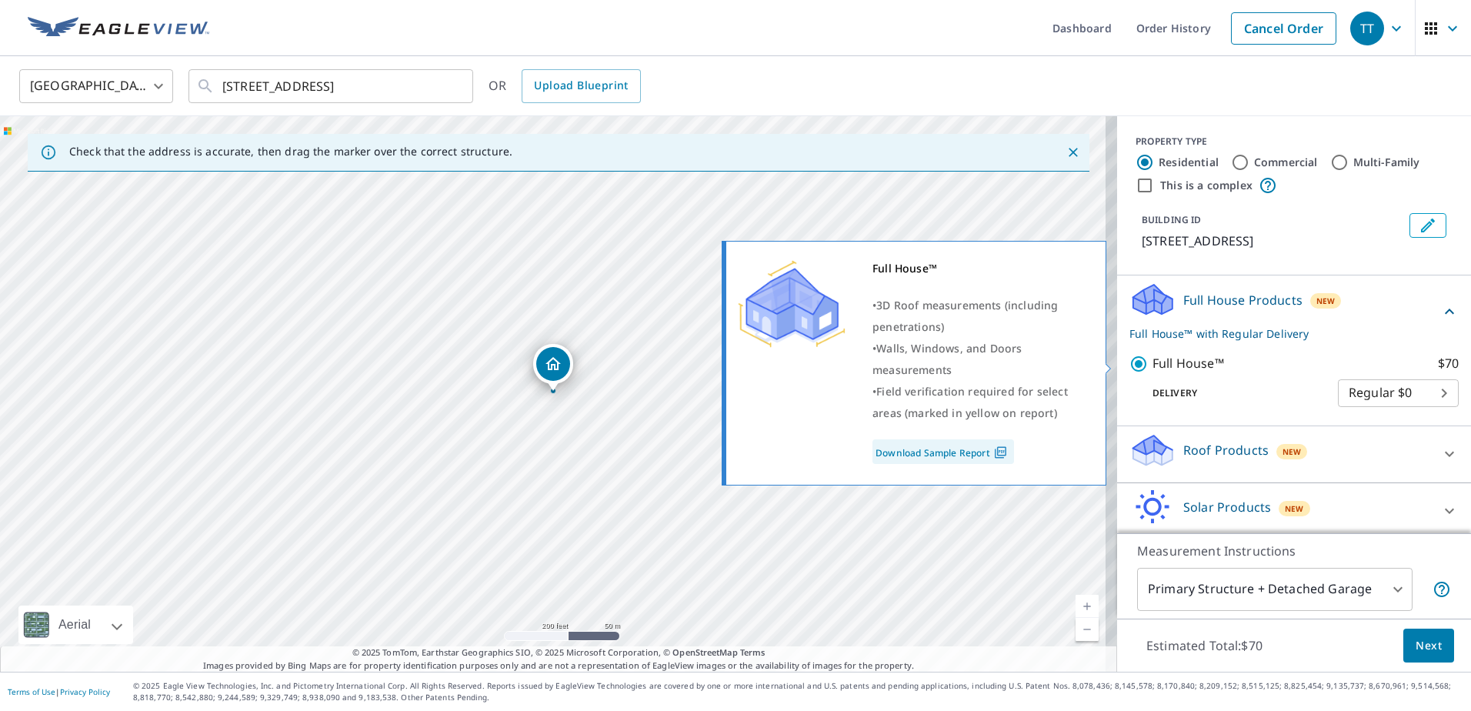
click at [1129, 365] on input "Full House™ $70" at bounding box center [1140, 364] width 23 height 18
checkbox input "false"
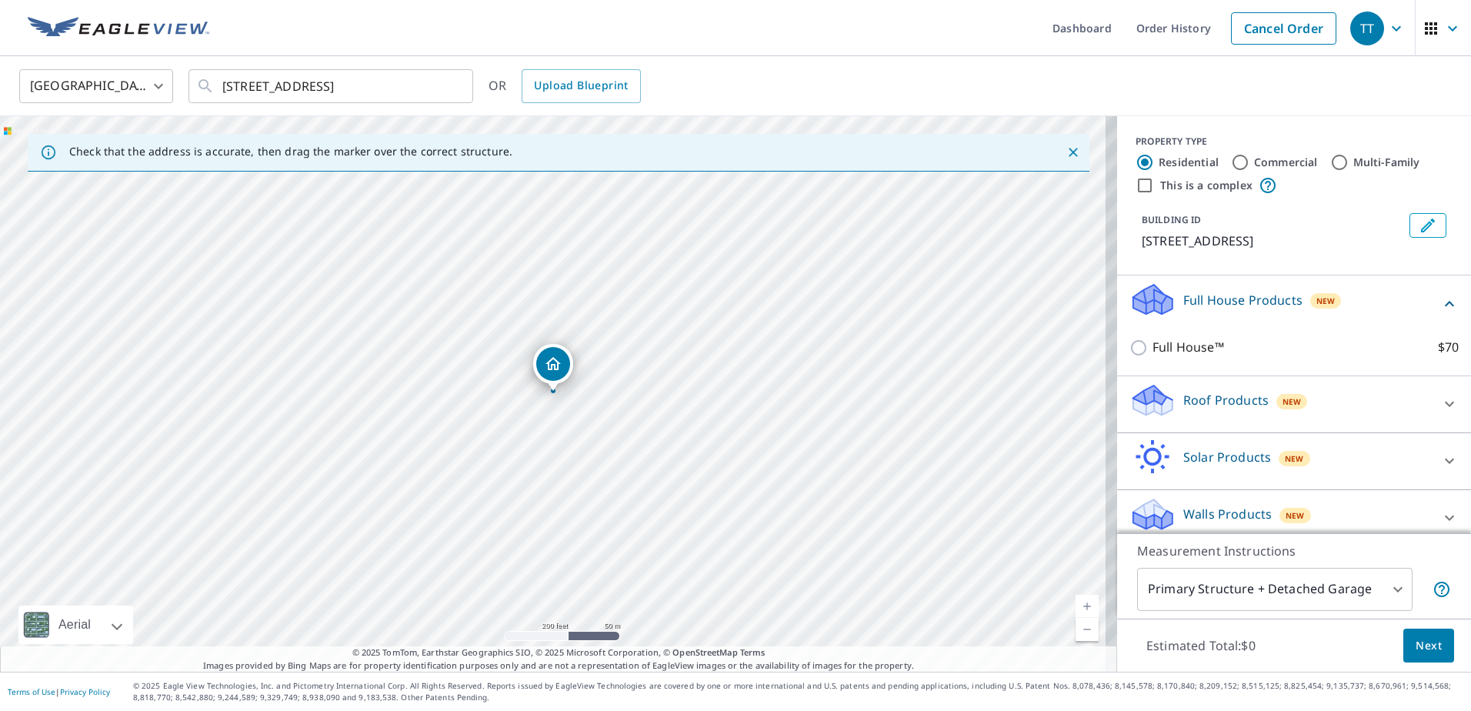
click at [1327, 398] on div "Roof Products New" at bounding box center [1279, 404] width 301 height 44
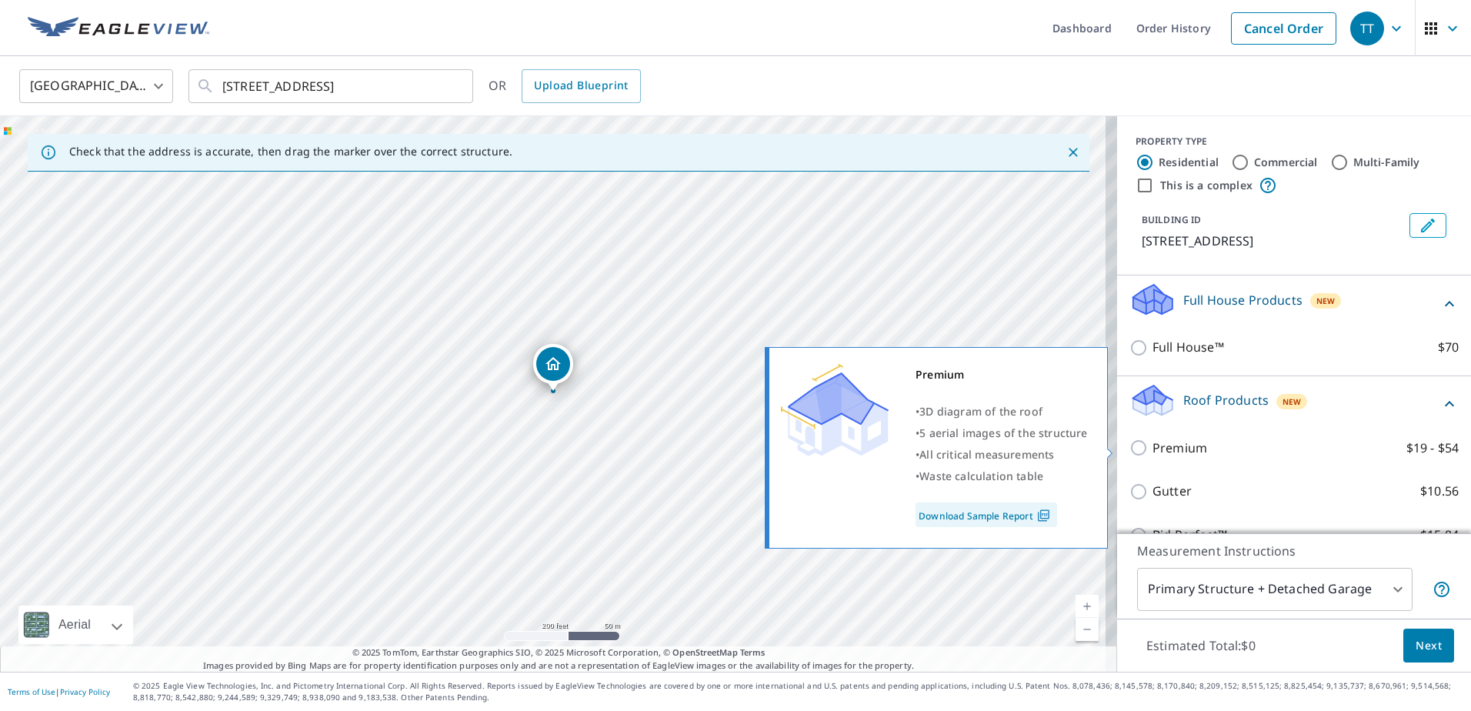
click at [1129, 448] on input "Premium $19 - $54" at bounding box center [1140, 447] width 23 height 18
checkbox input "true"
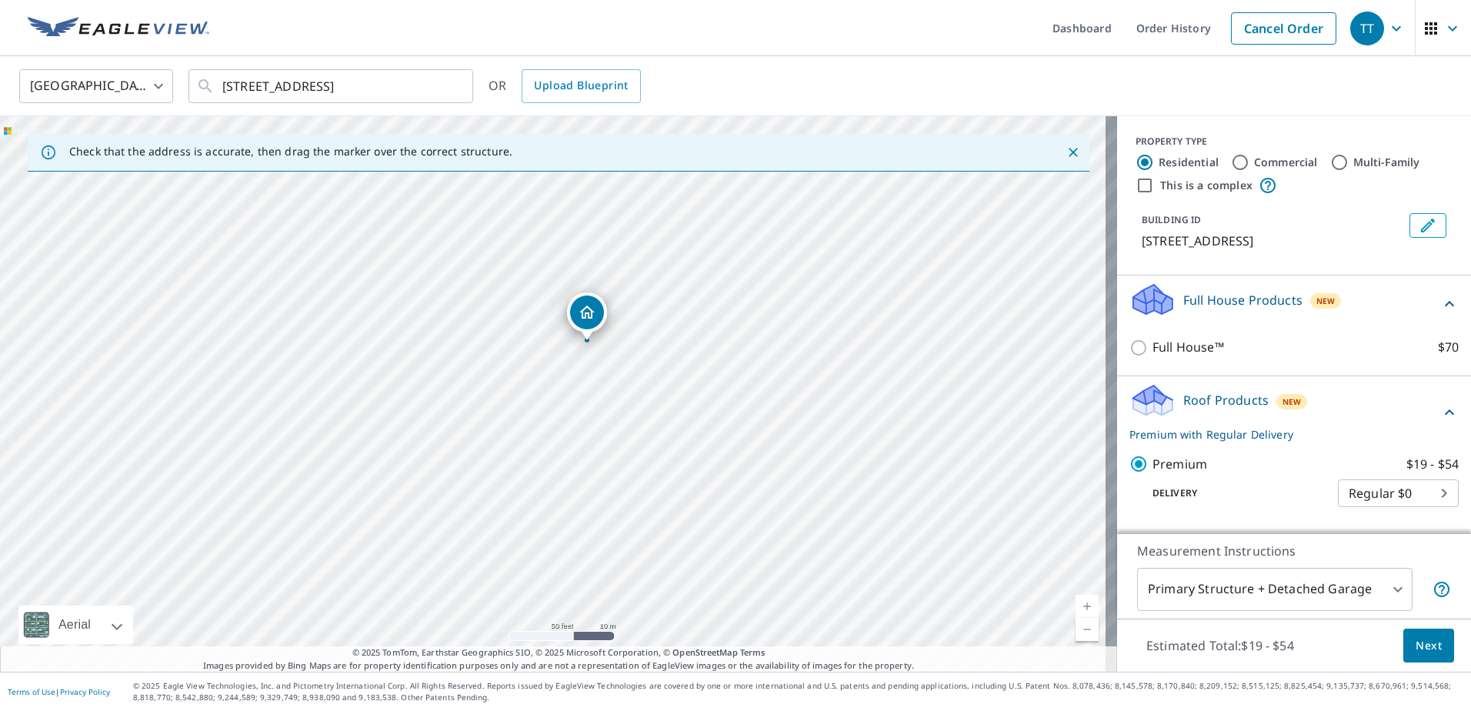
drag, startPoint x: 577, startPoint y: 358, endPoint x: 716, endPoint y: 674, distance: 345.4
click at [716, 674] on div "Dashboard Order History Cancel Order TT [GEOGRAPHIC_DATA] [GEOGRAPHIC_DATA] ​ […" at bounding box center [735, 355] width 1471 height 711
drag, startPoint x: 455, startPoint y: 263, endPoint x: 897, endPoint y: 750, distance: 657.2
click at [897, 710] on html "TT TT Dashboard Order History Cancel Order TT Canada [GEOGRAPHIC_DATA] ​ [STREE…" at bounding box center [735, 355] width 1471 height 711
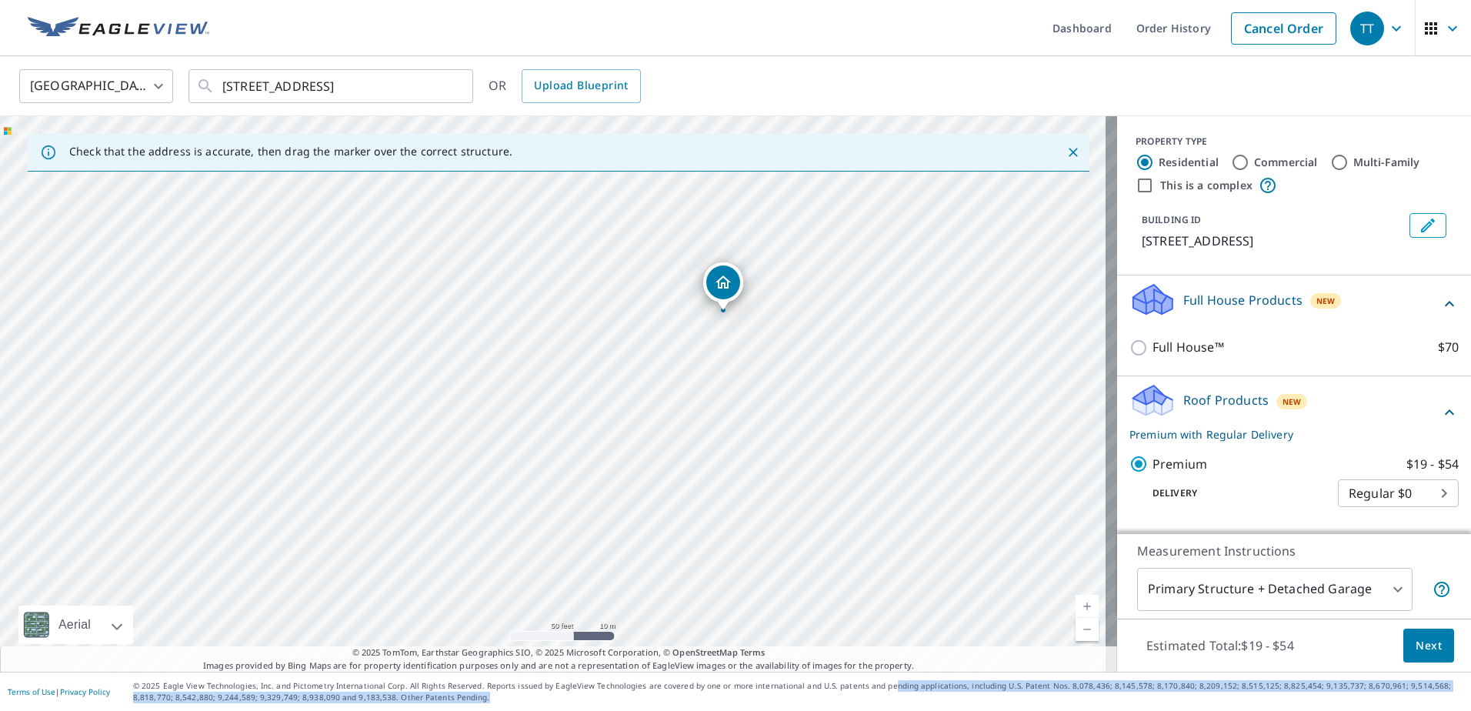
drag, startPoint x: 899, startPoint y: 724, endPoint x: 907, endPoint y: 734, distance: 12.6
click at [907, 710] on html "TT TT Dashboard Order History Cancel Order TT Canada [GEOGRAPHIC_DATA] ​ [STREE…" at bounding box center [735, 355] width 1471 height 711
click at [1415, 644] on span "Next" at bounding box center [1428, 645] width 26 height 19
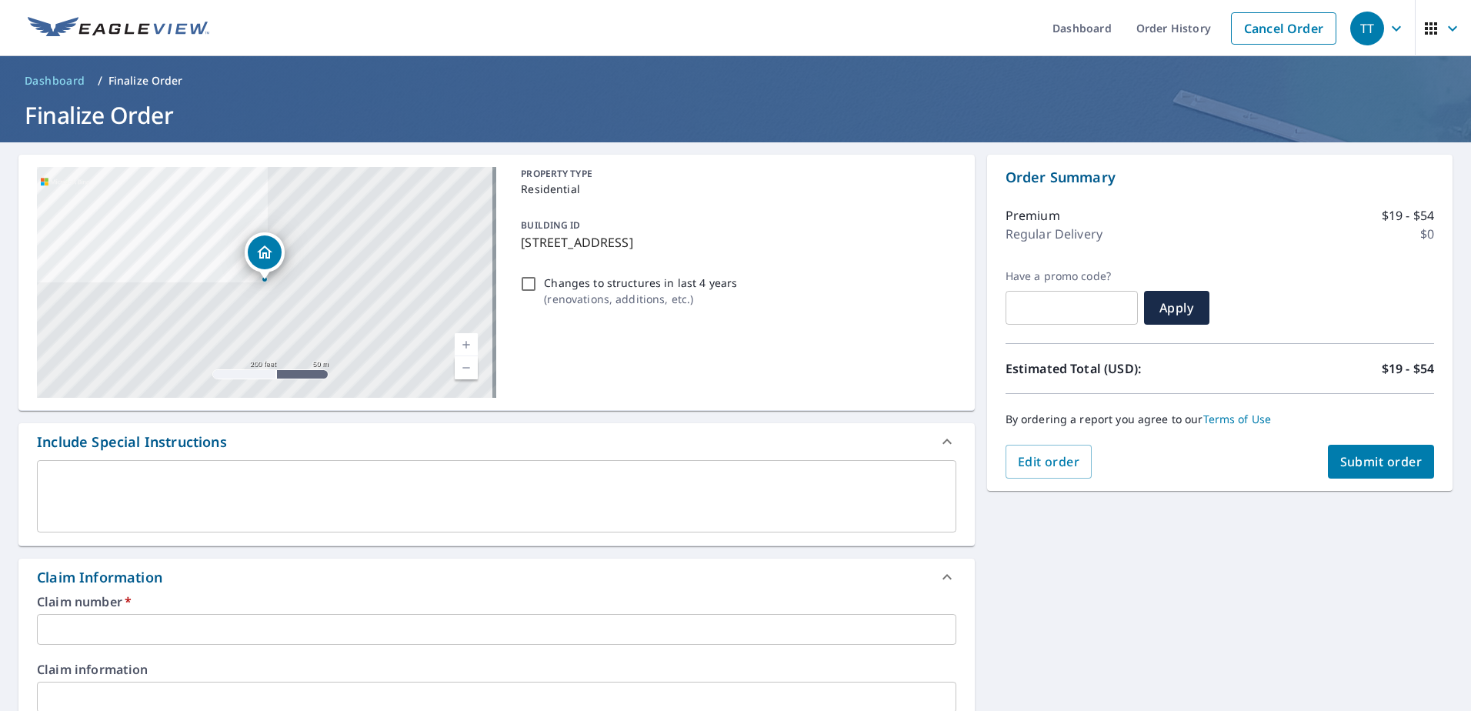
click at [140, 633] on input "text" at bounding box center [496, 629] width 919 height 31
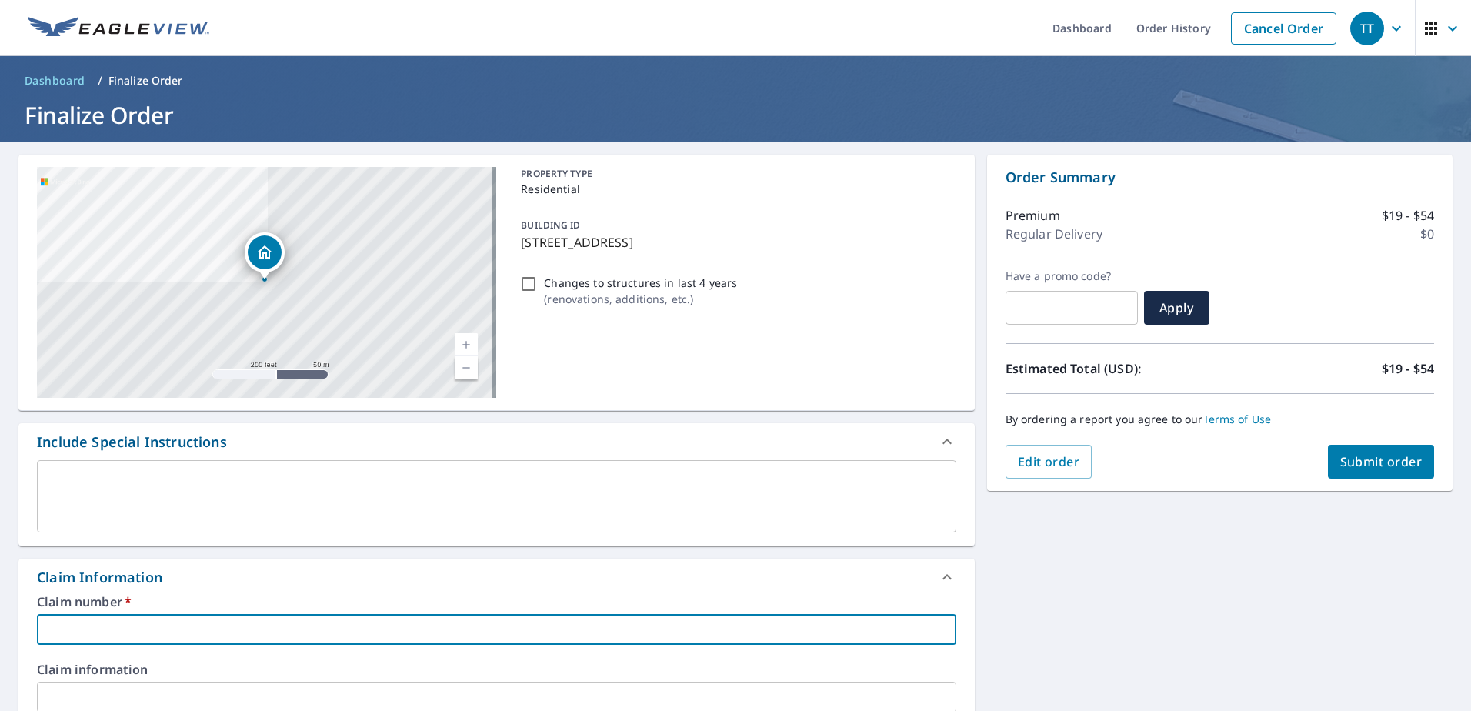
type input "0"
checkbox input "true"
type input "08"
checkbox input "true"
type input "081"
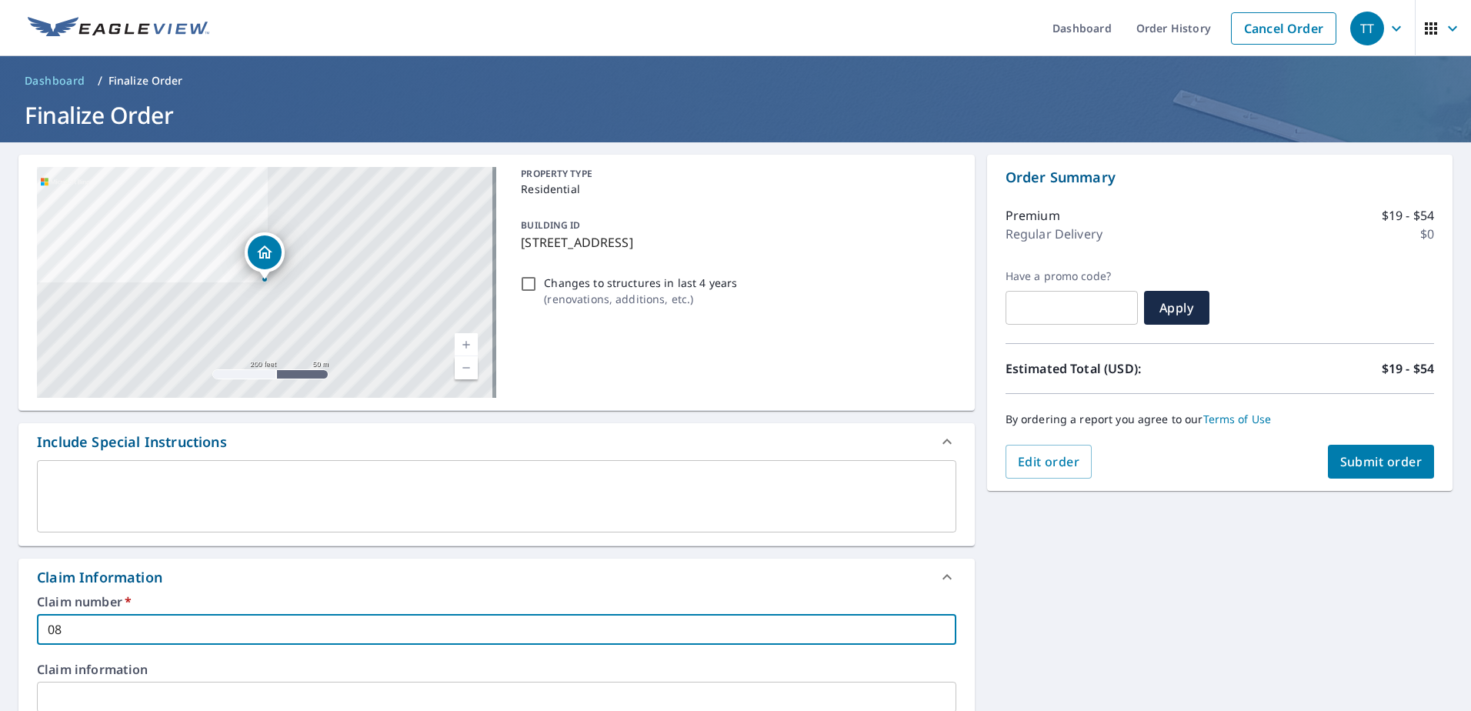
checkbox input "true"
type input "0817"
checkbox input "true"
type input "08178"
checkbox input "true"
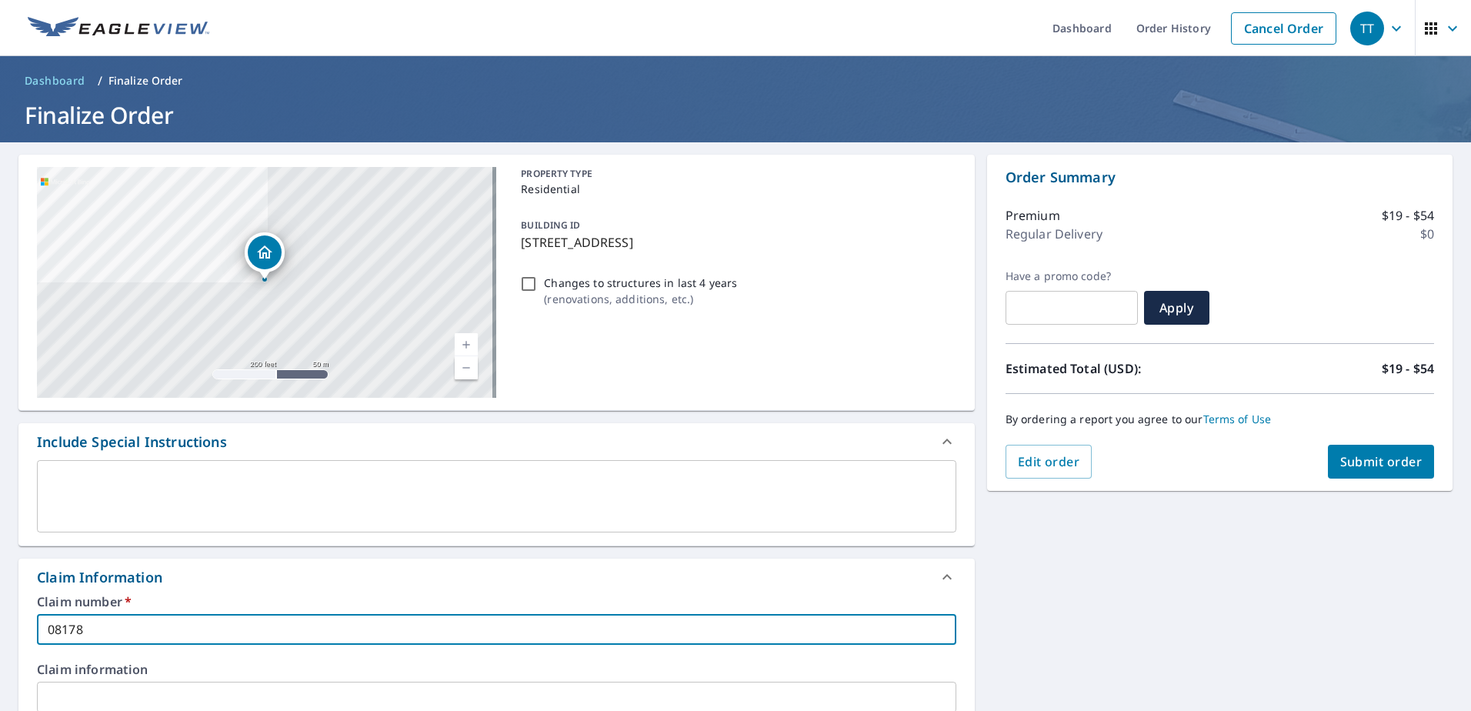
type input "081787"
checkbox input "true"
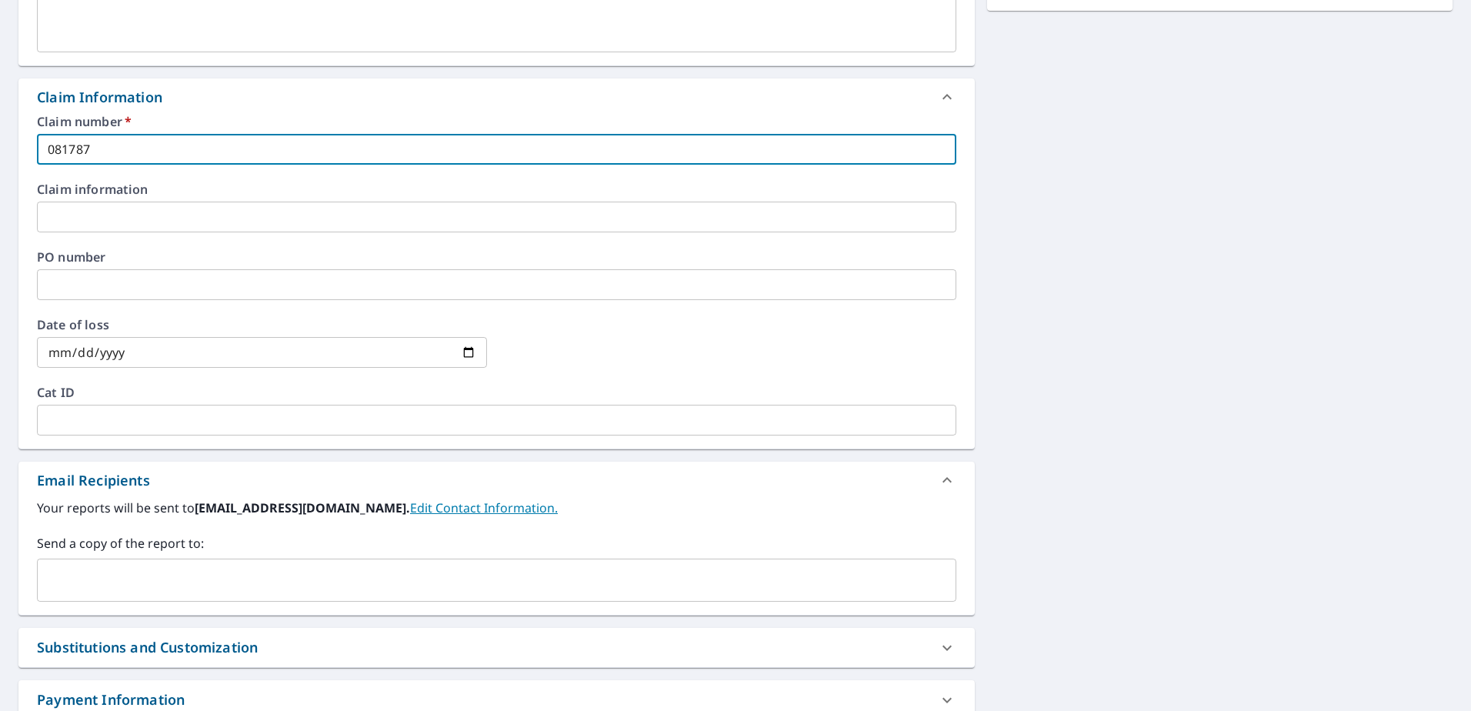
scroll to position [588, 0]
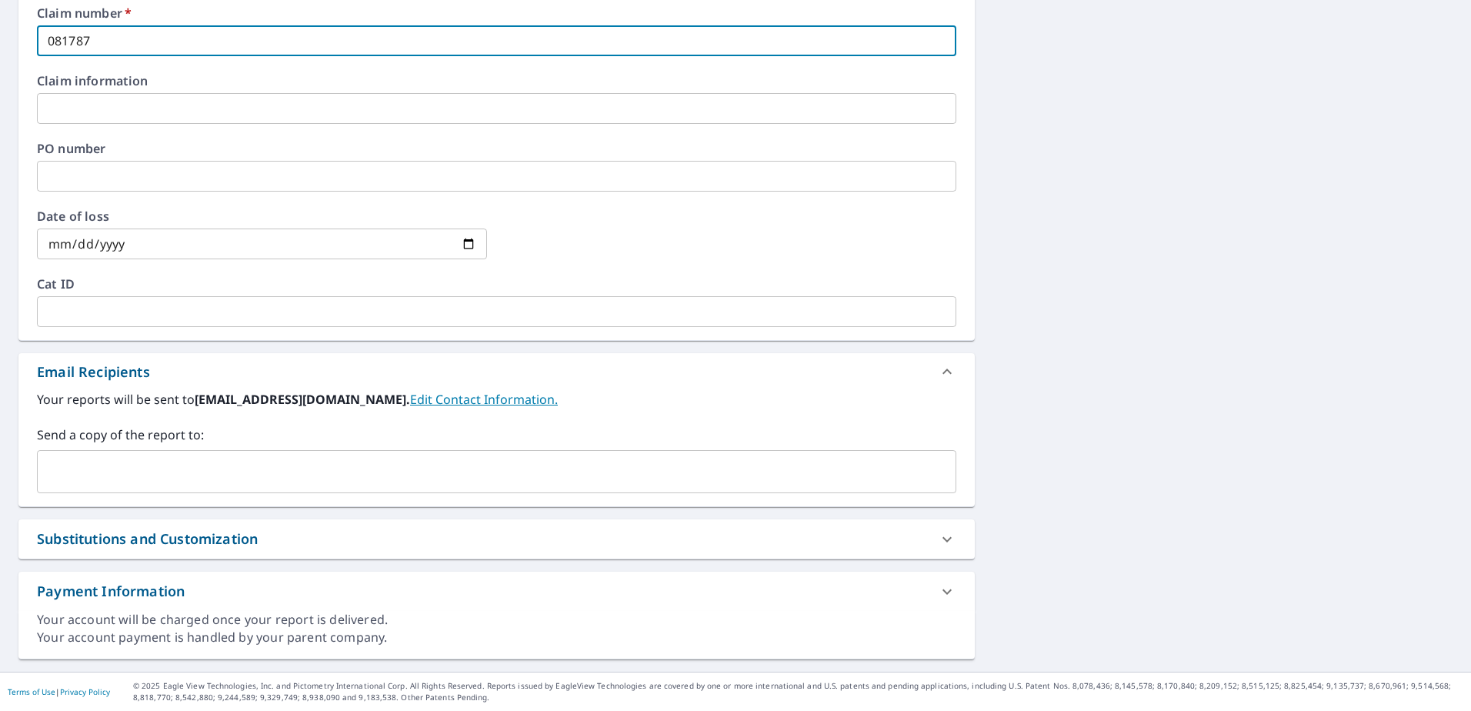
type input "081787"
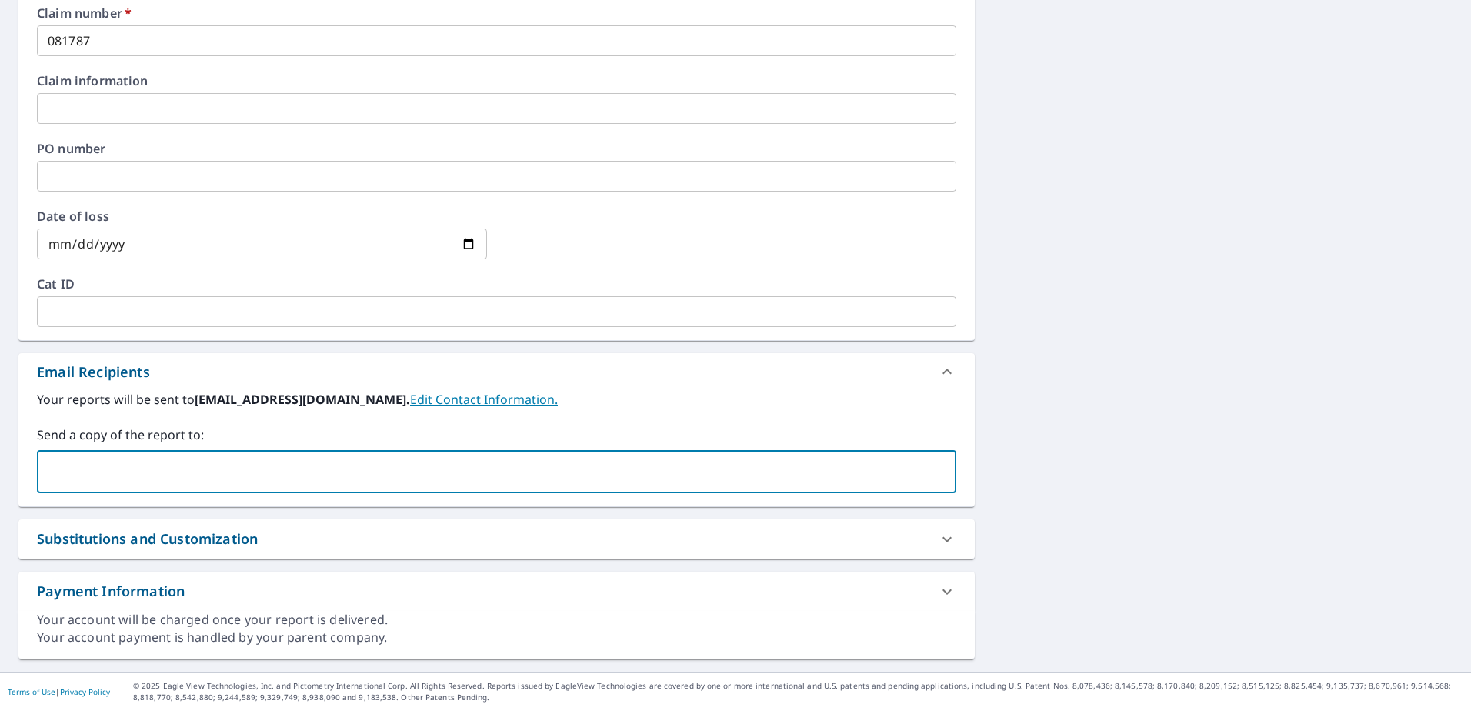
click at [235, 473] on input "text" at bounding box center [485, 471] width 882 height 29
type input "[DOMAIN_NAME][EMAIL_ADDRESS][DOMAIN_NAME]"
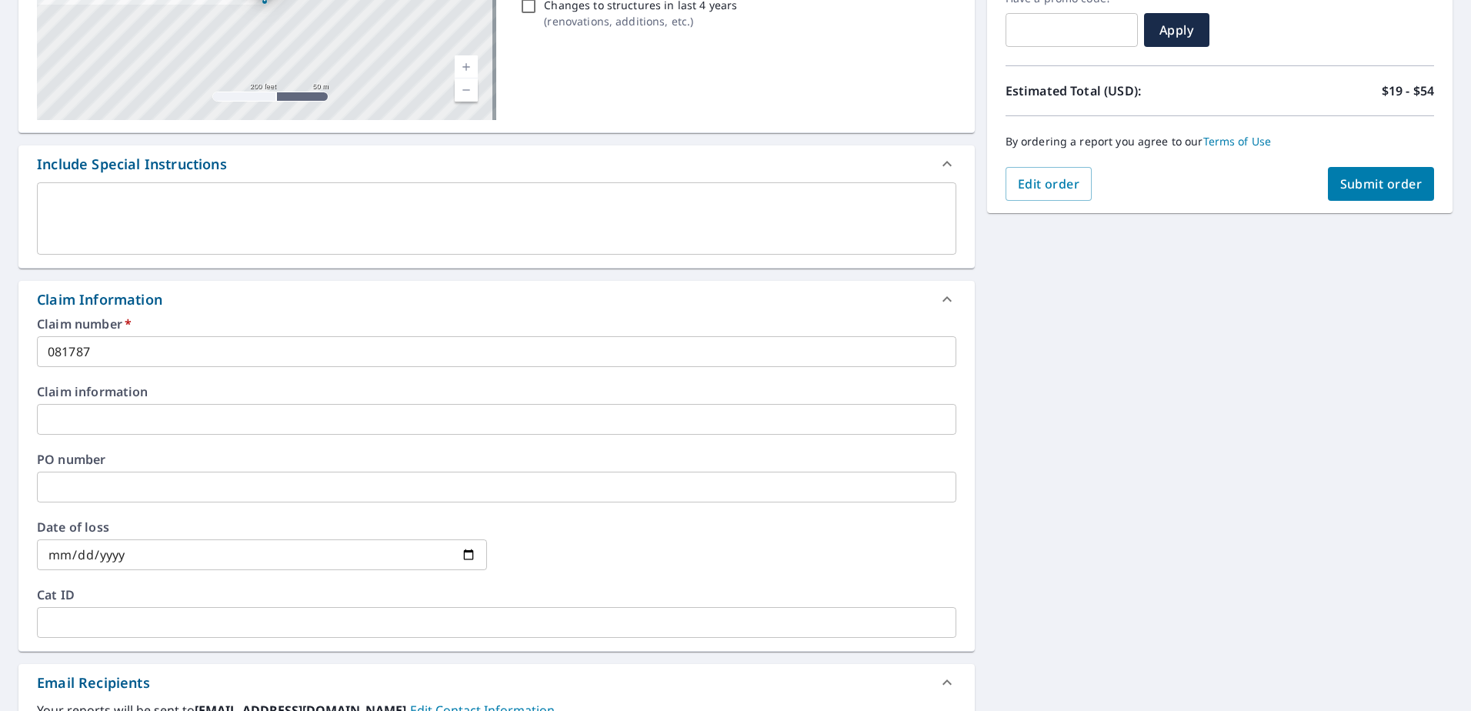
scroll to position [204, 0]
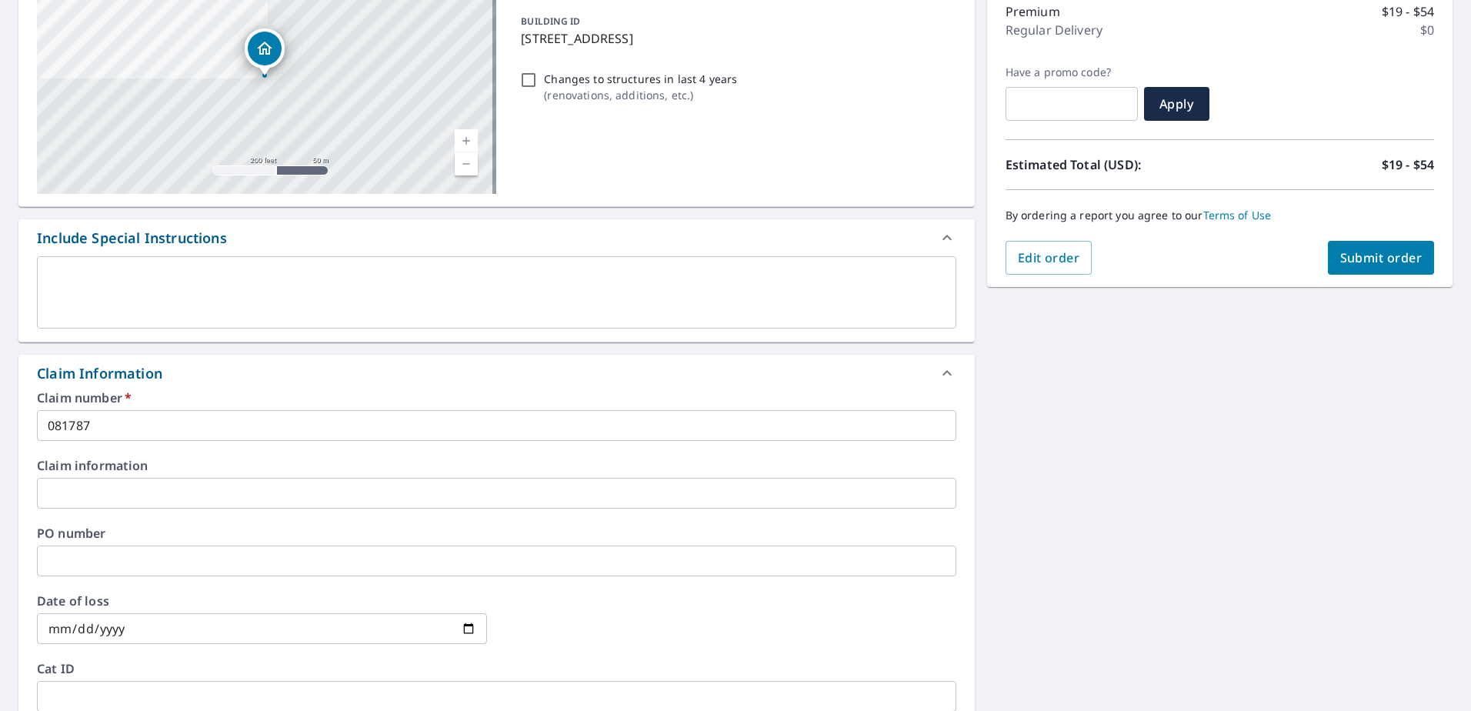
click at [1372, 255] on span "Submit order" at bounding box center [1381, 257] width 82 height 17
checkbox input "true"
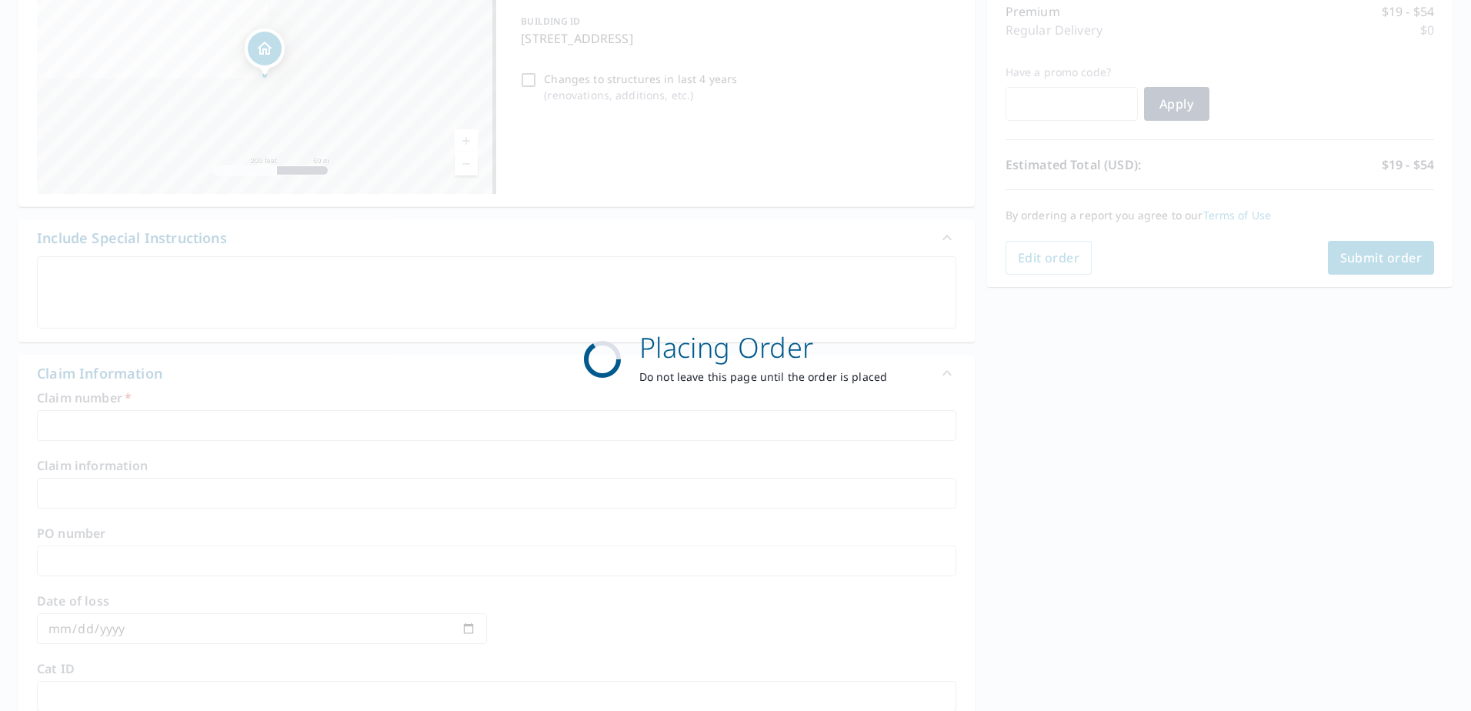
scroll to position [195, 0]
